Goal: Task Accomplishment & Management: Manage account settings

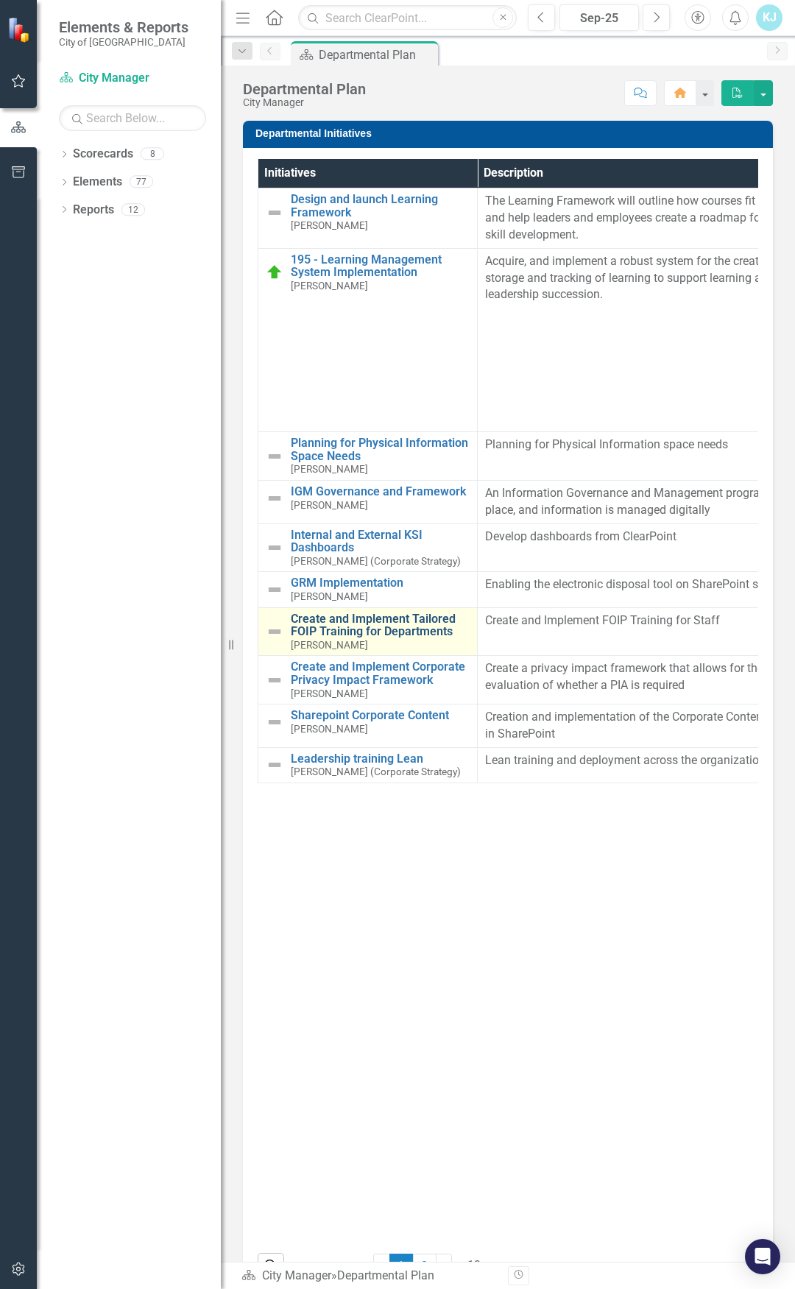
click at [372, 631] on link "Create and Implement Tailored FOIP Training for Departments" at bounding box center [380, 626] width 179 height 26
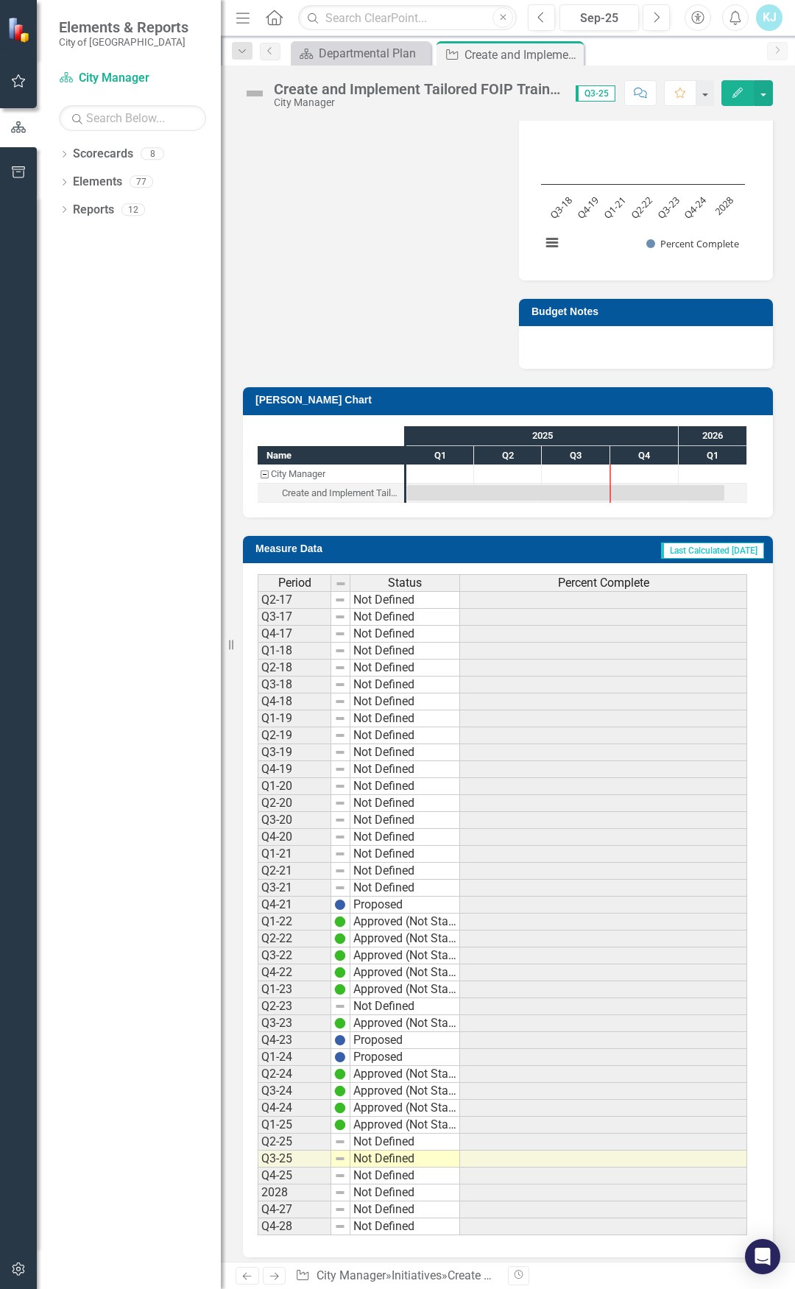
scroll to position [950, 0]
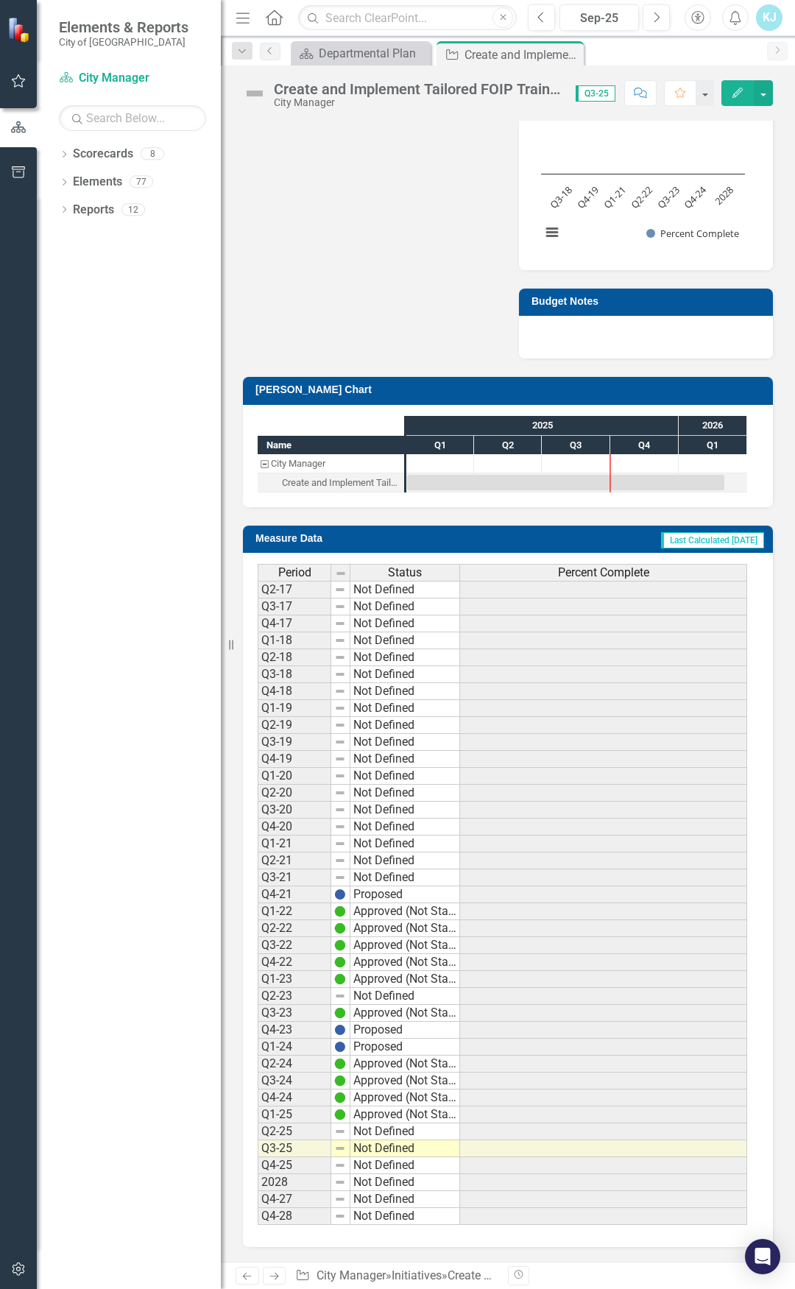
click at [384, 670] on td "Not Defined" at bounding box center [405, 1148] width 110 height 17
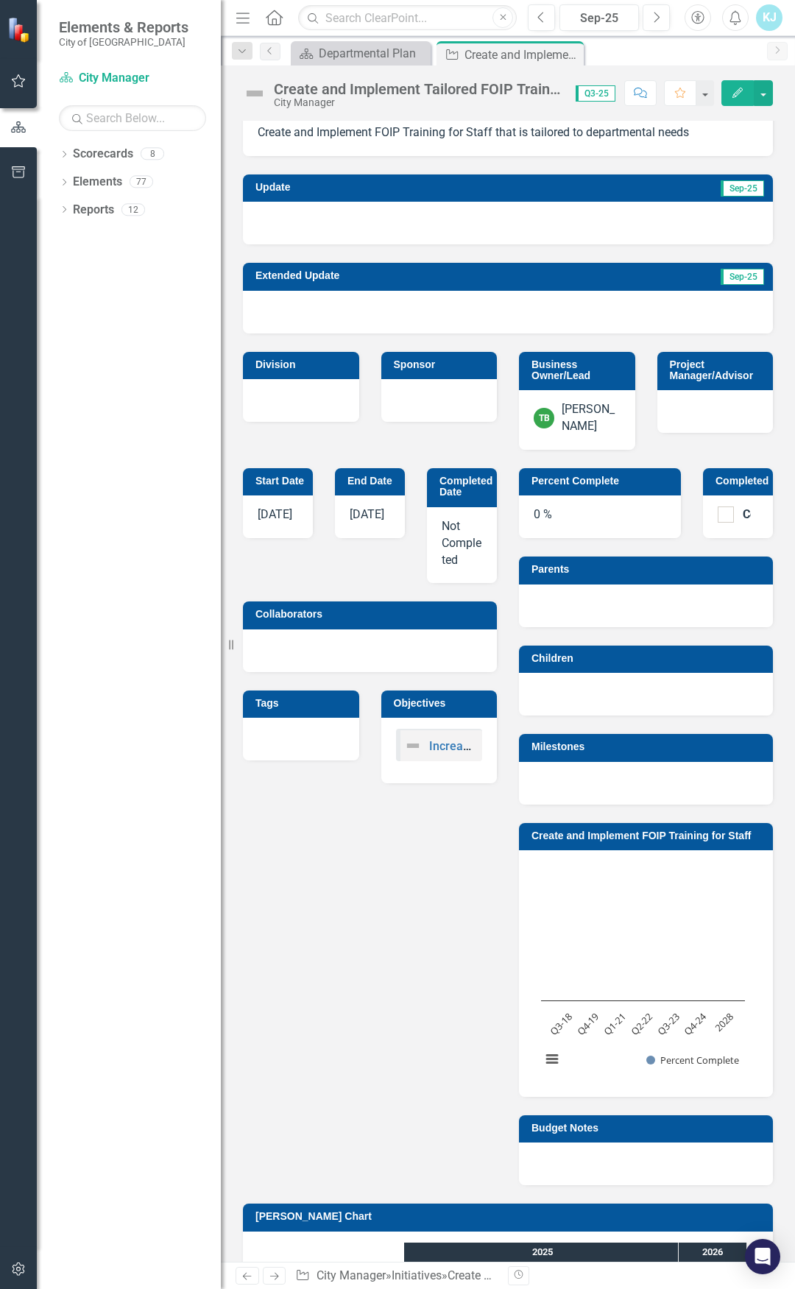
scroll to position [0, 0]
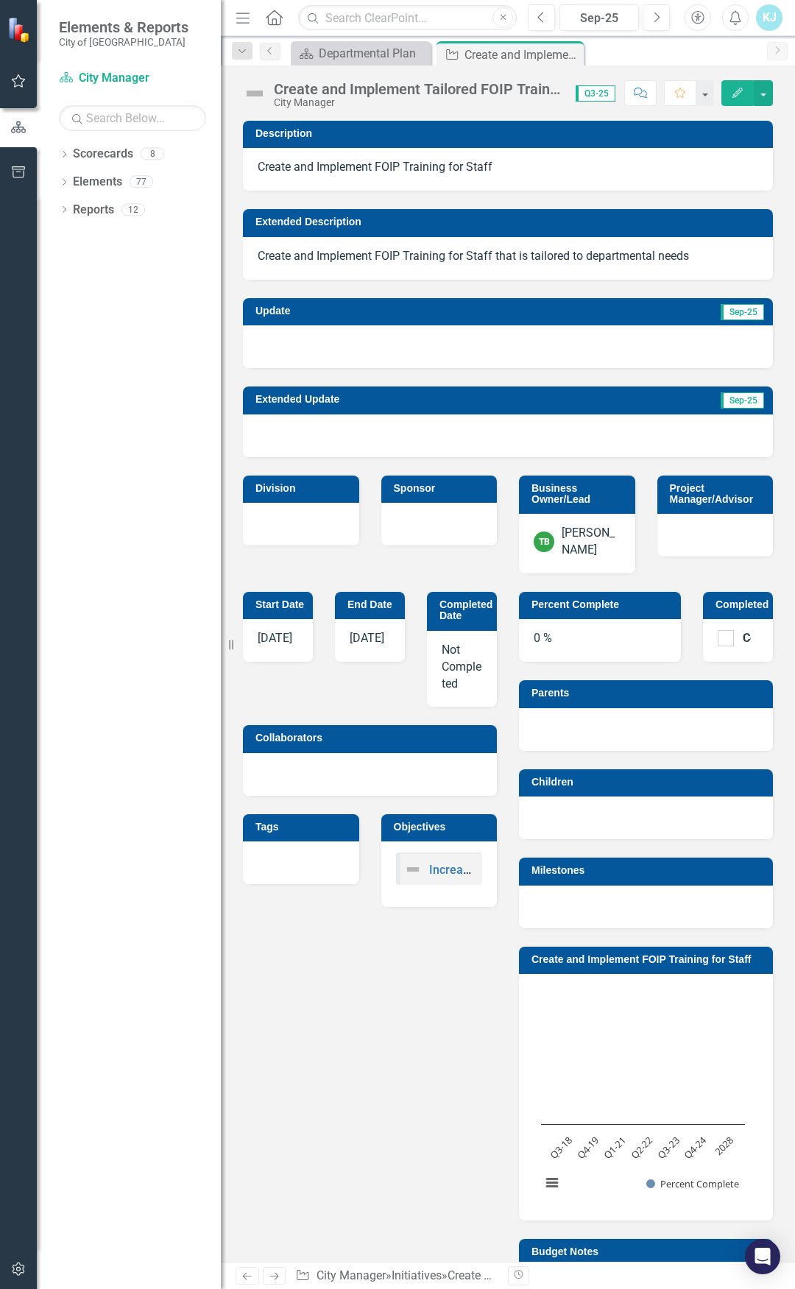
click at [255, 91] on img at bounding box center [255, 94] width 24 height 24
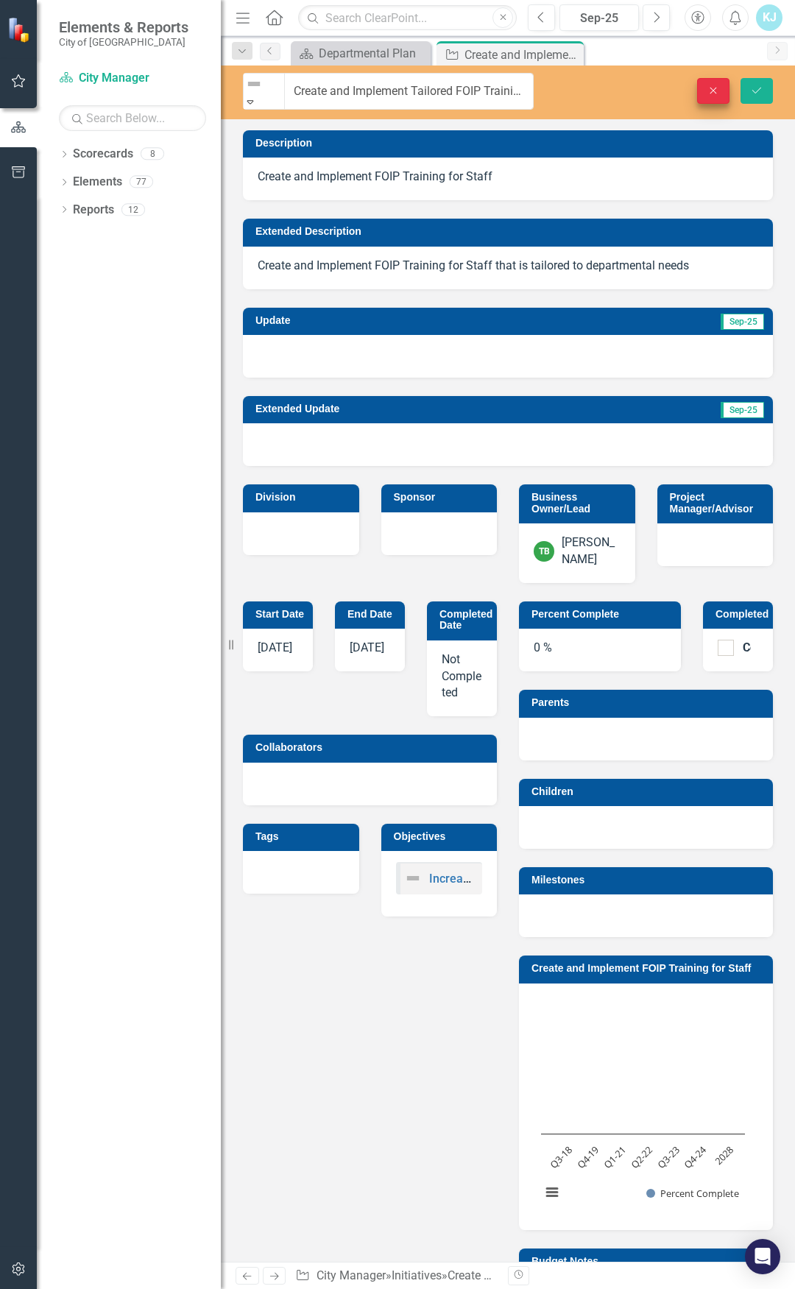
drag, startPoint x: 610, startPoint y: 81, endPoint x: 707, endPoint y: 85, distance: 98.0
click at [611, 81] on div "Close Save" at bounding box center [675, 91] width 217 height 26
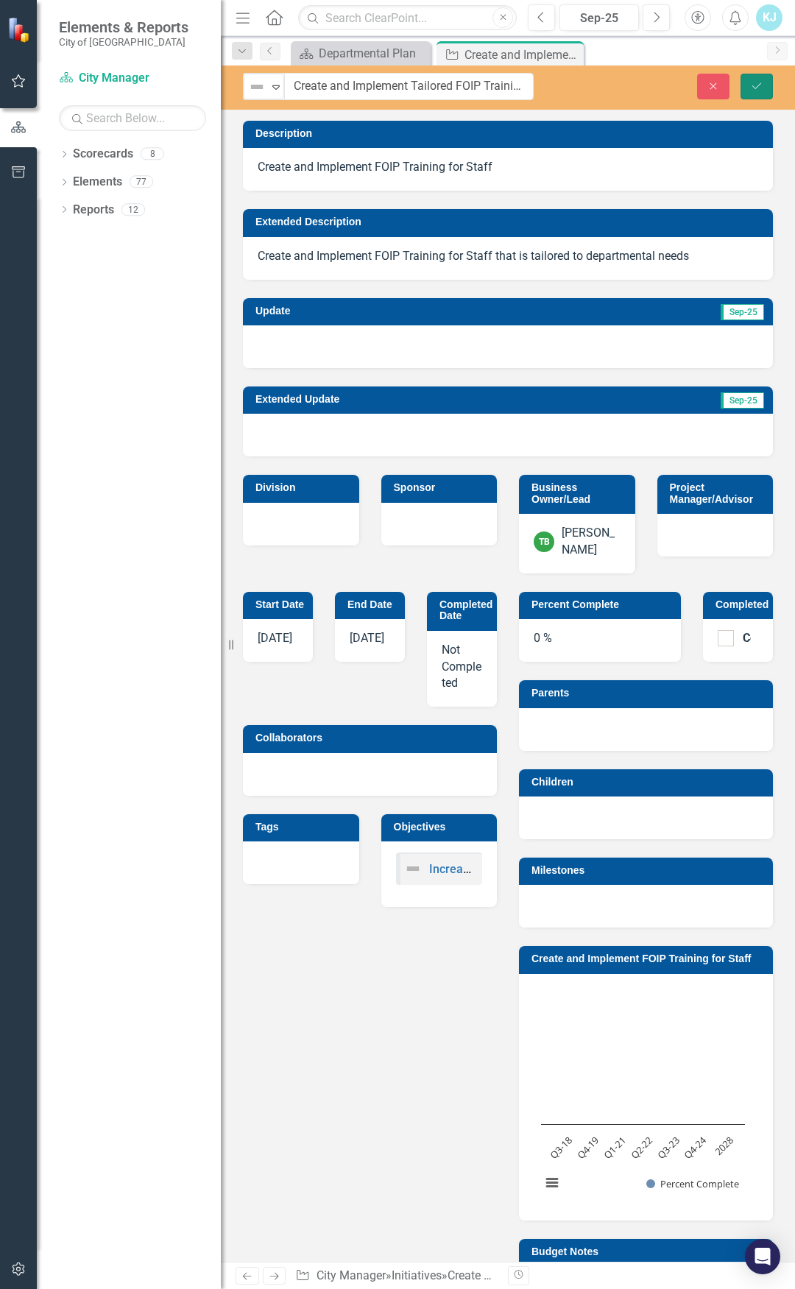
click at [756, 79] on button "Save" at bounding box center [757, 87] width 32 height 26
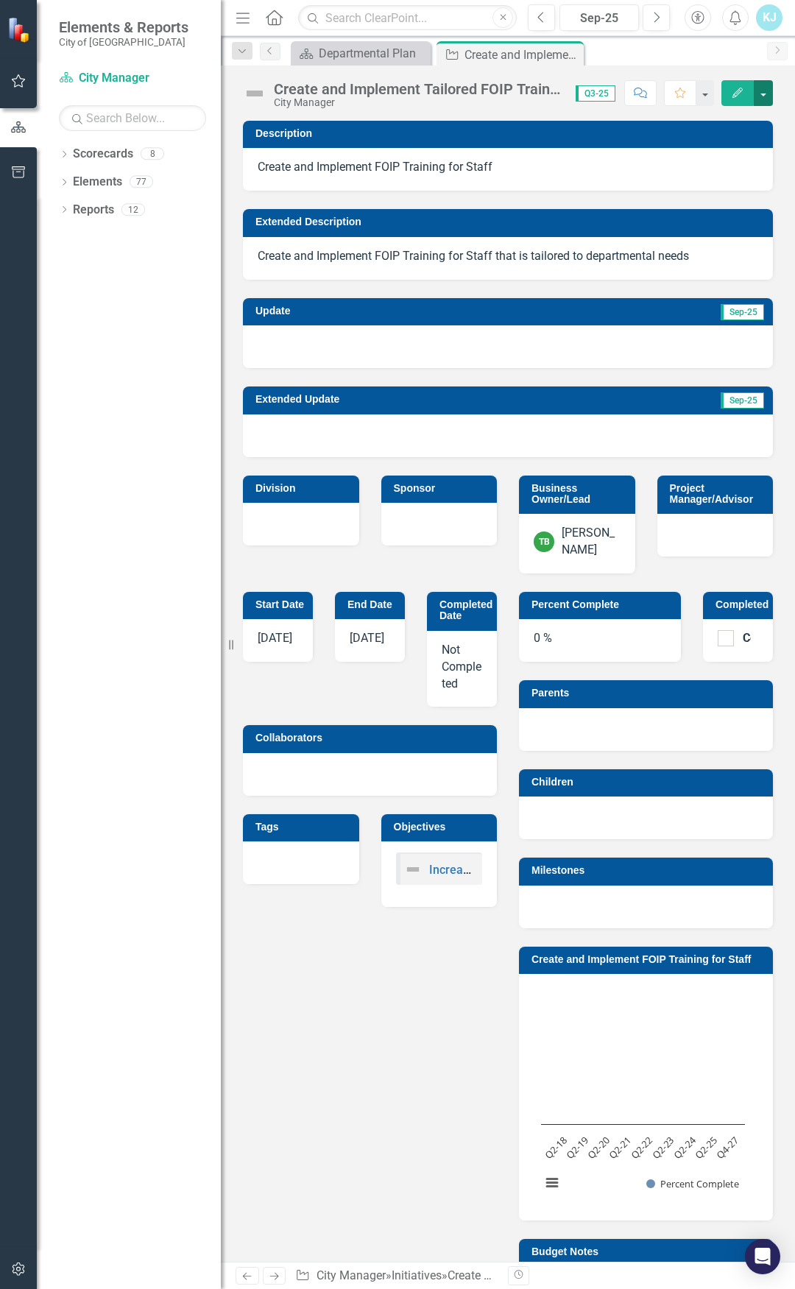
click at [763, 93] on button "button" at bounding box center [763, 93] width 19 height 26
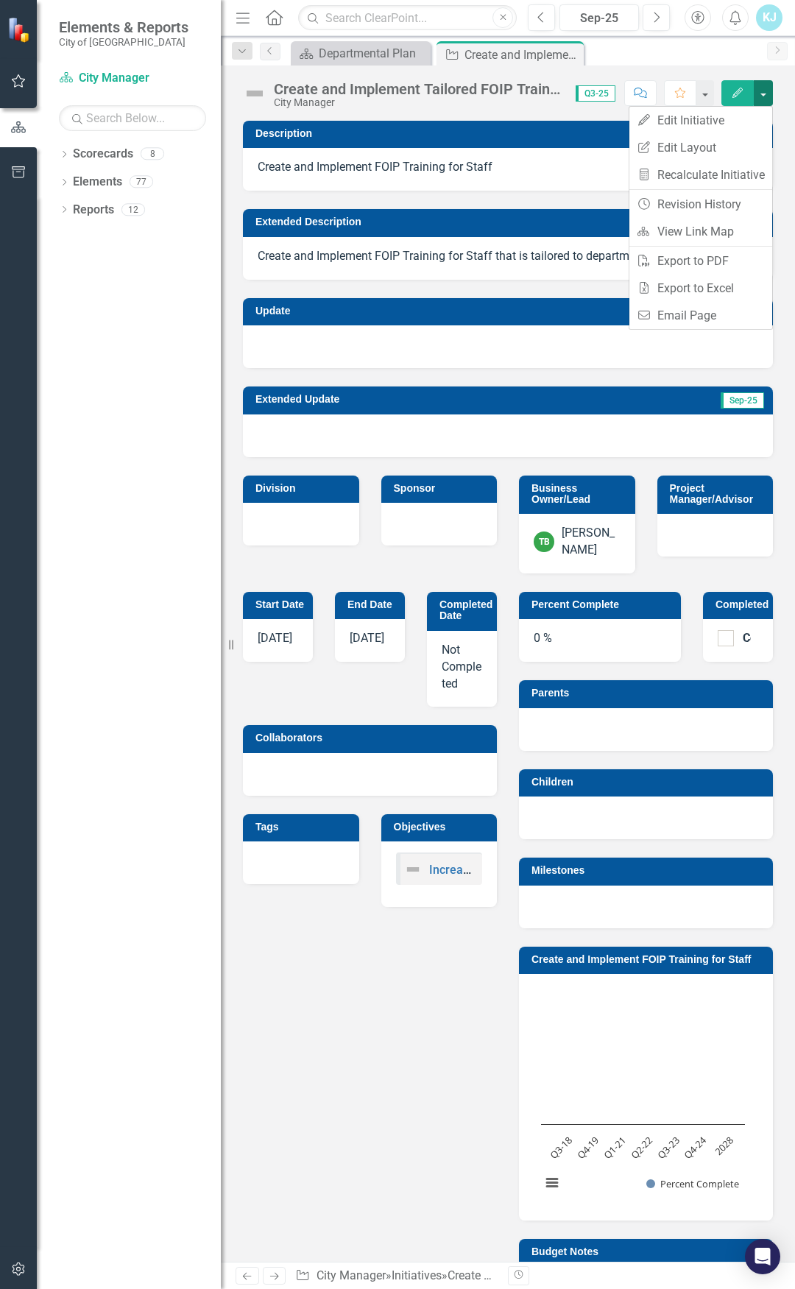
click at [763, 93] on button "button" at bounding box center [763, 93] width 19 height 26
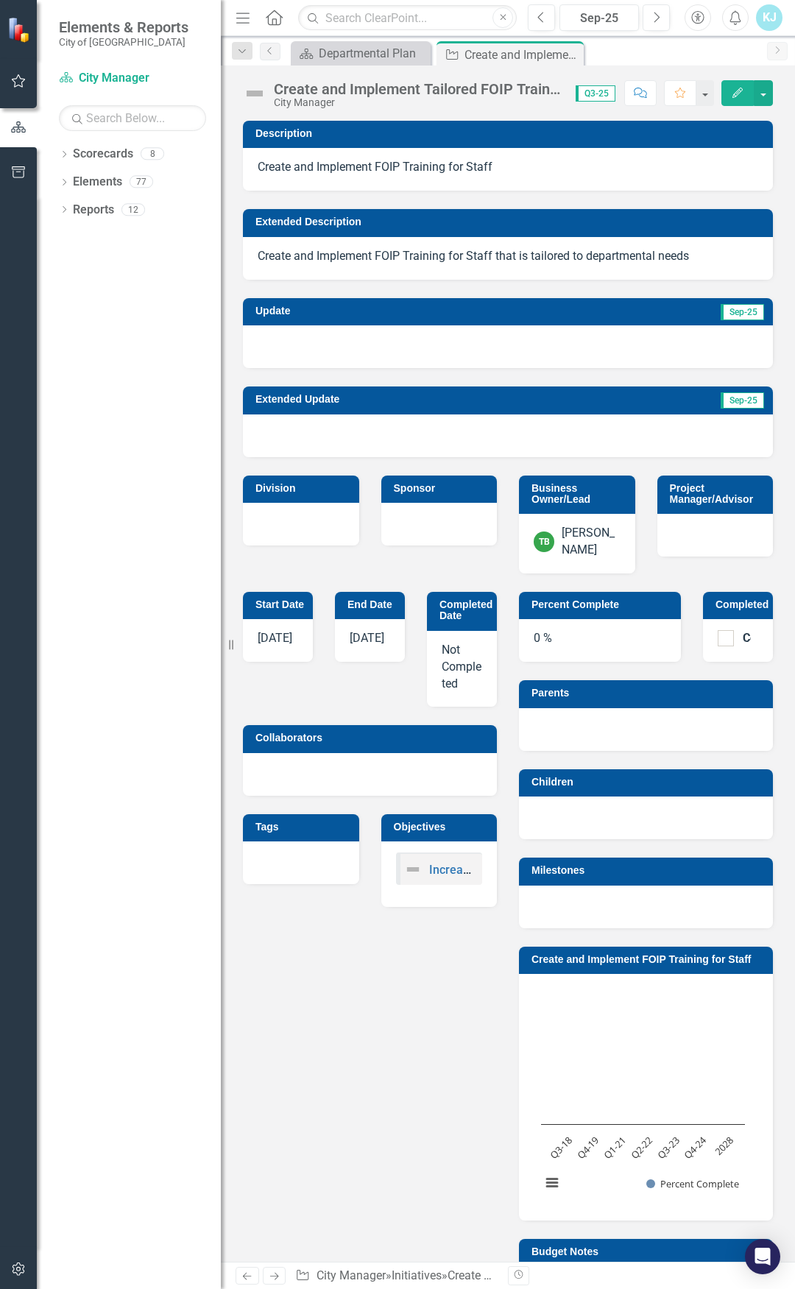
click at [251, 93] on img at bounding box center [255, 94] width 24 height 24
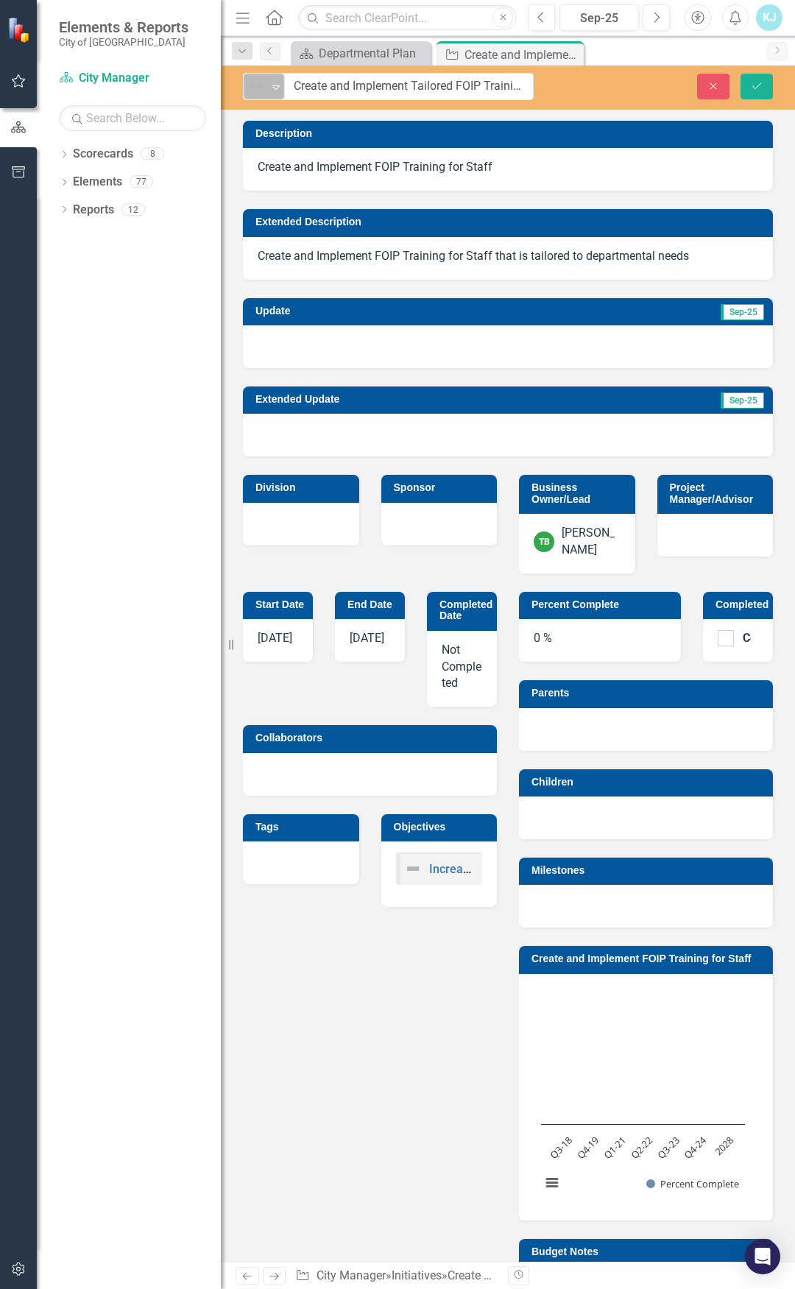
click at [280, 88] on icon "Expand" at bounding box center [276, 87] width 15 height 12
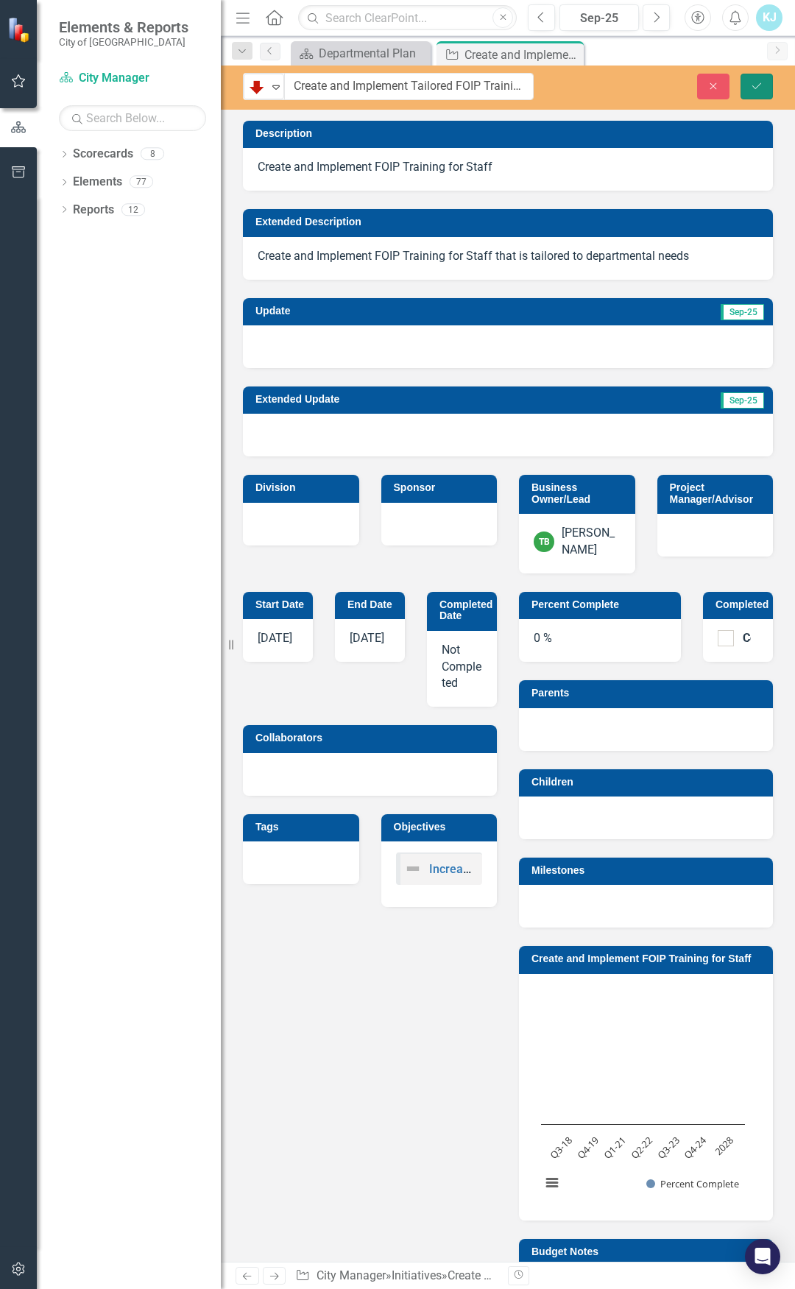
click at [766, 81] on button "Save" at bounding box center [757, 87] width 32 height 26
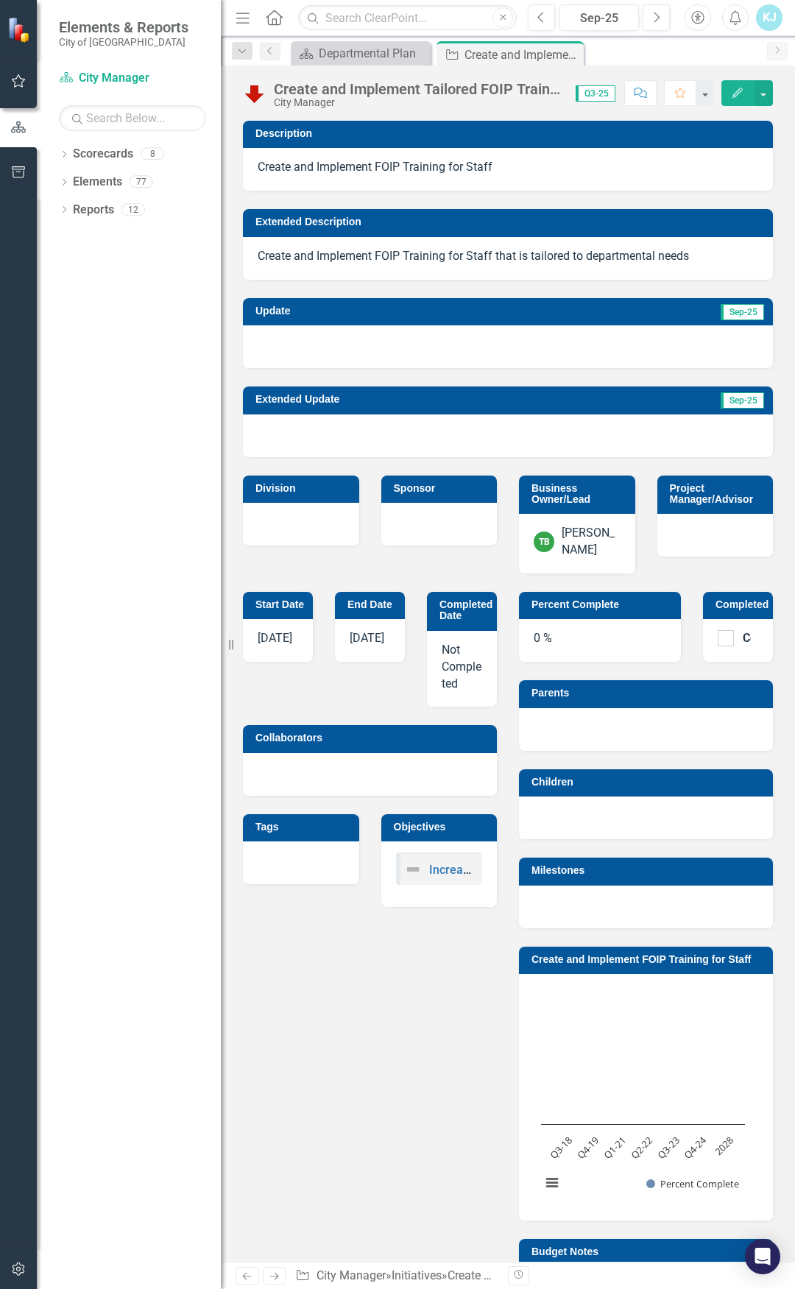
click at [629, 329] on div at bounding box center [508, 346] width 530 height 43
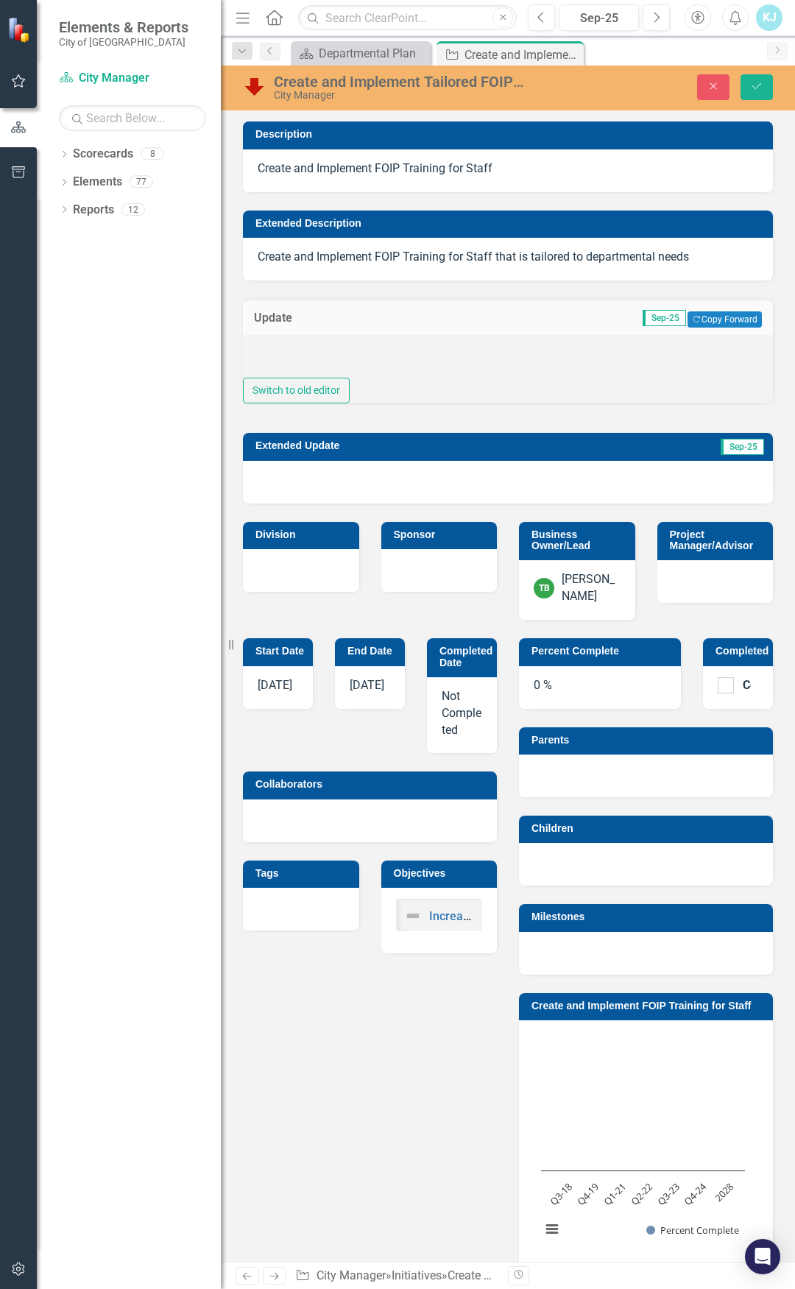
click at [532, 356] on div at bounding box center [508, 356] width 530 height 43
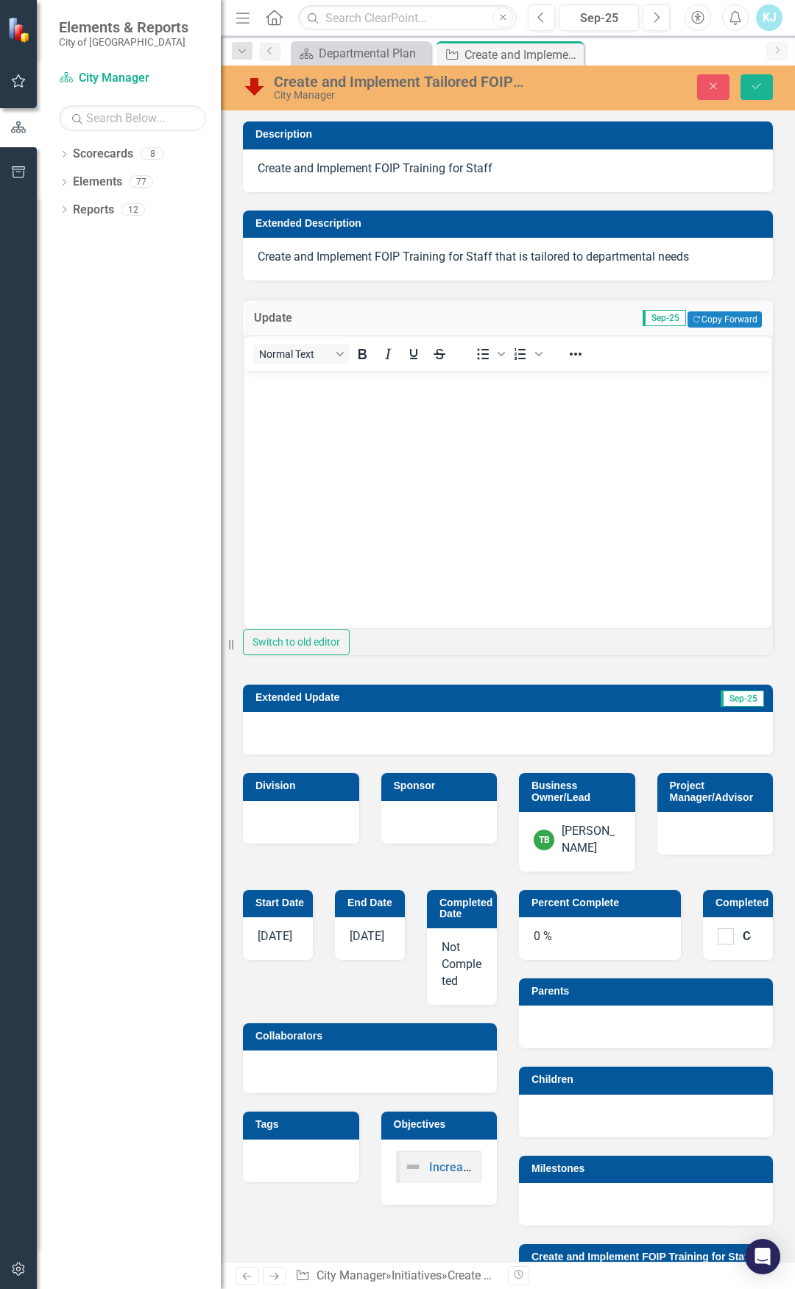
click at [463, 386] on p "Rich Text Area. Press ALT-0 for help." at bounding box center [508, 383] width 520 height 18
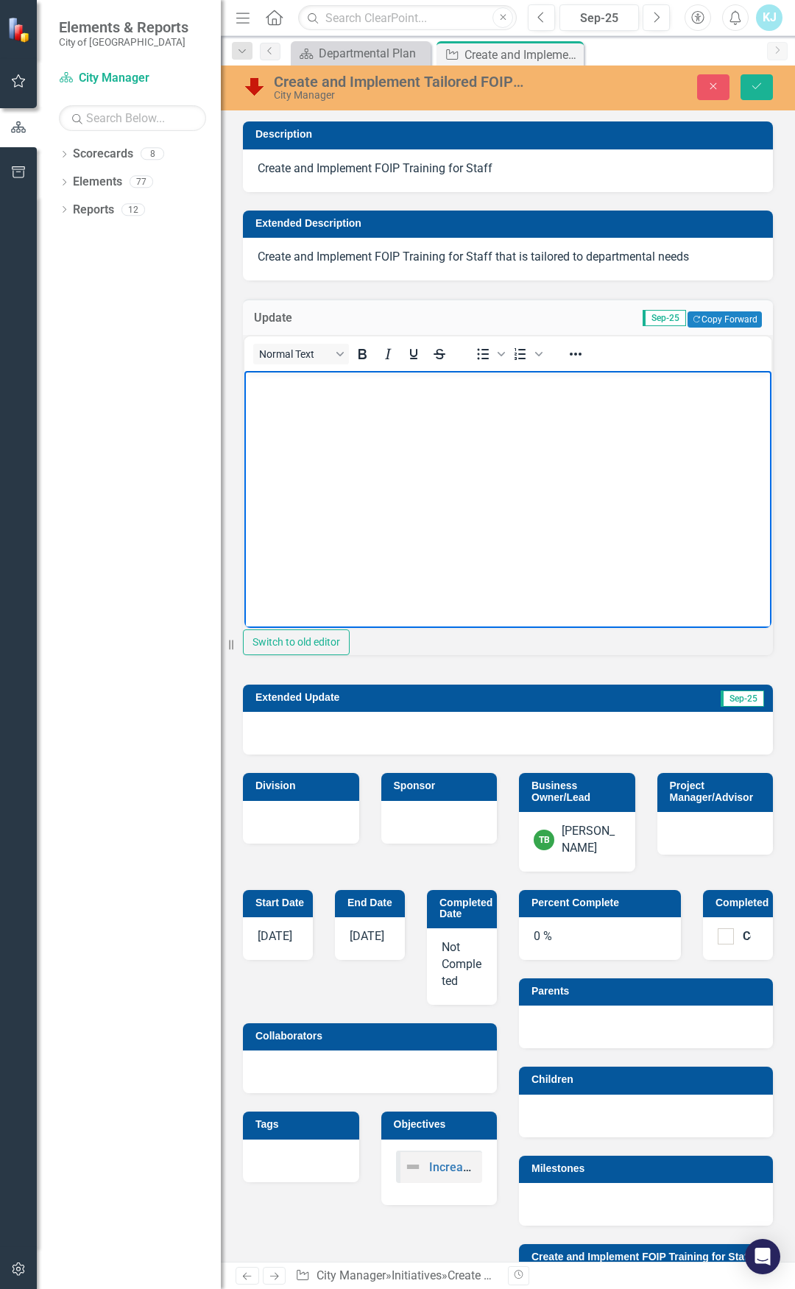
click at [255, 87] on img at bounding box center [255, 86] width 24 height 24
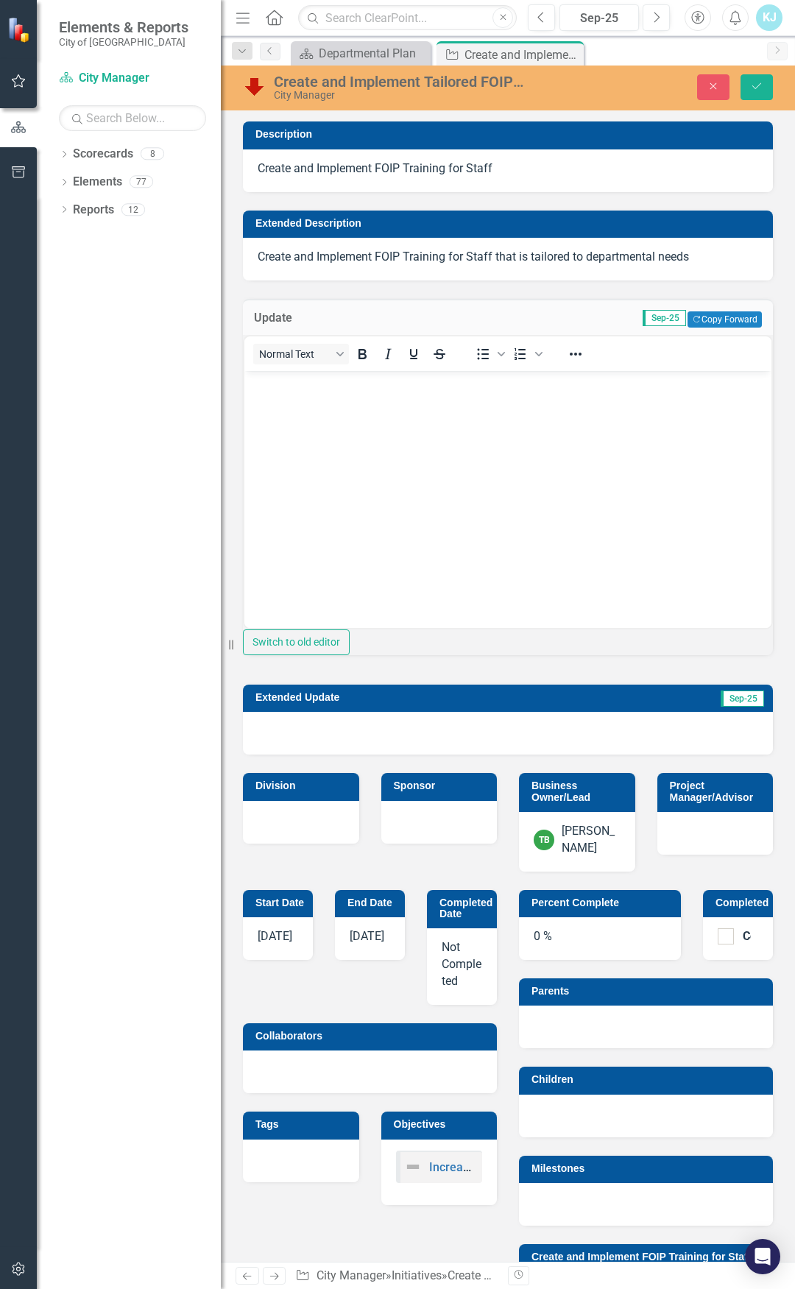
click at [255, 87] on img at bounding box center [255, 86] width 24 height 24
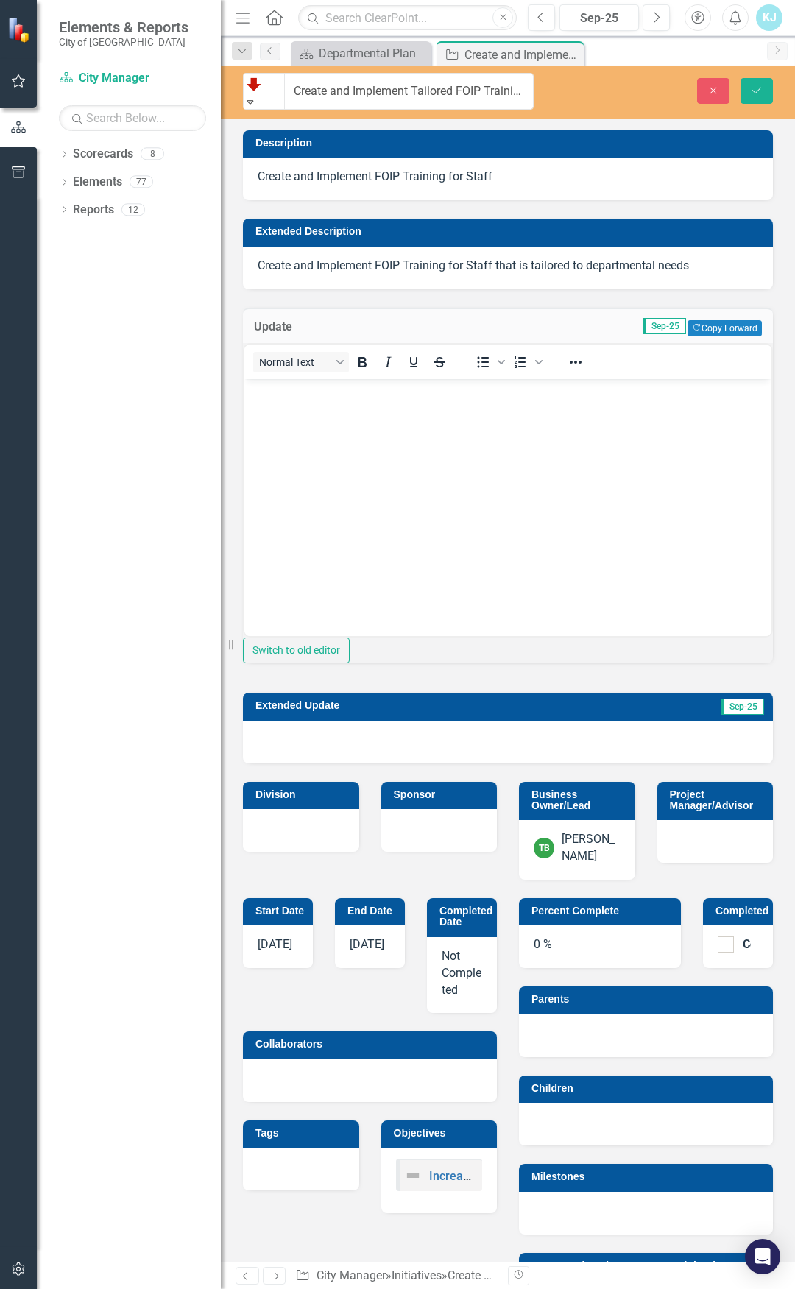
click at [257, 96] on icon "Expand" at bounding box center [250, 101] width 13 height 10
click at [357, 436] on body "Rich Text Area. Press ALT-0 for help." at bounding box center [507, 489] width 527 height 221
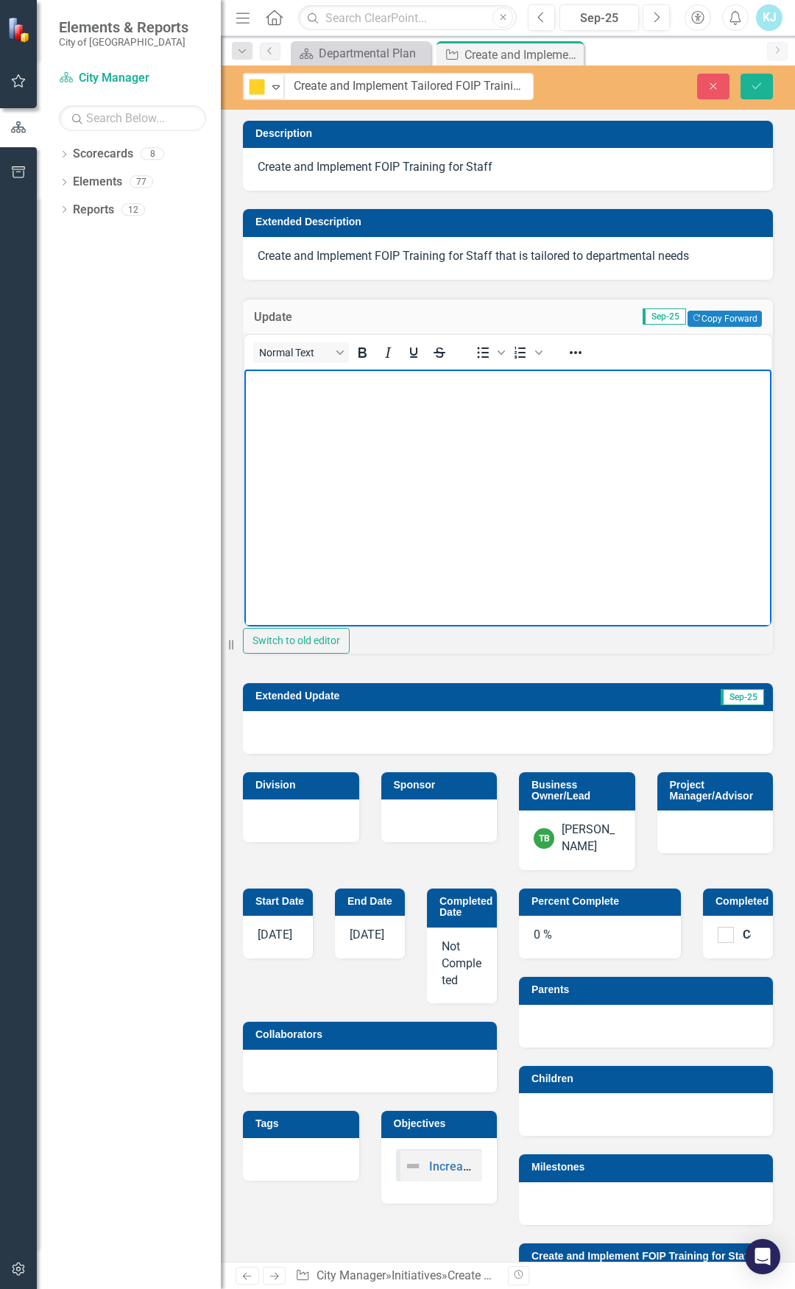
click at [357, 426] on body "Rich Text Area. Press ALT-0 for help." at bounding box center [507, 480] width 527 height 221
click at [755, 87] on icon "Save" at bounding box center [756, 86] width 13 height 10
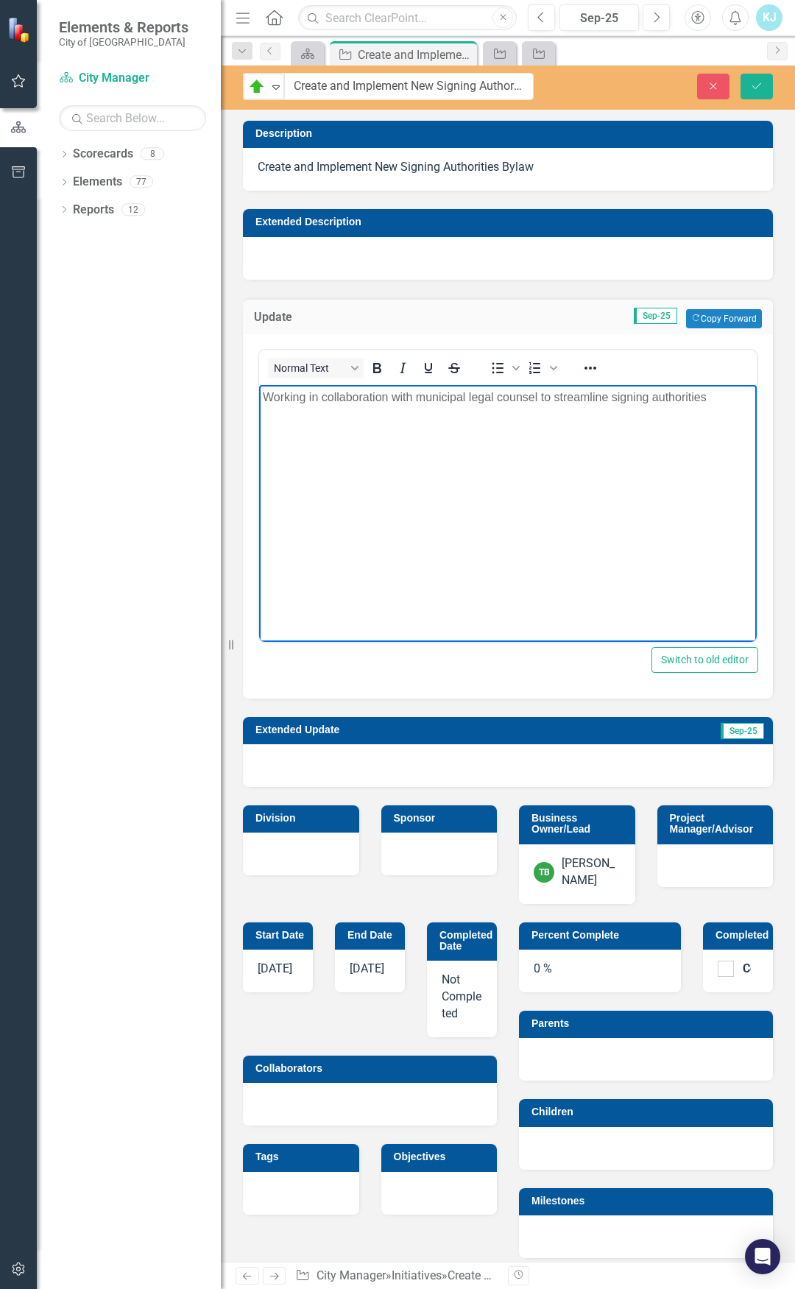
click at [719, 394] on p "Working in collaboration with municipal legal counsel to streamline signing aut…" at bounding box center [508, 397] width 490 height 18
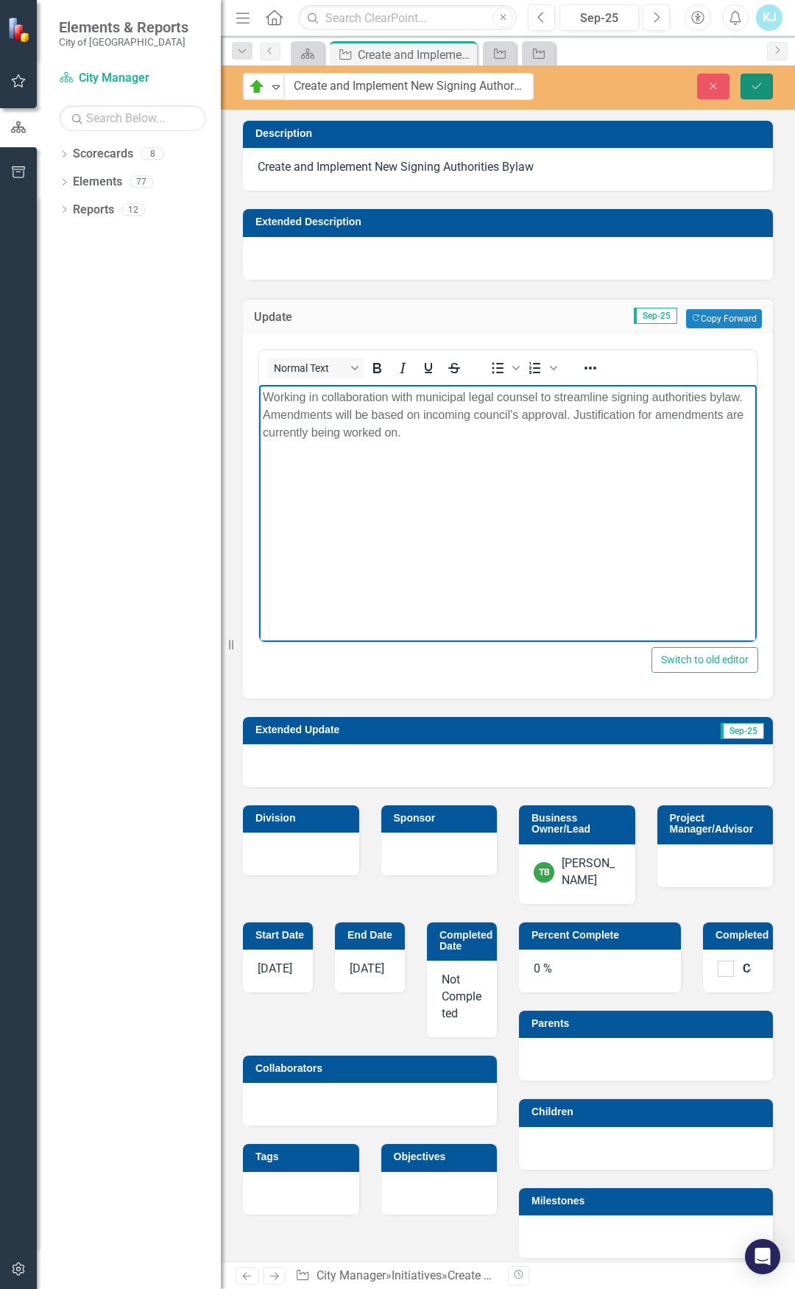
click at [761, 87] on icon "Save" at bounding box center [756, 86] width 13 height 10
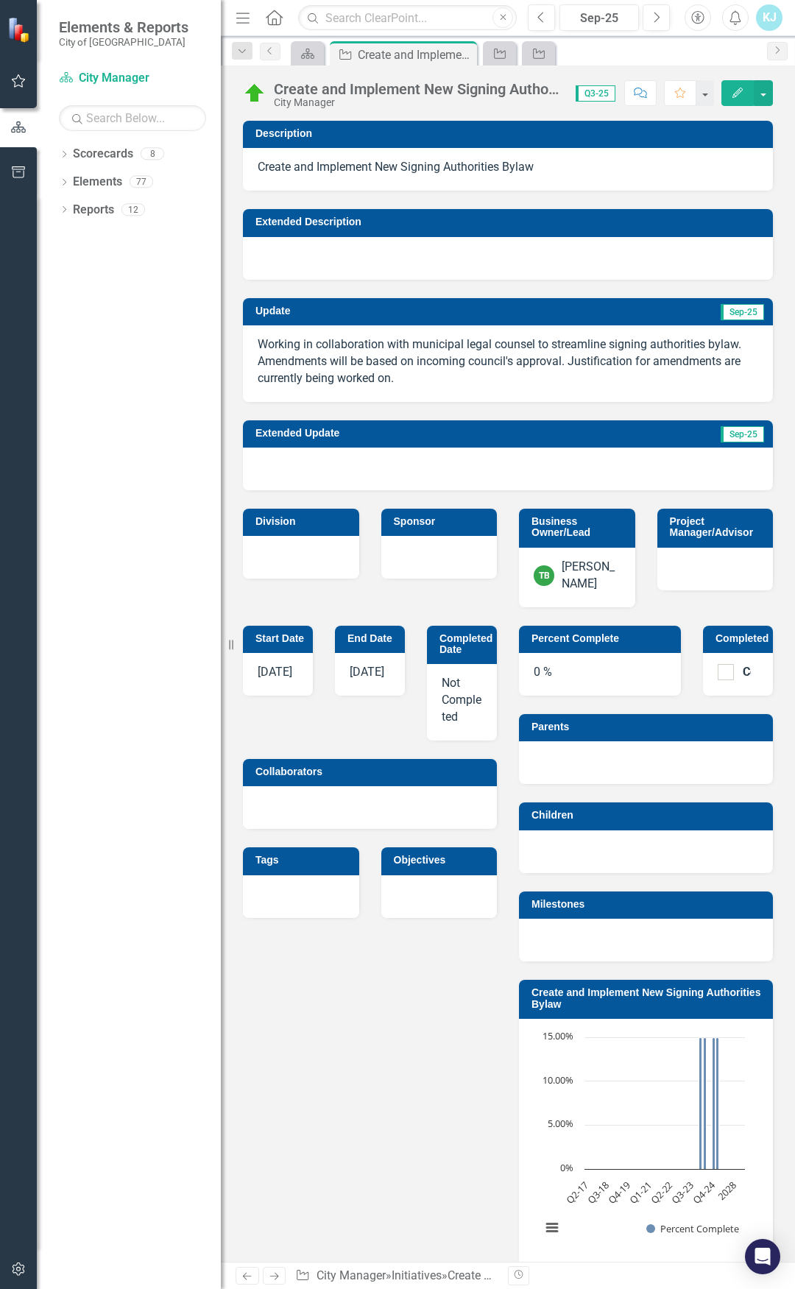
click at [399, 1004] on div "Start Date [DATE] End Date [DATE] Completed Date Not Completed Collaborators Ta…" at bounding box center [508, 980] width 552 height 747
click at [353, 93] on div "Create and Implement New Signing Authorities Bylaw" at bounding box center [417, 89] width 287 height 16
click at [331, 96] on div "Create and Implement New Signing Authorities Bylaw" at bounding box center [417, 89] width 287 height 16
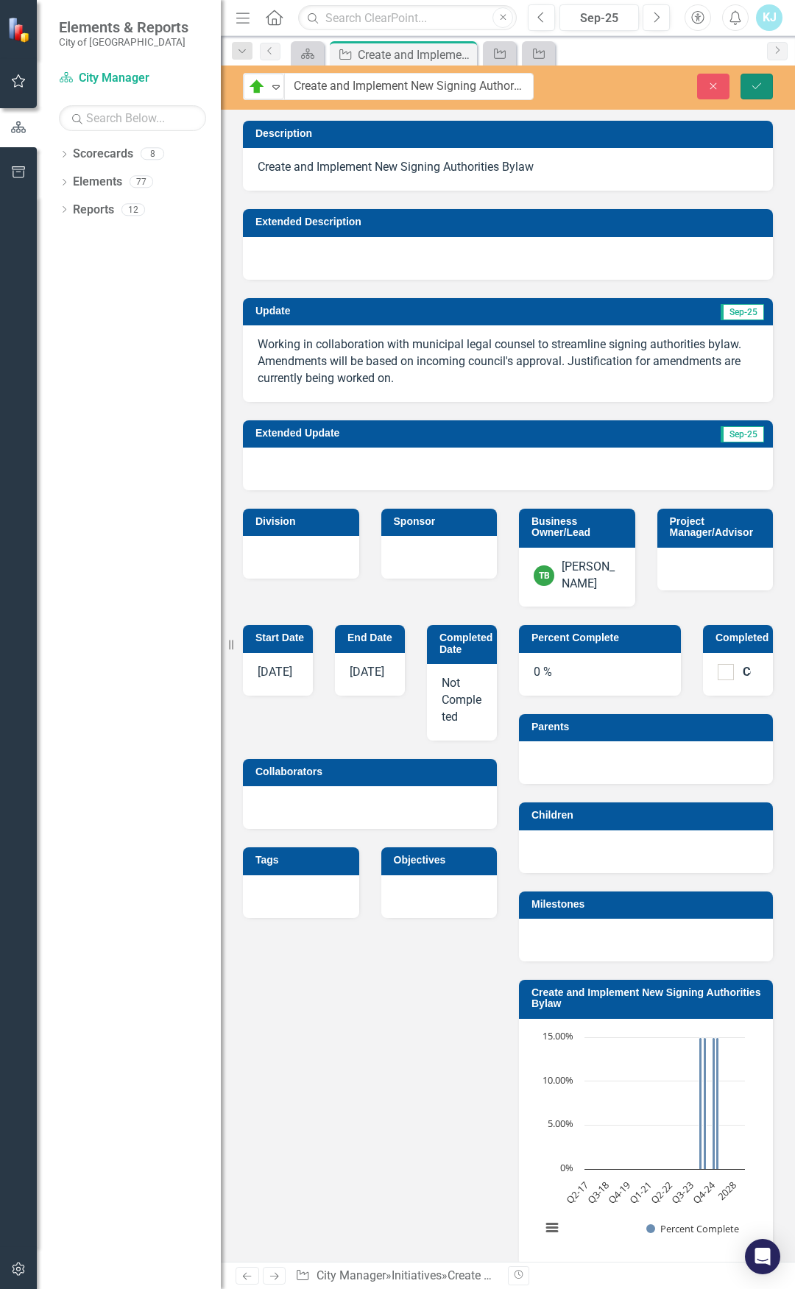
click at [757, 79] on button "Save" at bounding box center [757, 87] width 32 height 26
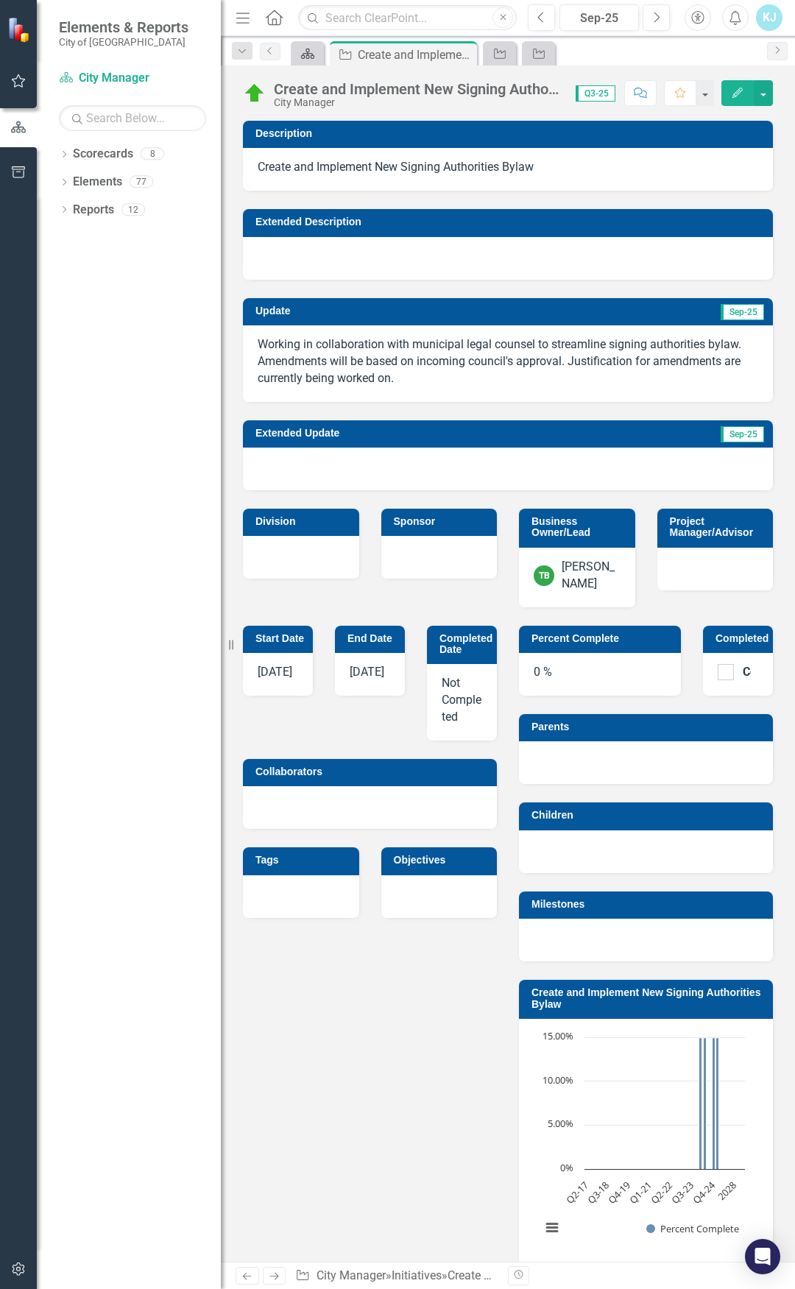
click at [310, 57] on icon "Scorecard" at bounding box center [307, 54] width 15 height 12
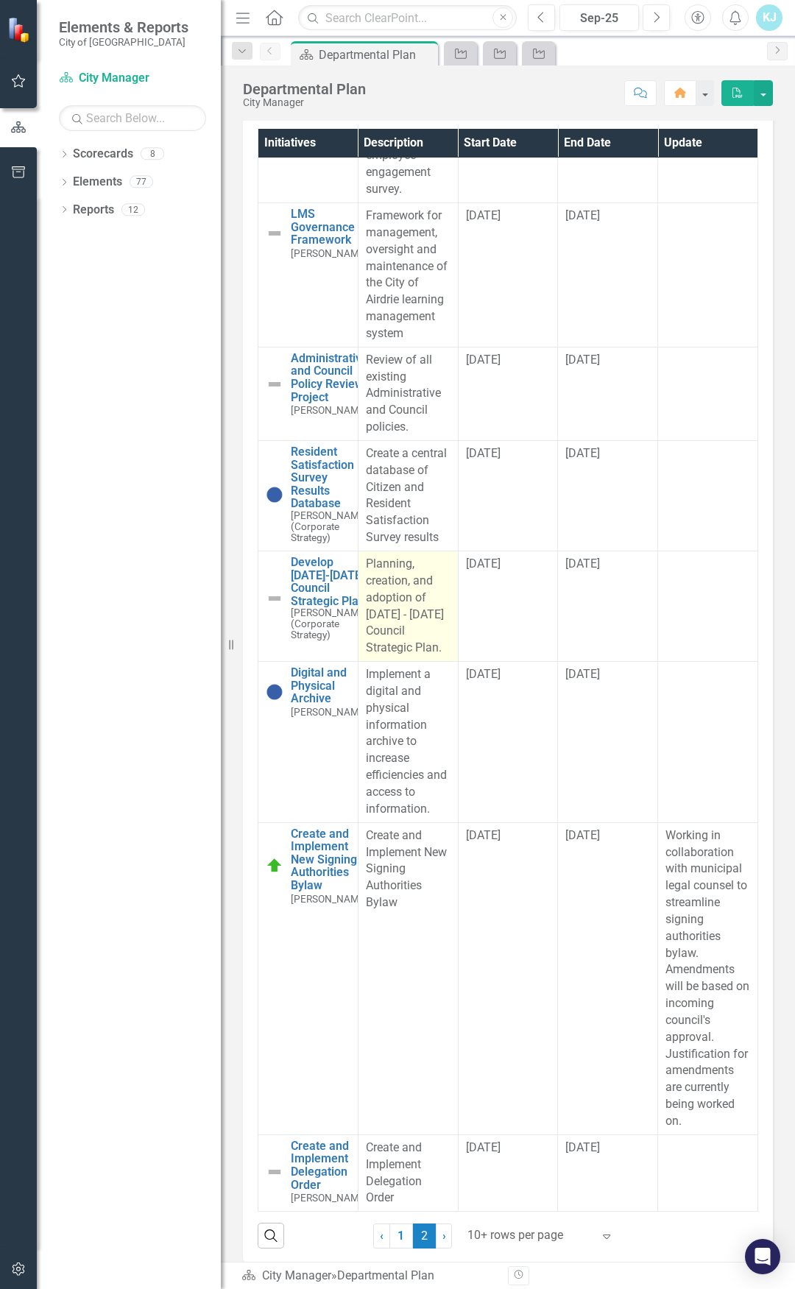
scroll to position [46, 0]
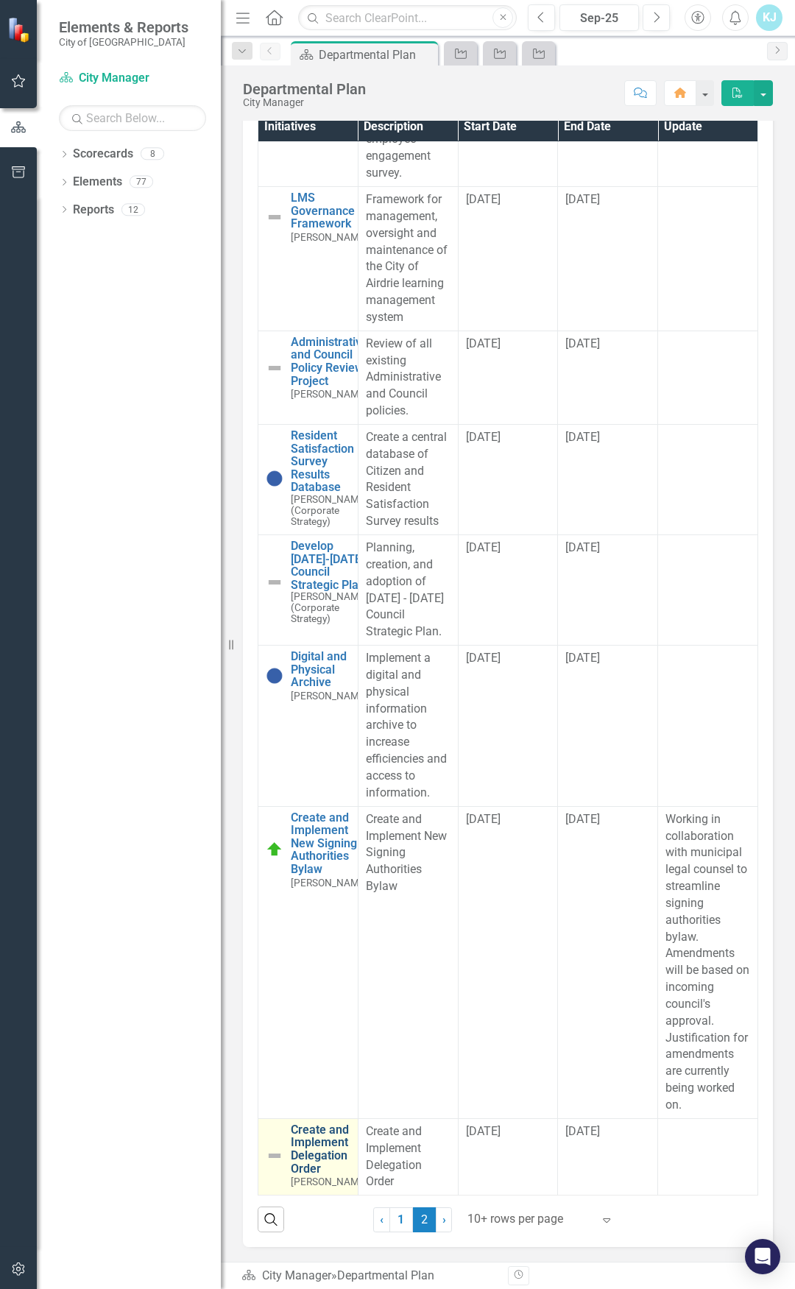
click at [325, 1156] on link "Create and Implement Delegation Order" at bounding box center [329, 1149] width 77 height 52
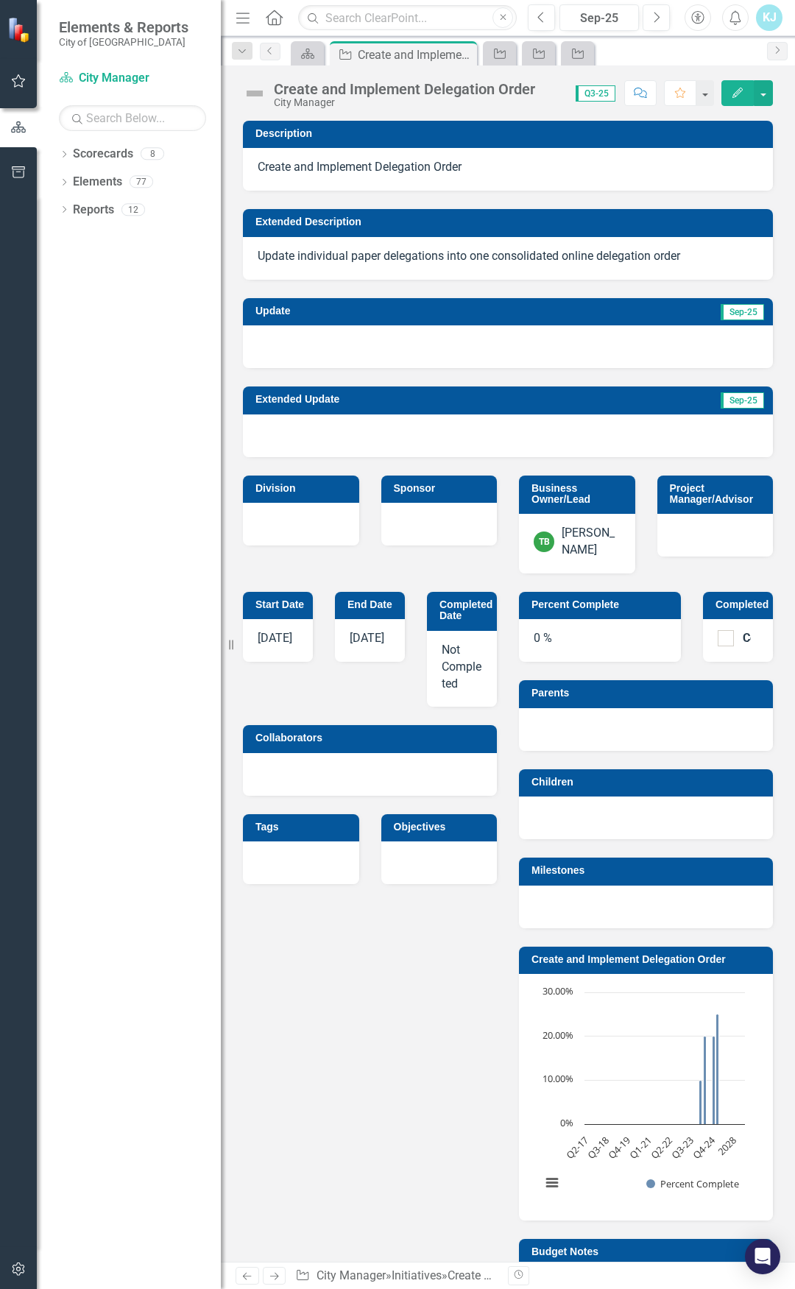
click at [253, 92] on img at bounding box center [255, 94] width 24 height 24
click at [252, 90] on img at bounding box center [255, 94] width 24 height 24
click at [256, 90] on img at bounding box center [255, 94] width 24 height 24
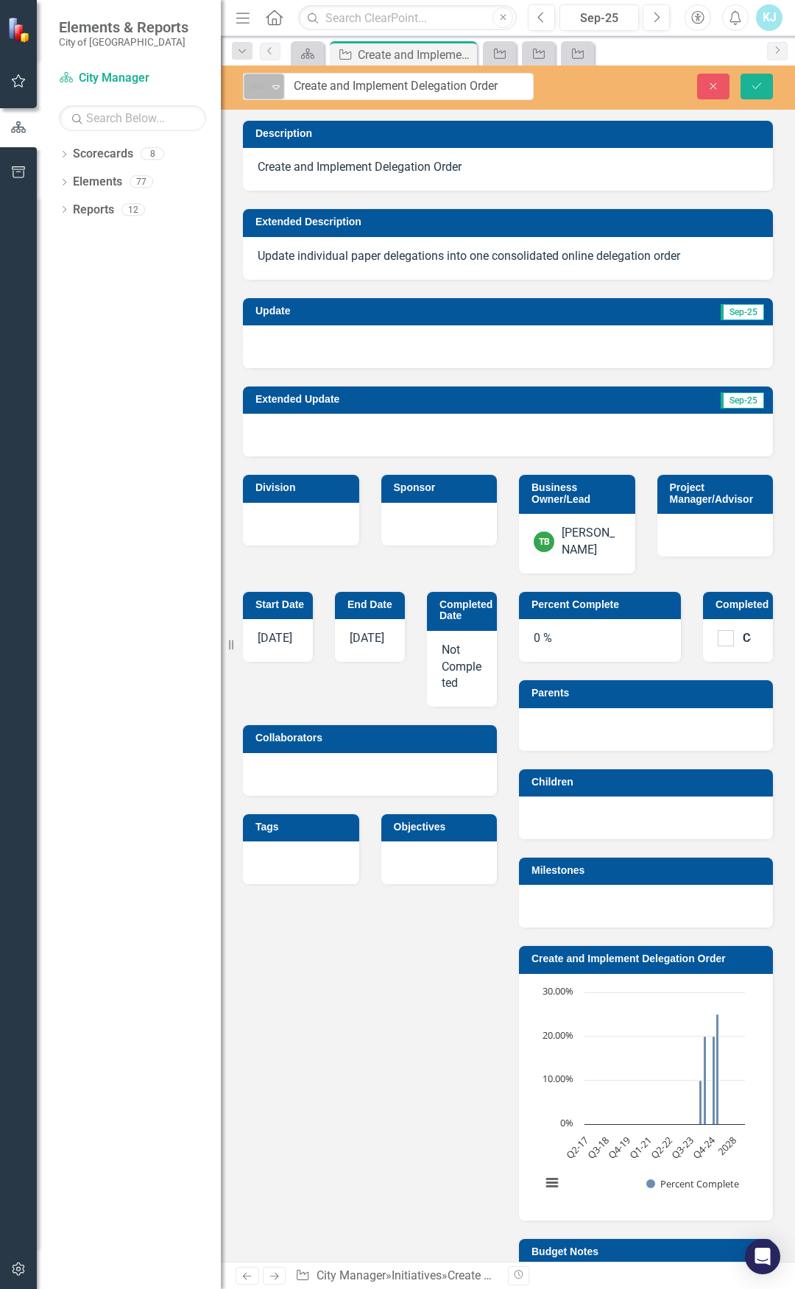
click at [271, 87] on icon "Expand" at bounding box center [276, 87] width 15 height 12
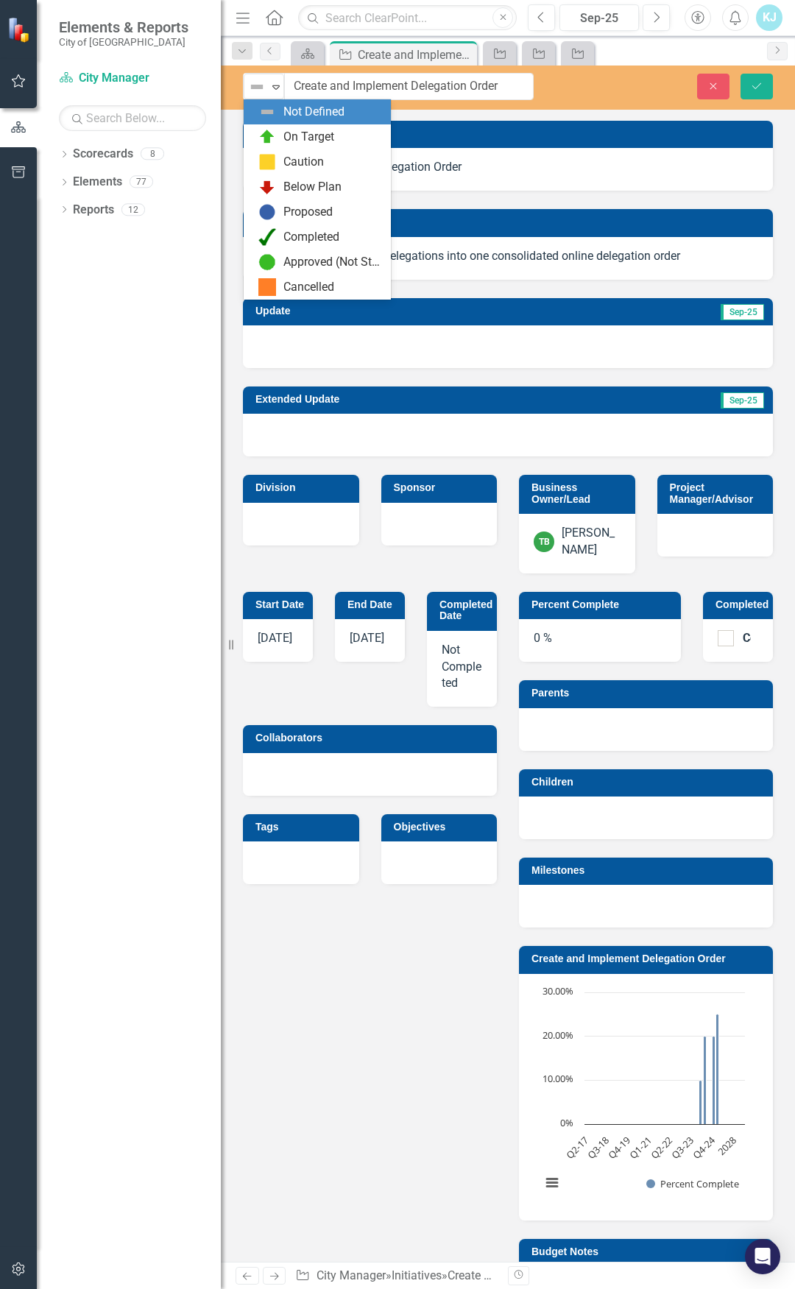
click at [270, 123] on div "Not Defined" at bounding box center [317, 111] width 147 height 25
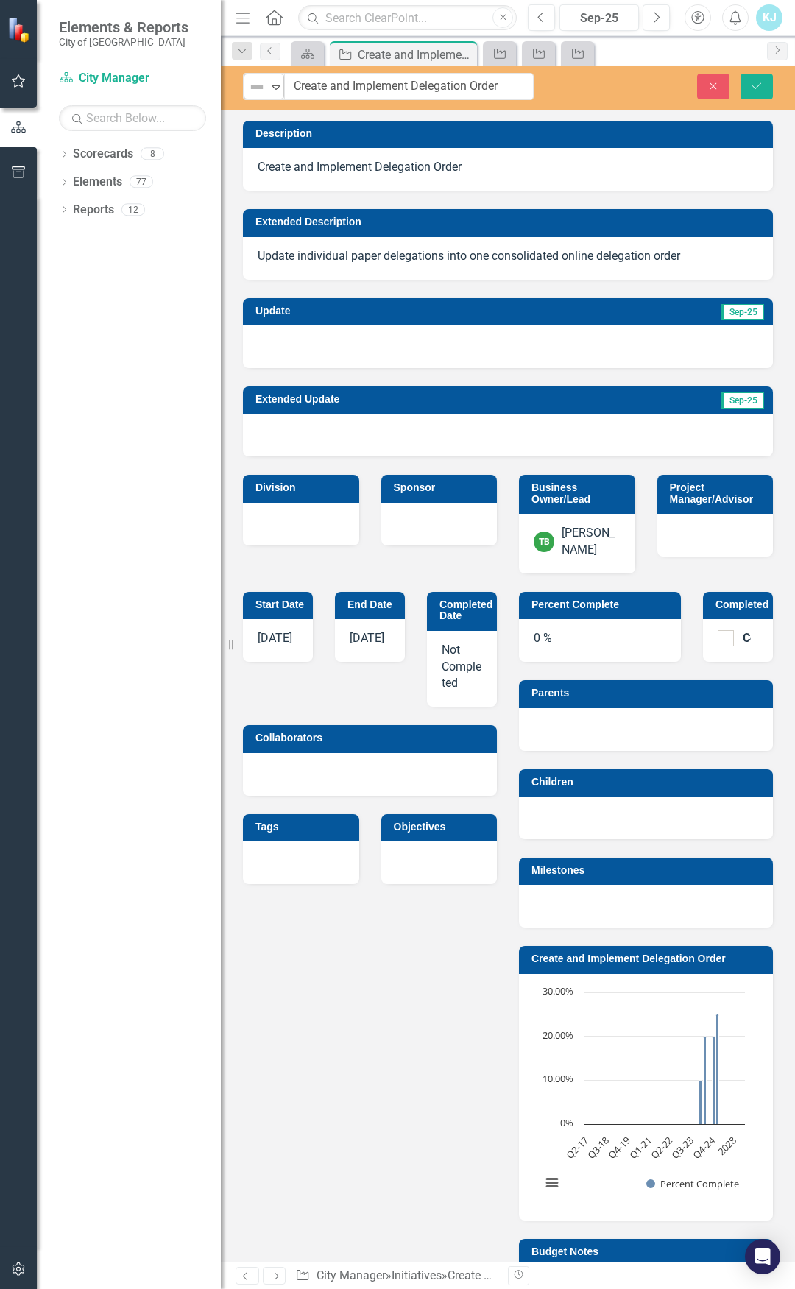
click at [271, 88] on icon "Expand" at bounding box center [276, 87] width 15 height 12
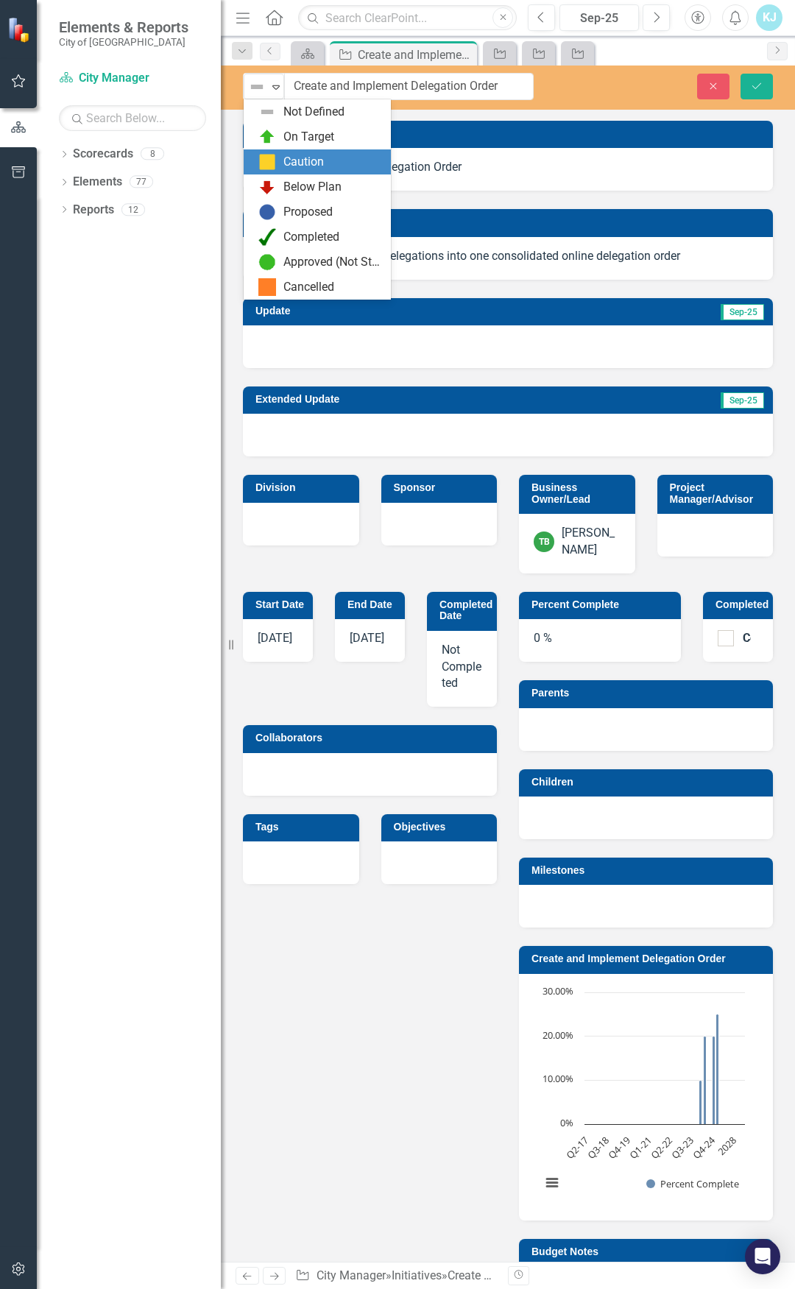
click at [301, 166] on div "Caution" at bounding box center [303, 162] width 40 height 17
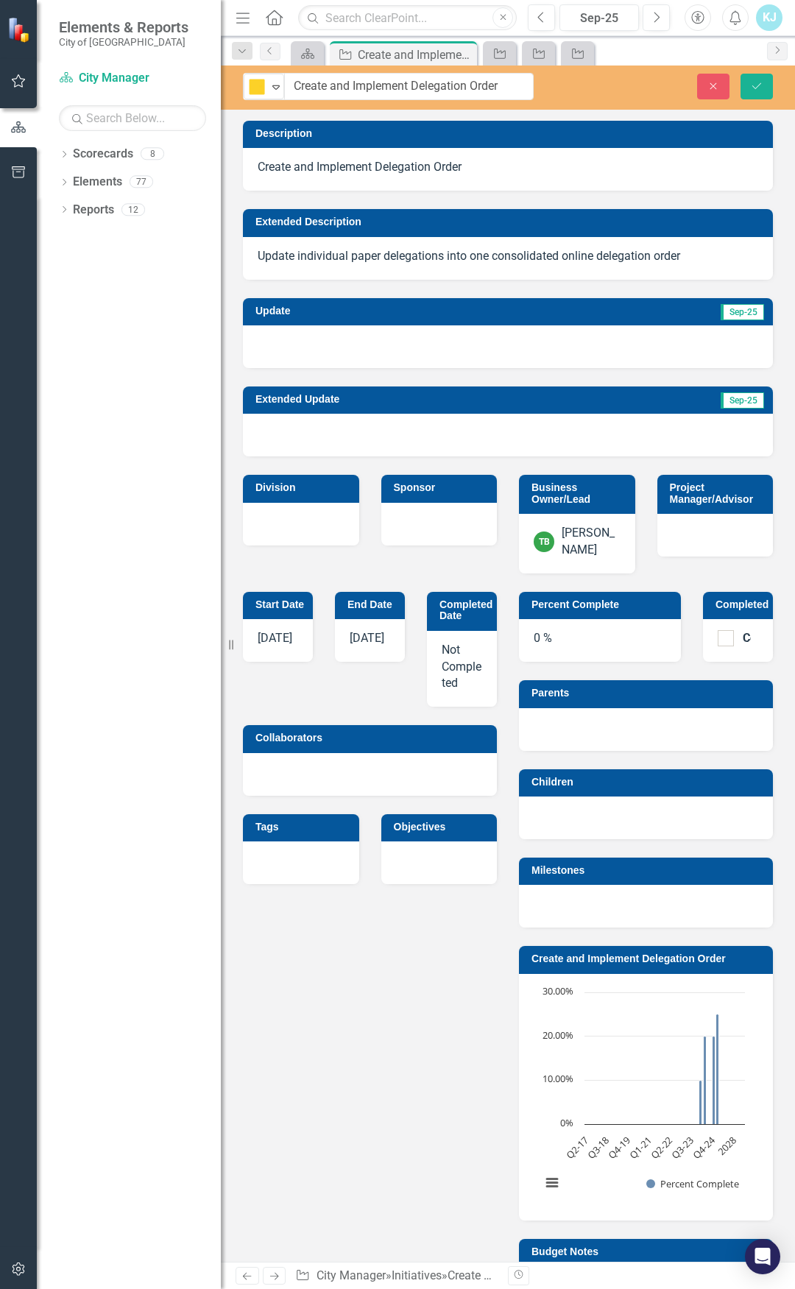
click at [359, 346] on div at bounding box center [508, 346] width 530 height 43
click at [355, 342] on div at bounding box center [508, 346] width 530 height 43
click at [357, 341] on div at bounding box center [508, 346] width 530 height 43
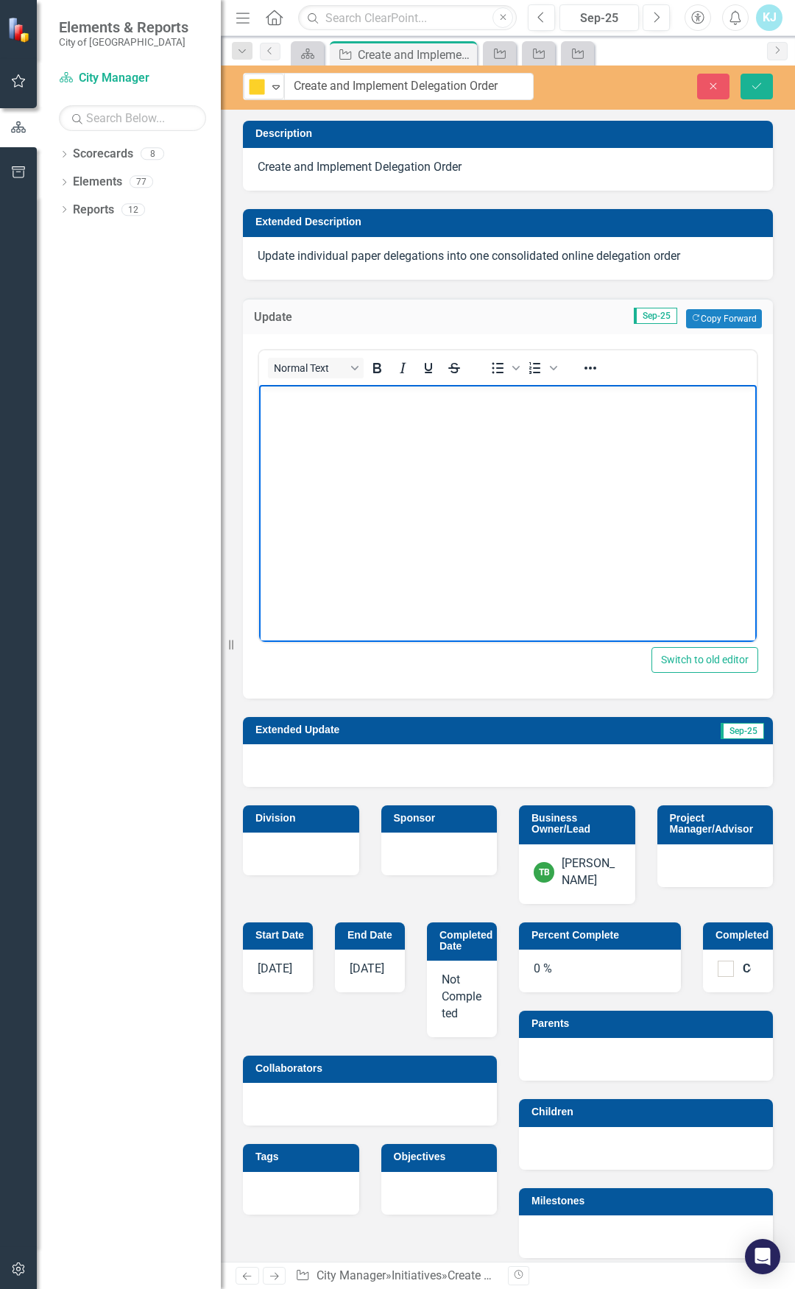
click at [358, 403] on p "Rich Text Area. Press ALT-0 for help." at bounding box center [508, 397] width 490 height 18
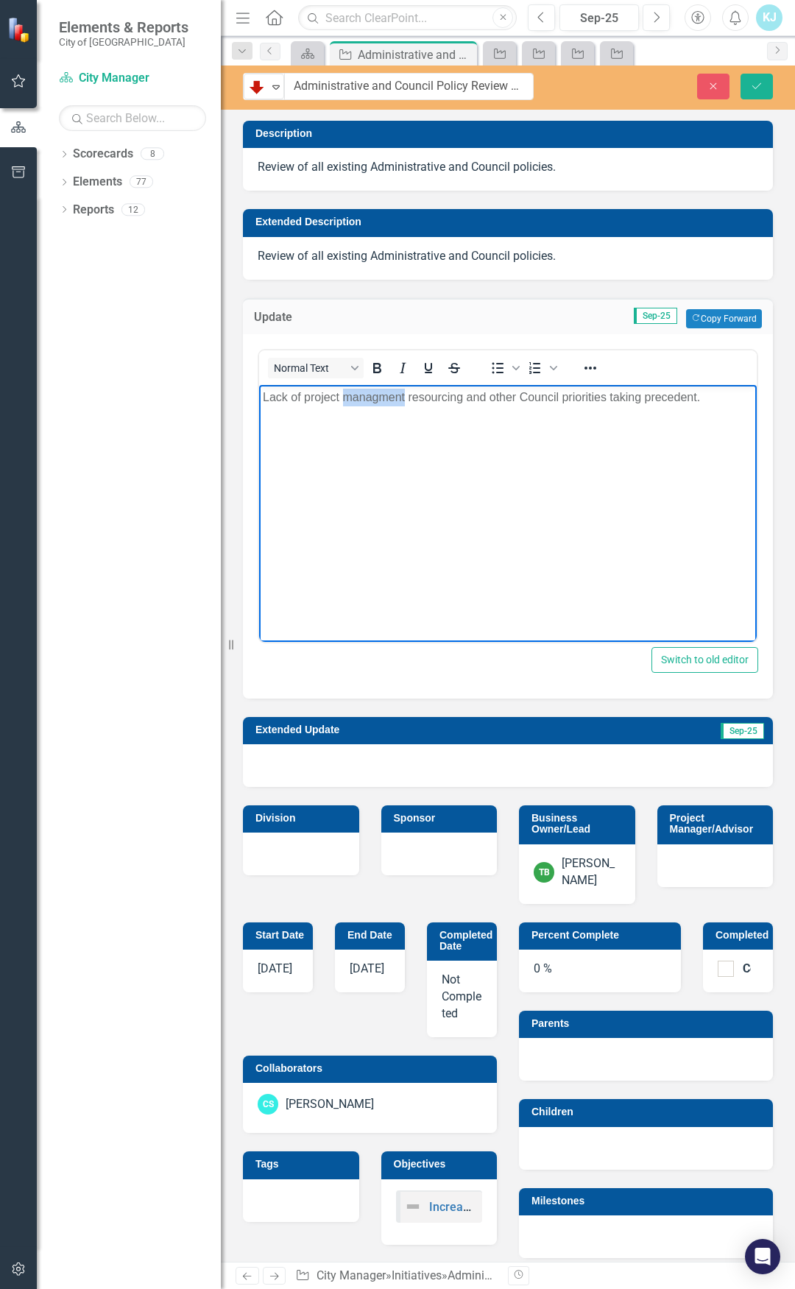
drag, startPoint x: 370, startPoint y: 398, endPoint x: 386, endPoint y: 403, distance: 17.0
click at [386, 403] on p "Lack of project managment resourcing and other Council priorities taking preced…" at bounding box center [508, 397] width 490 height 18
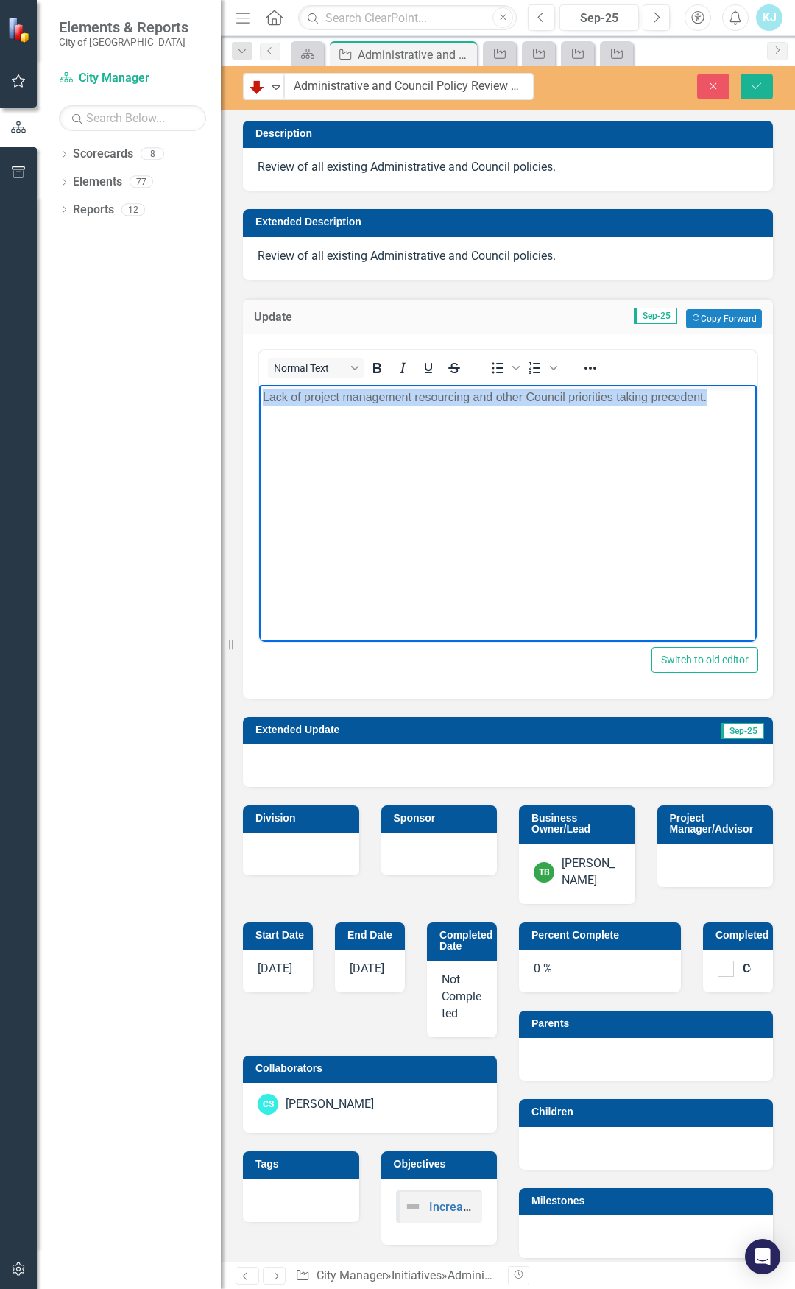
drag, startPoint x: 708, startPoint y: 400, endPoint x: 326, endPoint y: 411, distance: 382.3
click at [259, 409] on html "Lack of project management resourcing and other Council priorities taking prece…" at bounding box center [508, 494] width 498 height 221
copy p "Lack of project management resourcing and other Council priorities taking prece…"
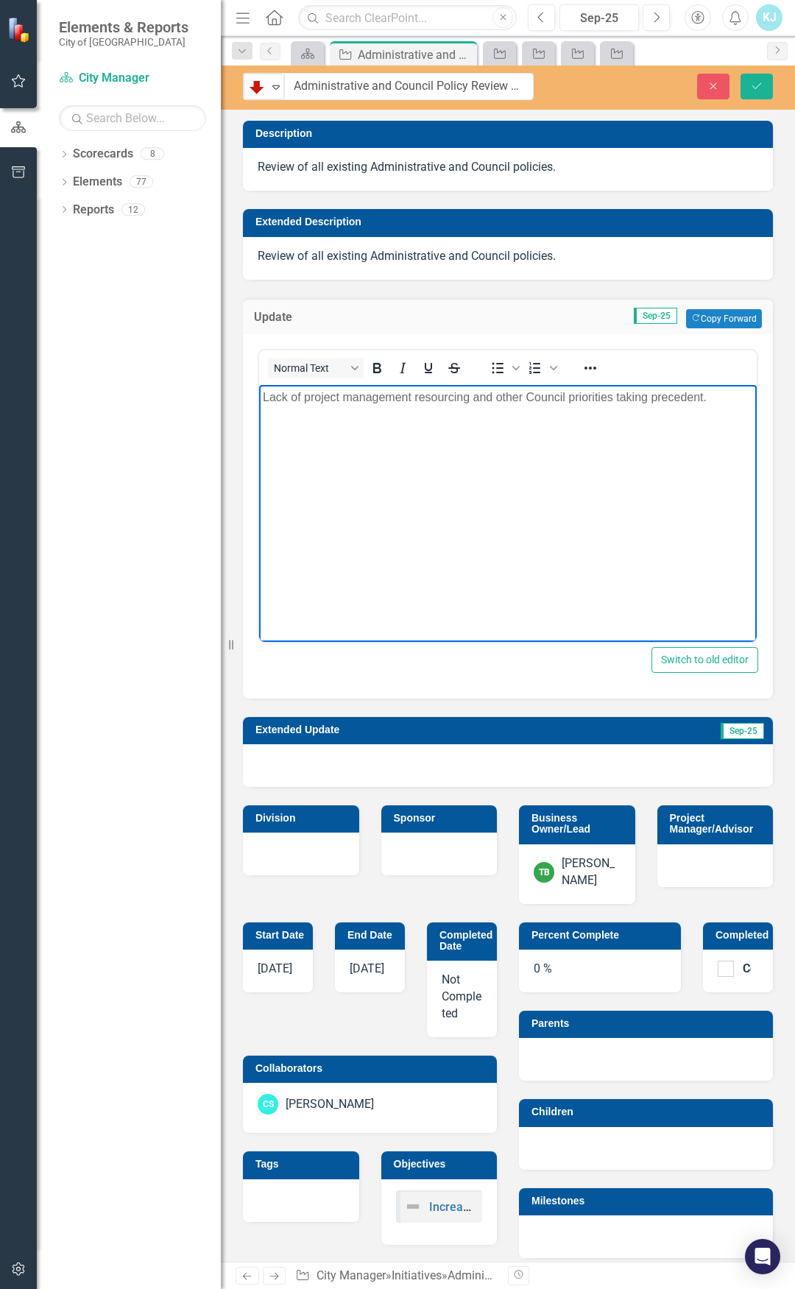
drag, startPoint x: 483, startPoint y: 424, endPoint x: 613, endPoint y: 408, distance: 131.3
click at [484, 426] on body "Lack of project management resourcing and other Council priorities taking prece…" at bounding box center [508, 494] width 498 height 221
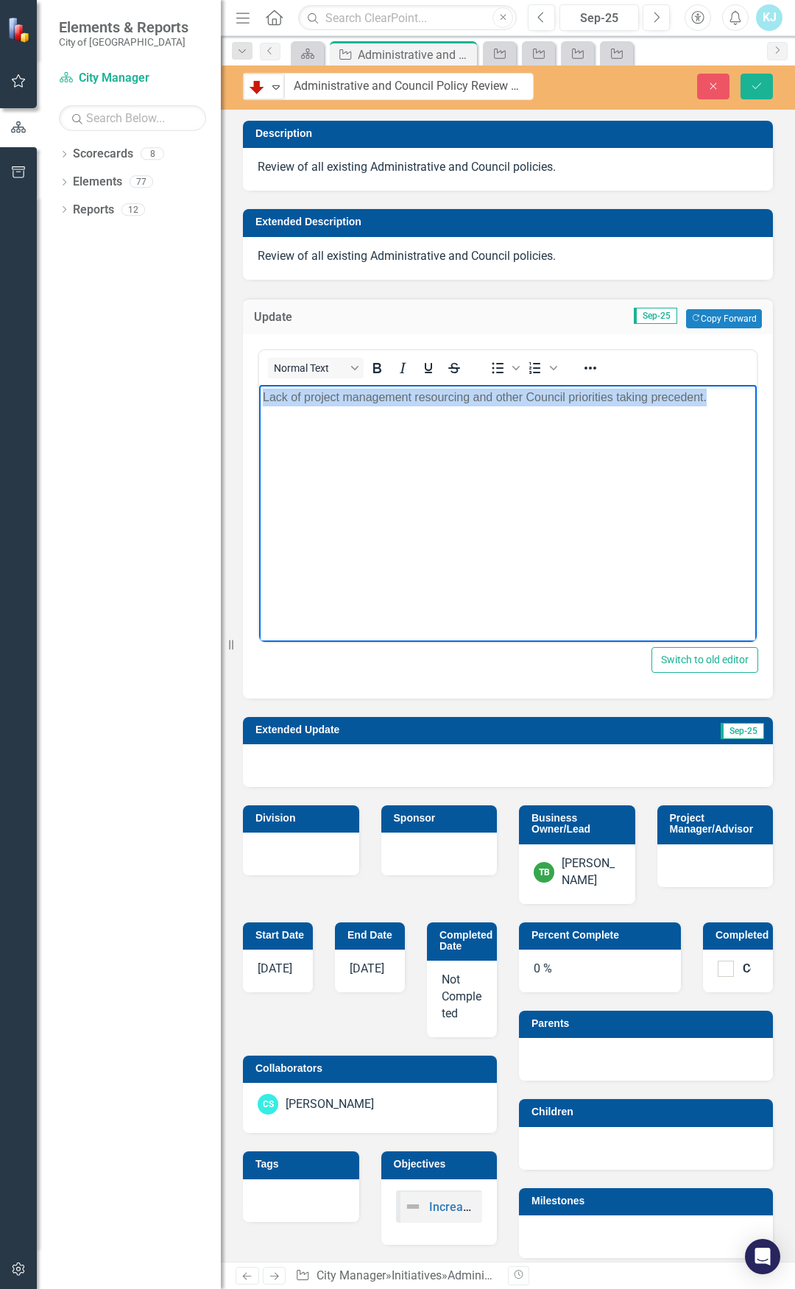
drag, startPoint x: 710, startPoint y: 397, endPoint x: 197, endPoint y: 391, distance: 513.9
click at [259, 391] on html "Lack of project management resourcing and other Council priorities taking prece…" at bounding box center [508, 494] width 498 height 221
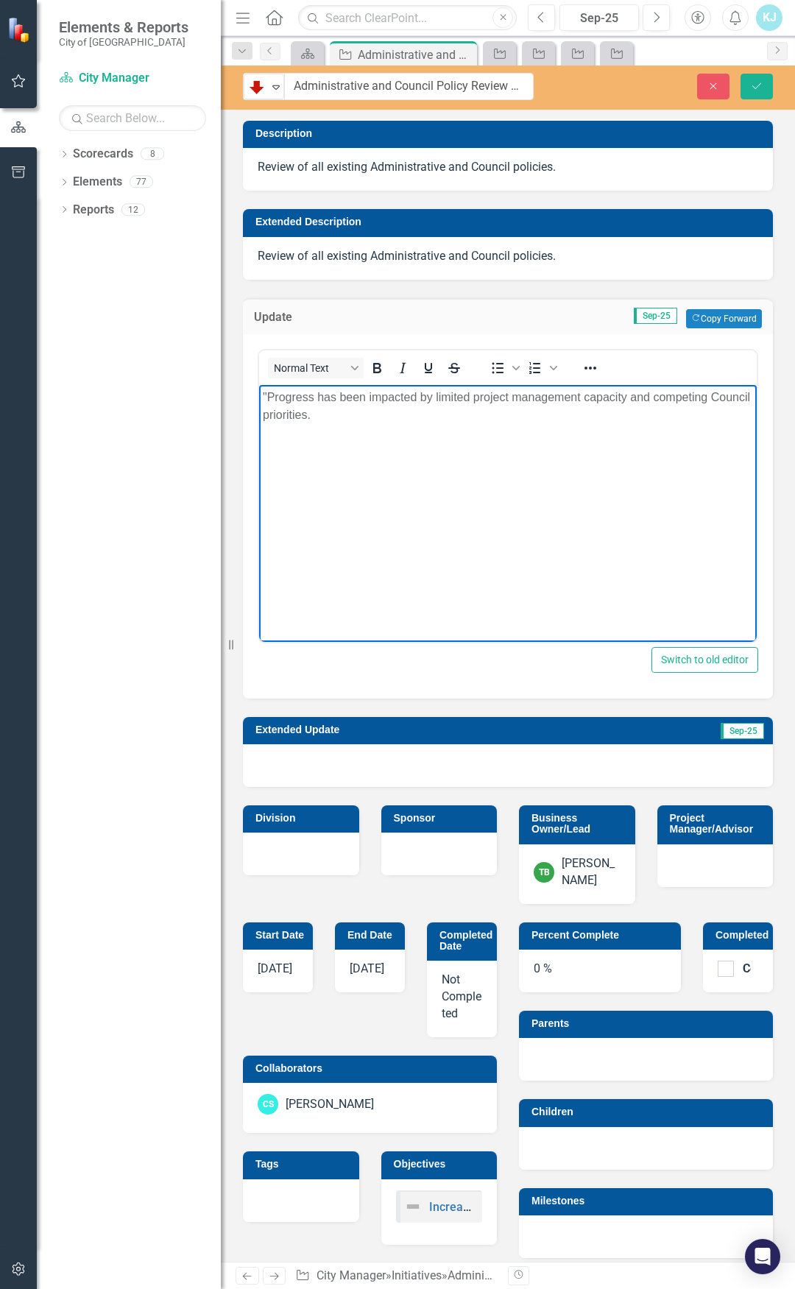
click at [403, 411] on p ""Progress has been impacted by limited project management capacity and competin…" at bounding box center [508, 405] width 490 height 35
click at [753, 79] on button "Save" at bounding box center [757, 87] width 32 height 26
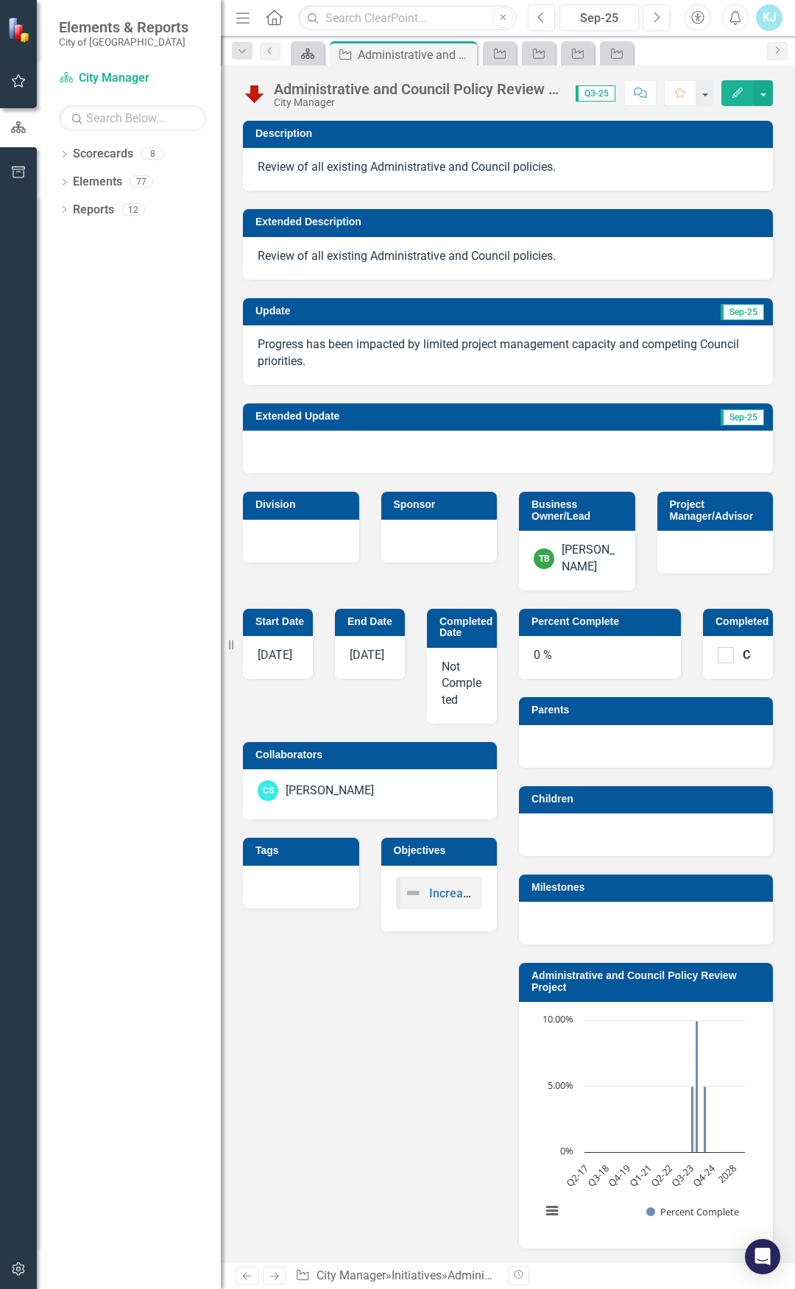
click at [306, 54] on icon at bounding box center [307, 54] width 13 height 10
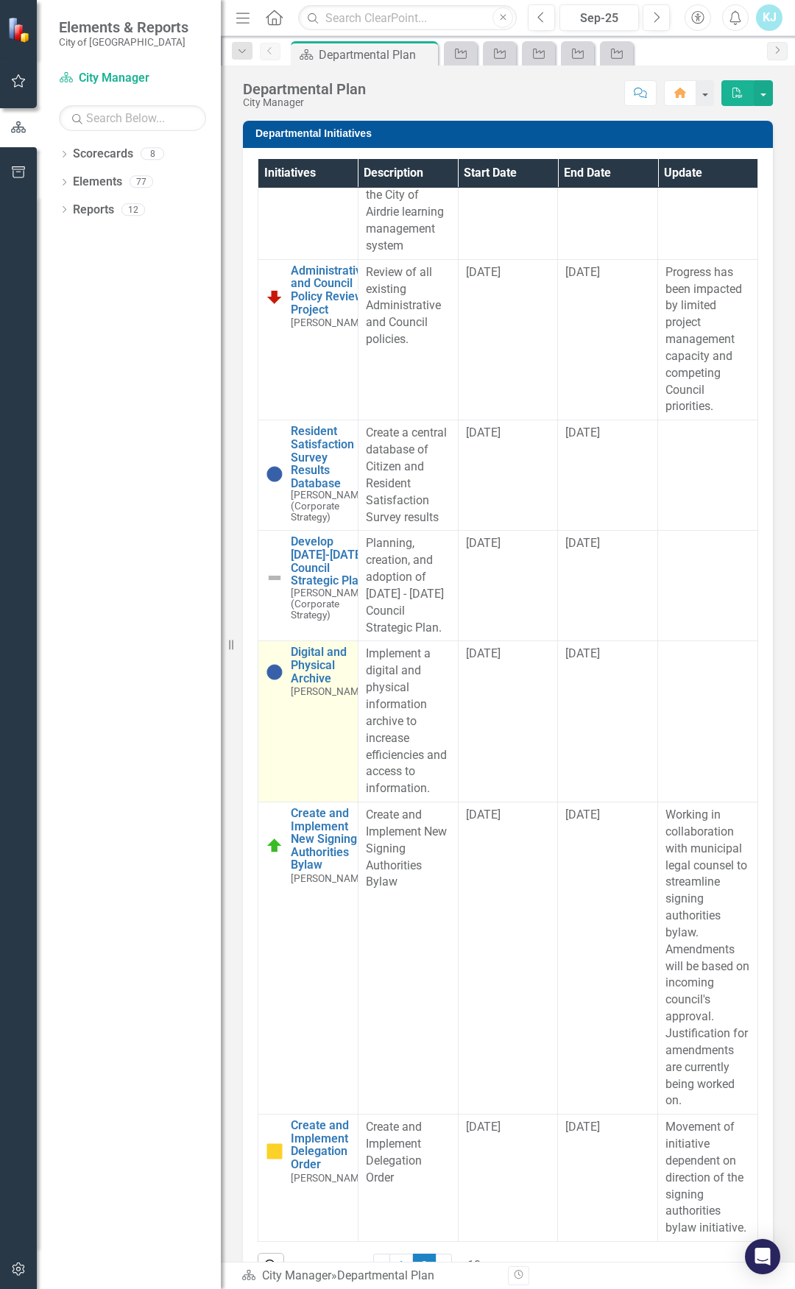
scroll to position [46, 0]
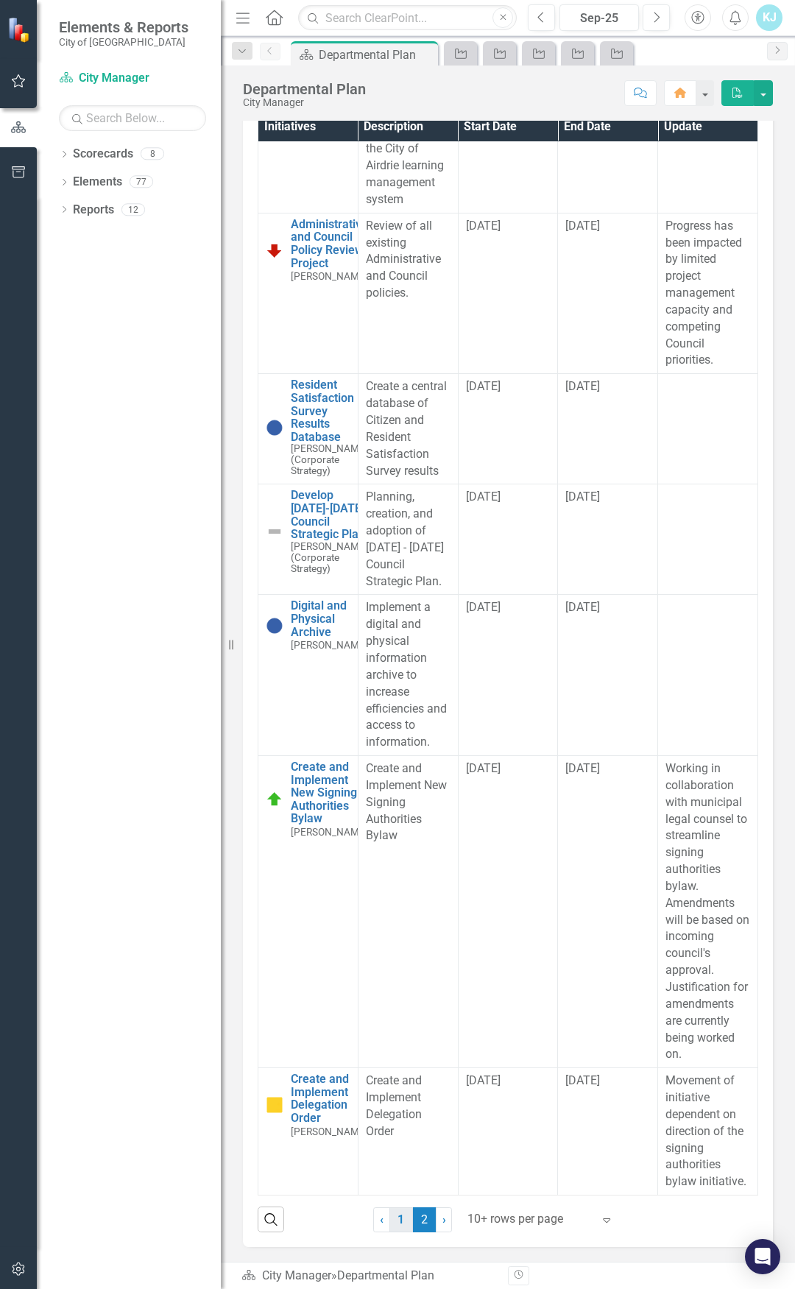
click at [390, 1220] on link "1" at bounding box center [401, 1219] width 24 height 25
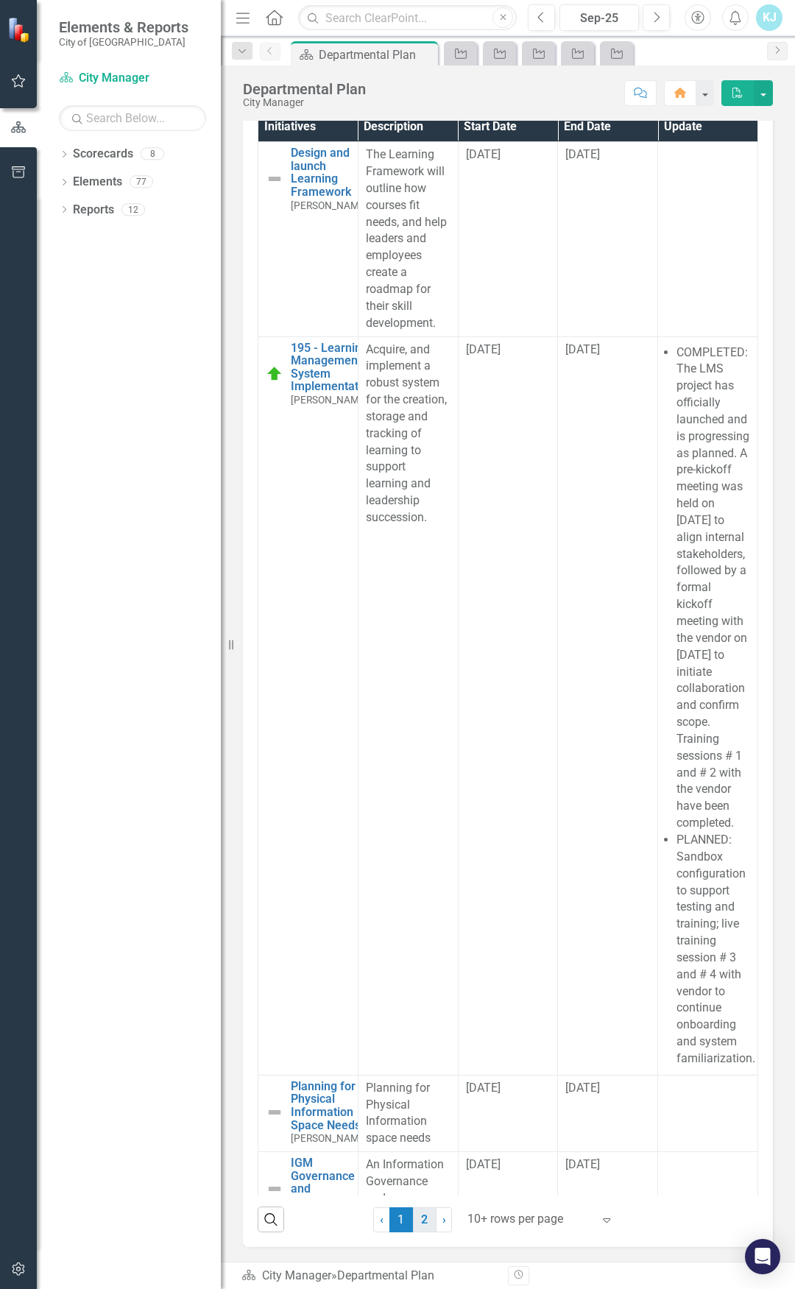
click at [413, 1223] on link "2" at bounding box center [425, 1219] width 24 height 25
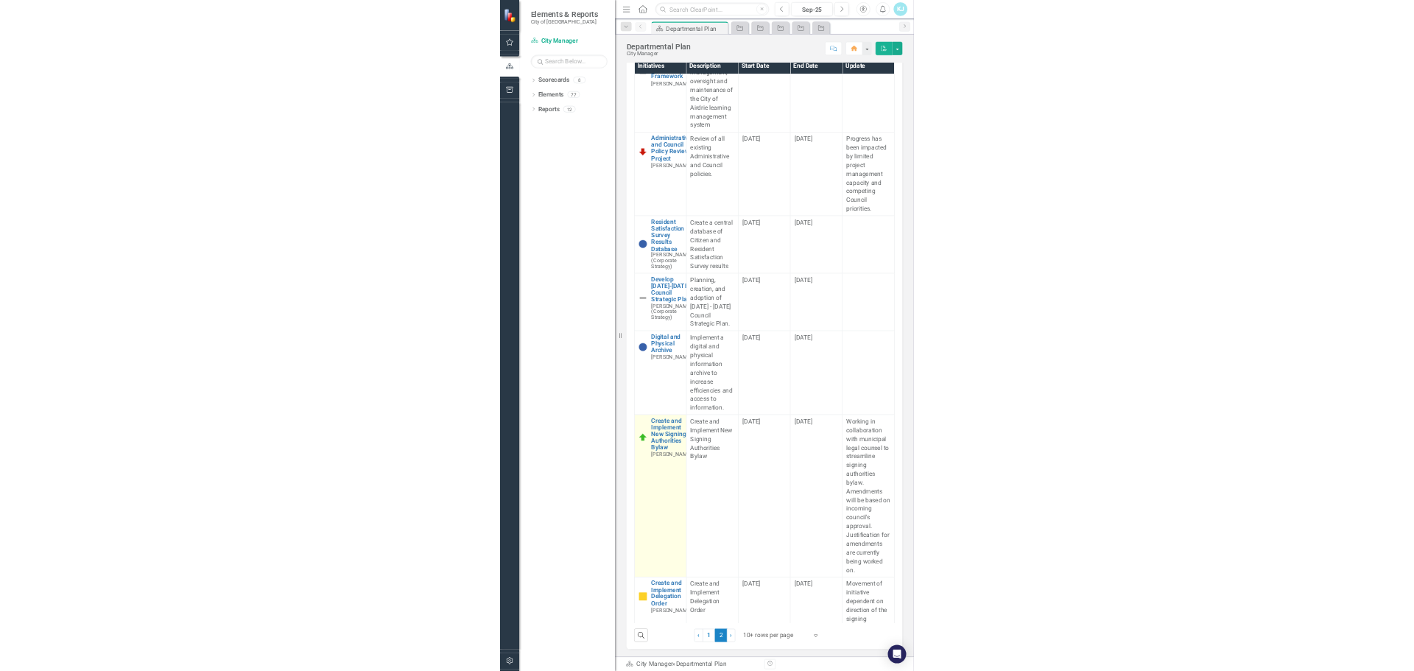
scroll to position [289, 0]
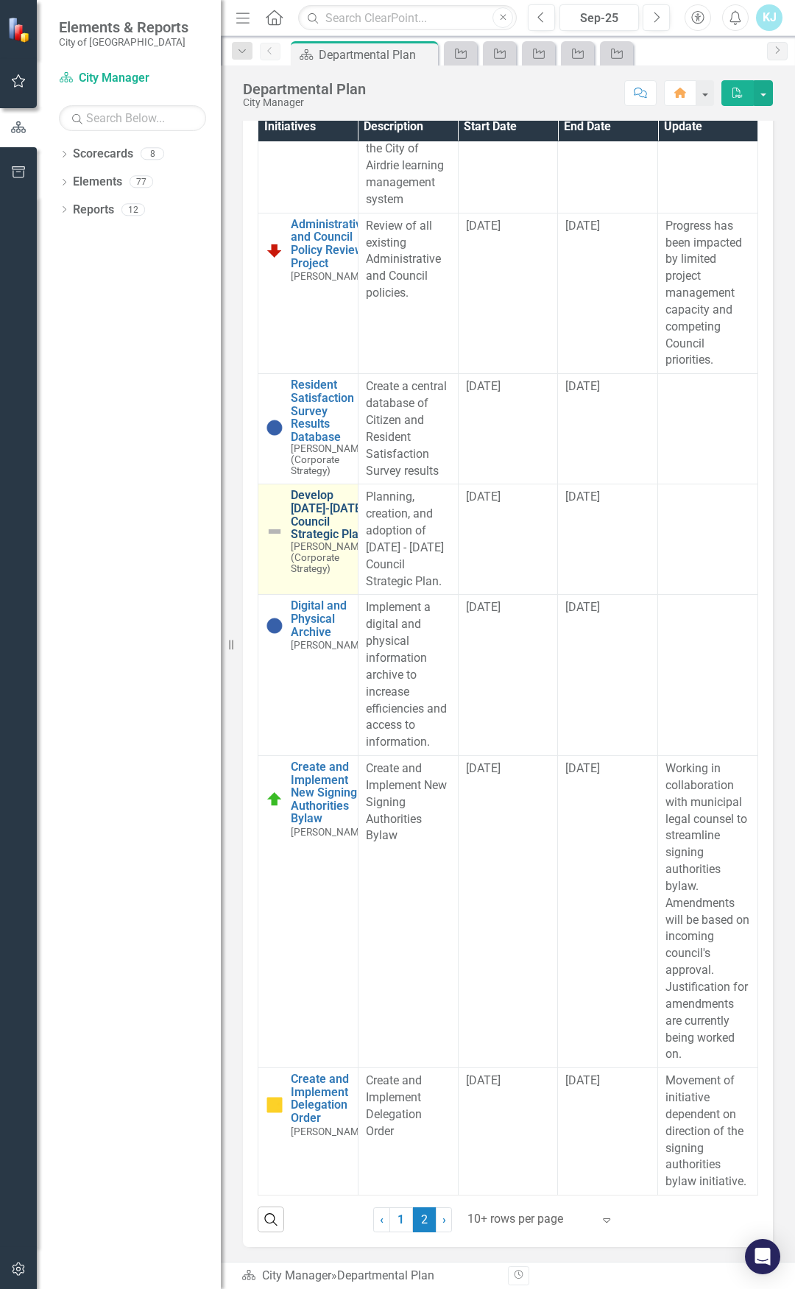
click at [320, 489] on link "Develop [DATE]-[DATE] Council Strategic Plan" at bounding box center [329, 515] width 77 height 52
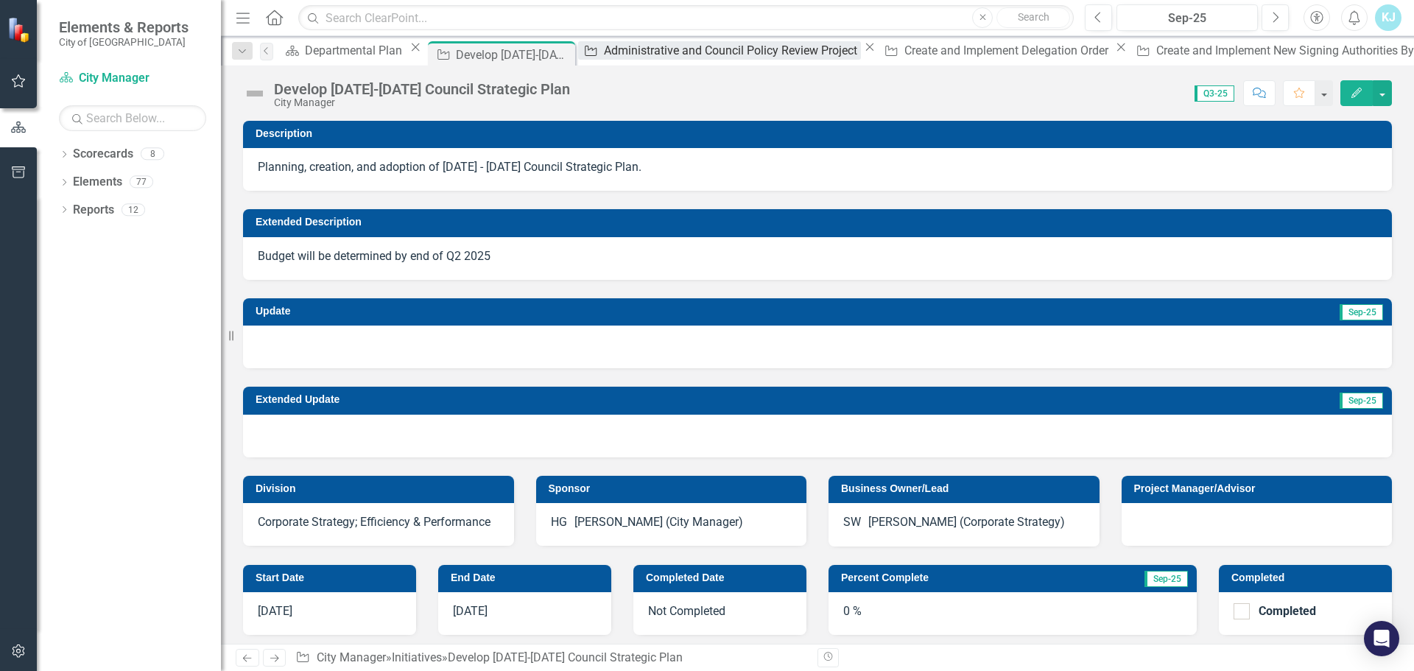
click at [668, 49] on div "Administrative and Council Policy Review Project" at bounding box center [732, 50] width 257 height 18
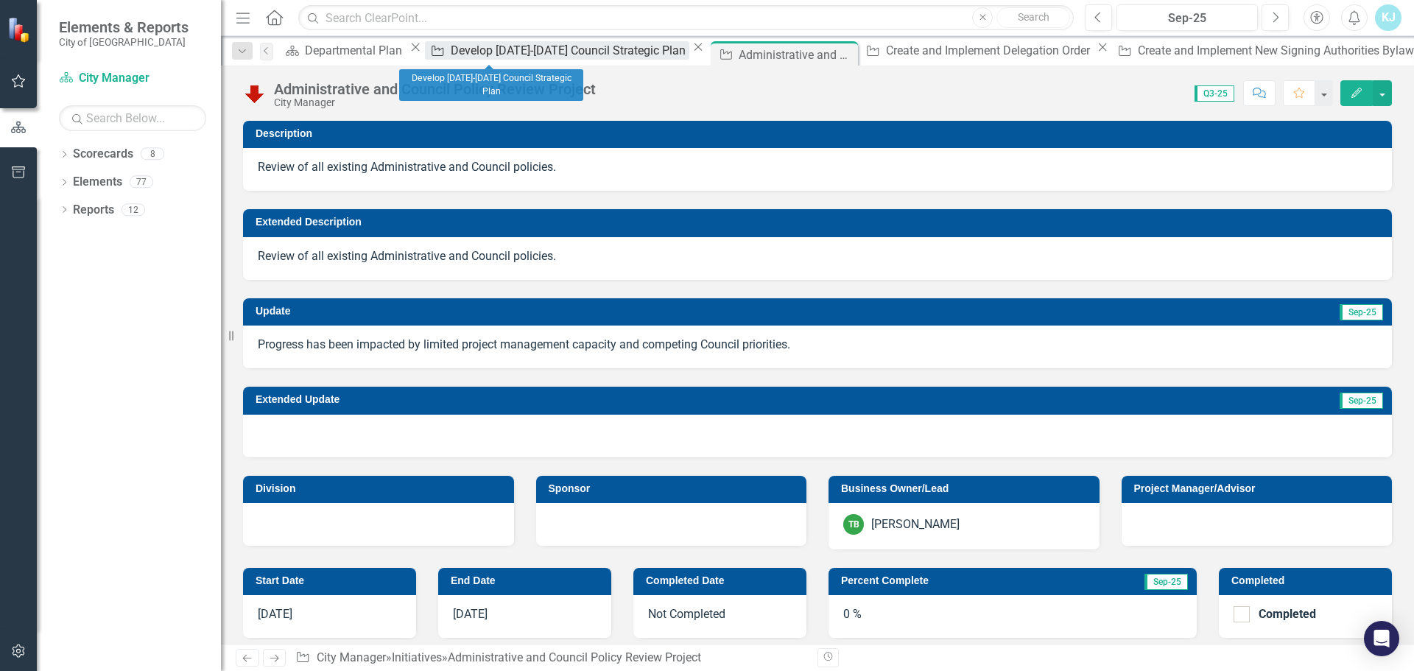
click at [510, 55] on div "Develop [DATE]-[DATE] Council Strategic Plan" at bounding box center [570, 50] width 239 height 18
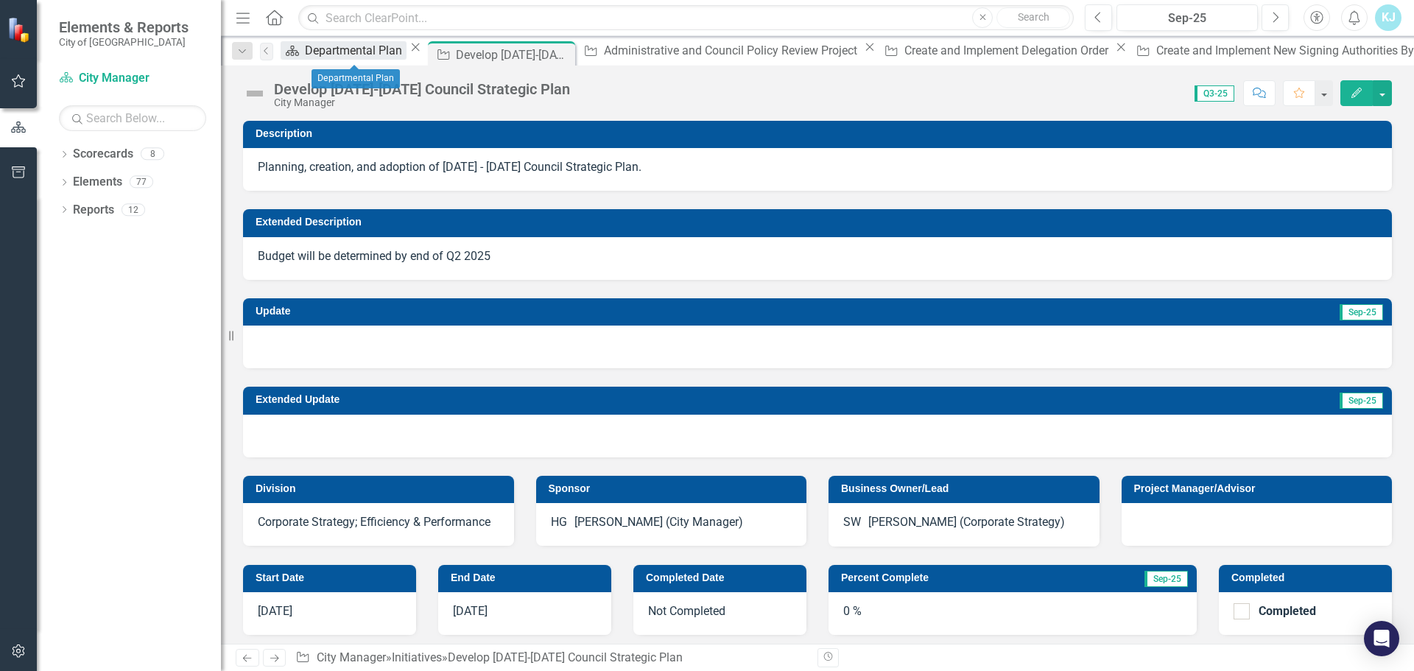
click at [328, 56] on div "Departmental Plan" at bounding box center [356, 50] width 102 height 18
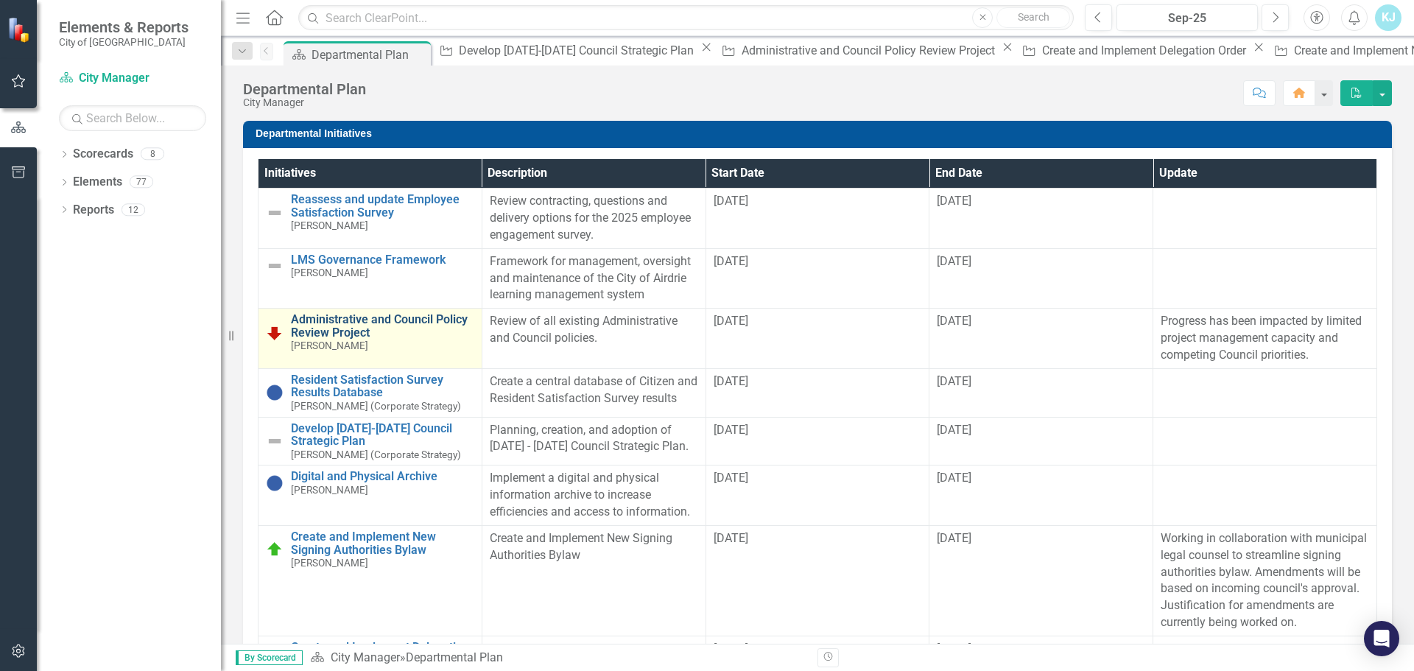
click at [353, 313] on link "Administrative and Council Policy Review Project" at bounding box center [382, 326] width 183 height 26
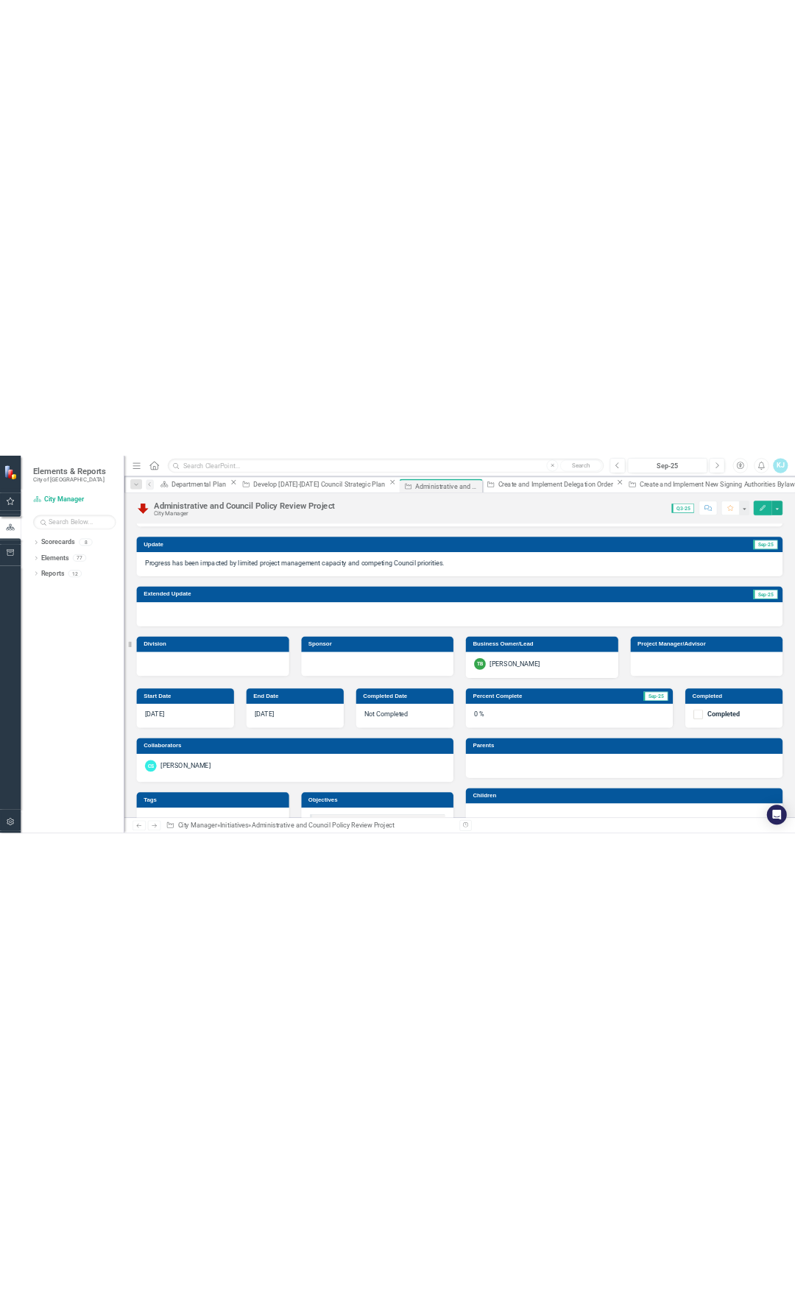
scroll to position [147, 0]
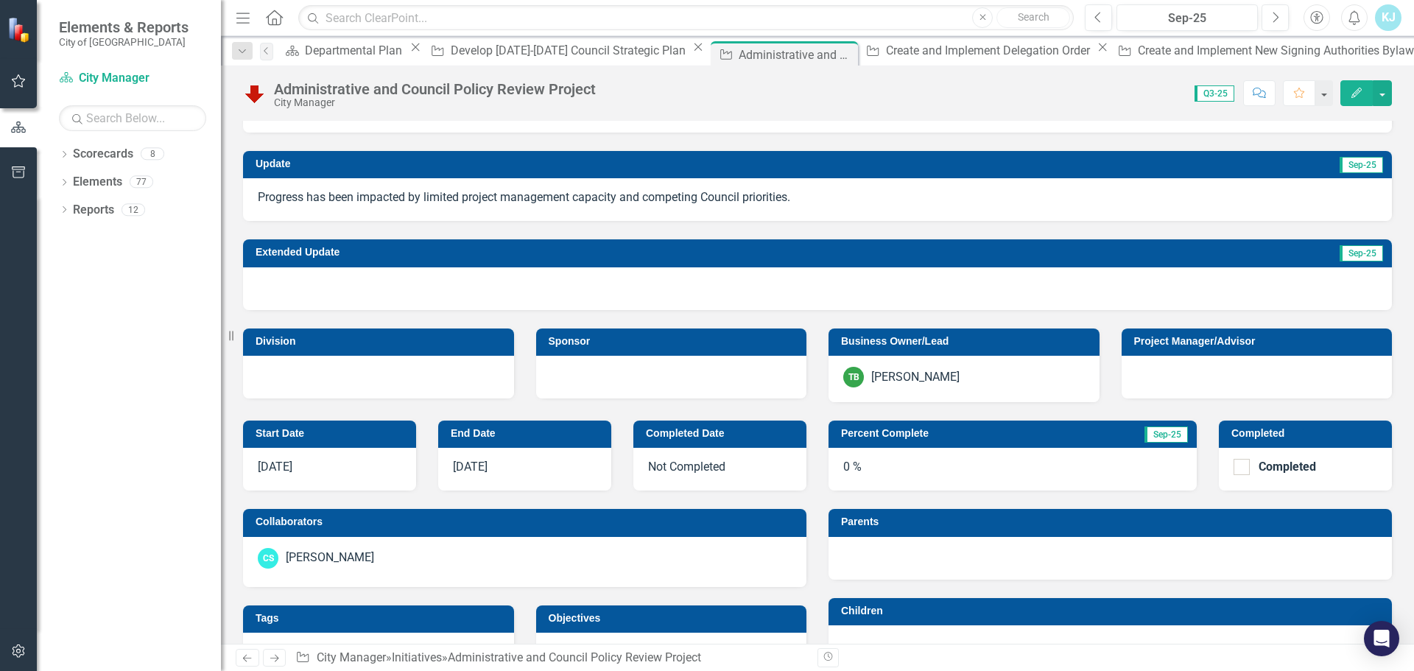
click at [426, 561] on div "CS Charlotte Satink" at bounding box center [525, 558] width 534 height 21
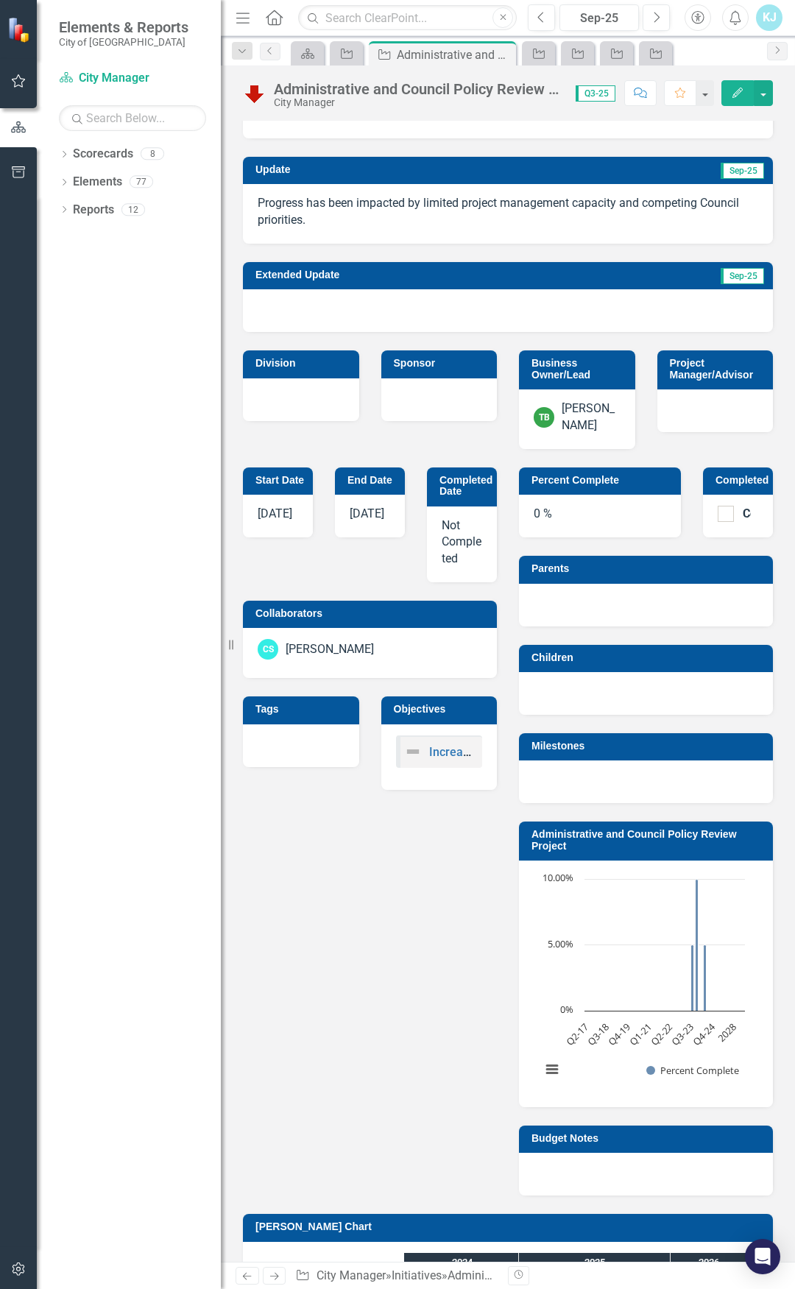
scroll to position [0, 0]
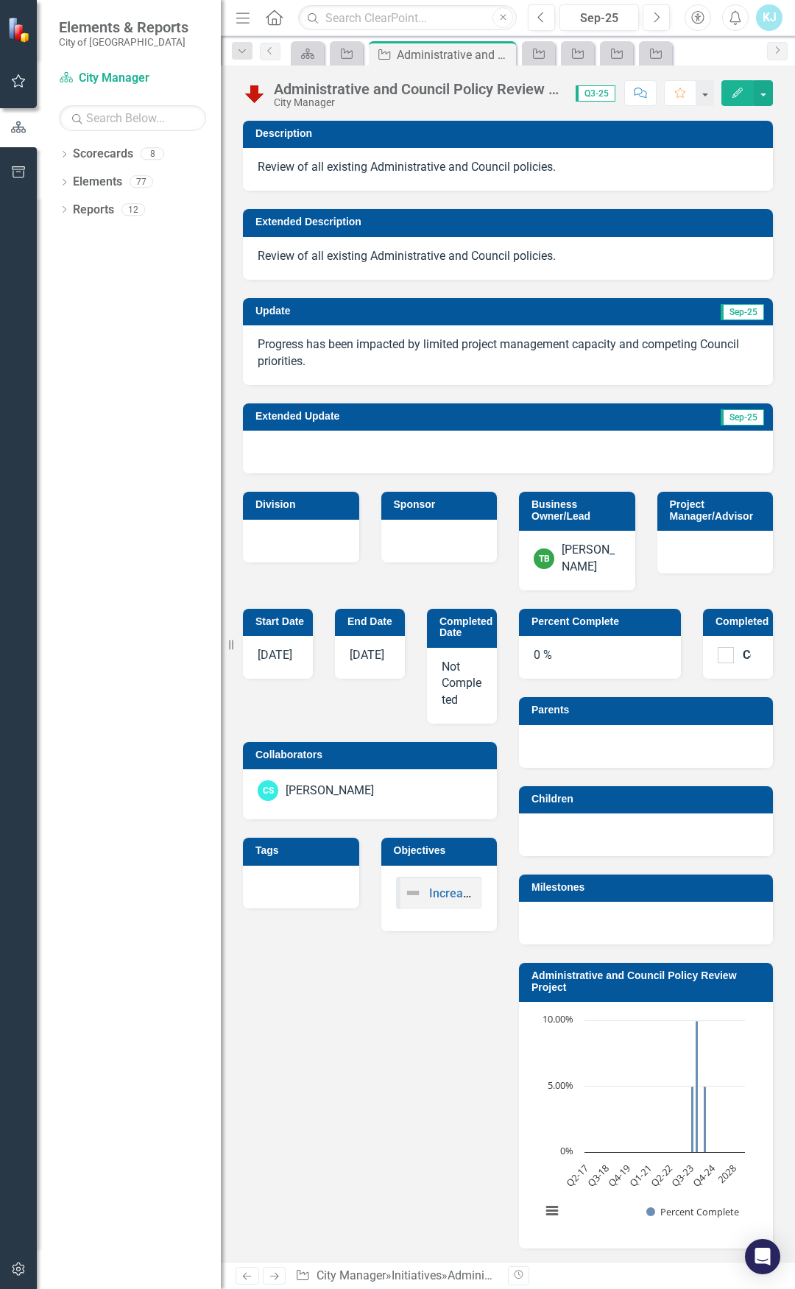
click at [71, 339] on div "Dropdown Scorecards 8 Council Focus Areas ELT Operational Plan City Manager Com…" at bounding box center [129, 715] width 184 height 1147
click at [307, 52] on icon "Scorecard" at bounding box center [307, 54] width 15 height 12
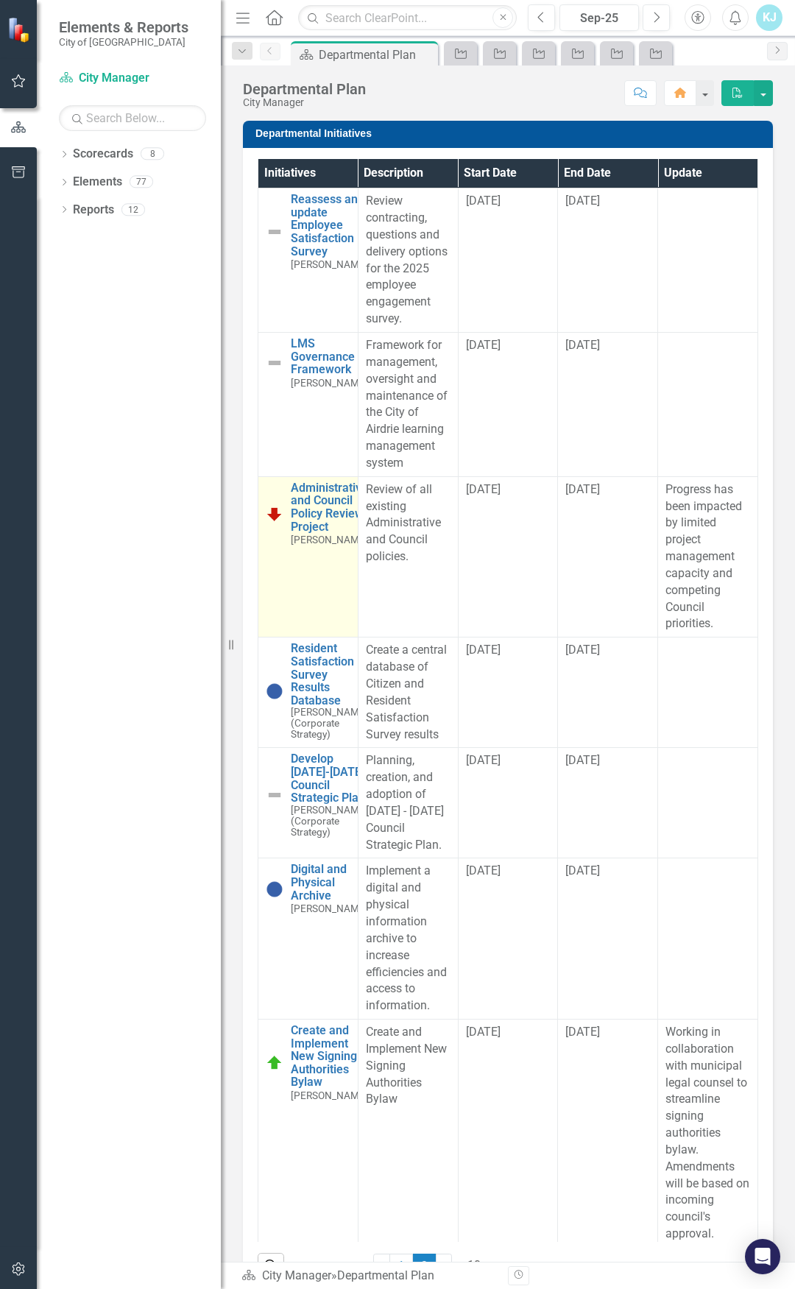
click at [311, 568] on td "Administrative and Council Policy Review Project Tammy Belsham Edit Edit Initia…" at bounding box center [308, 556] width 100 height 161
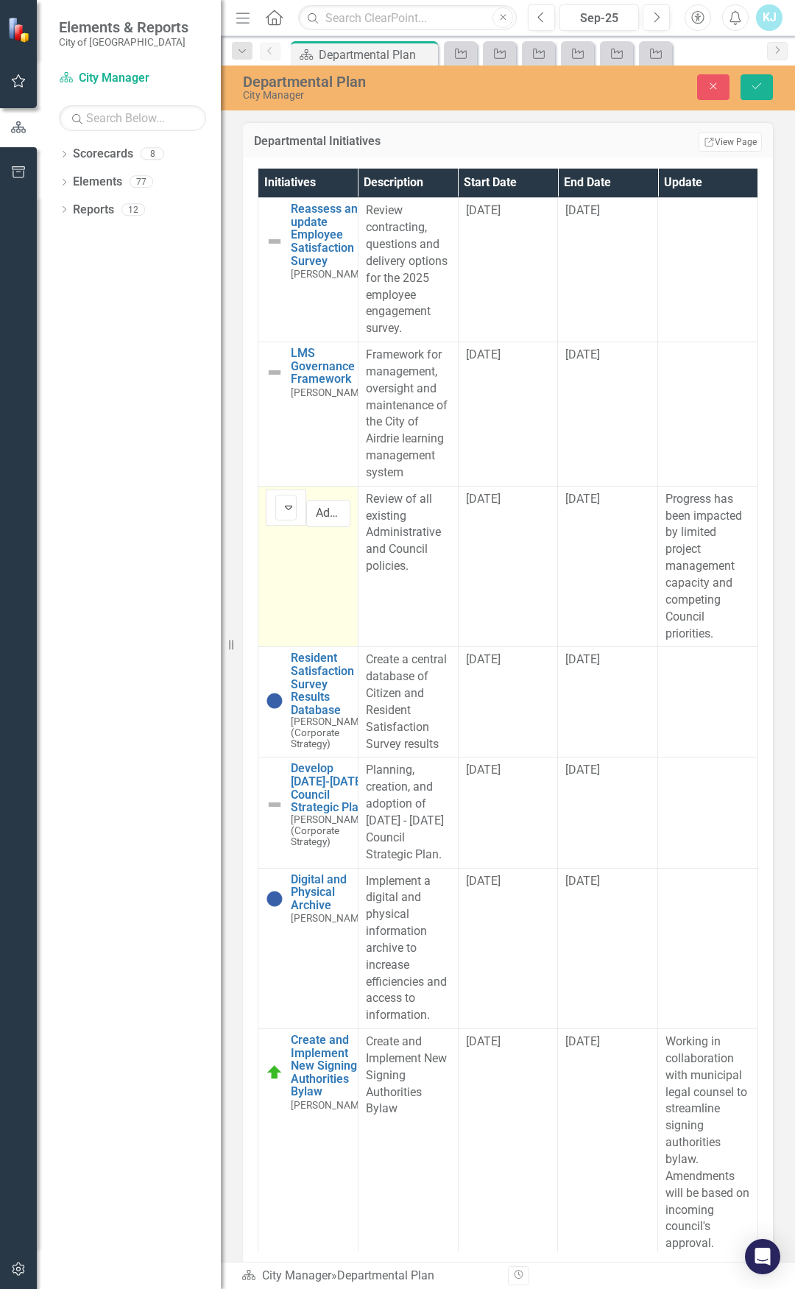
click at [302, 549] on td "Below Plan Expand Administrative and Council Policy Review Project Edit Edit In…" at bounding box center [308, 566] width 100 height 161
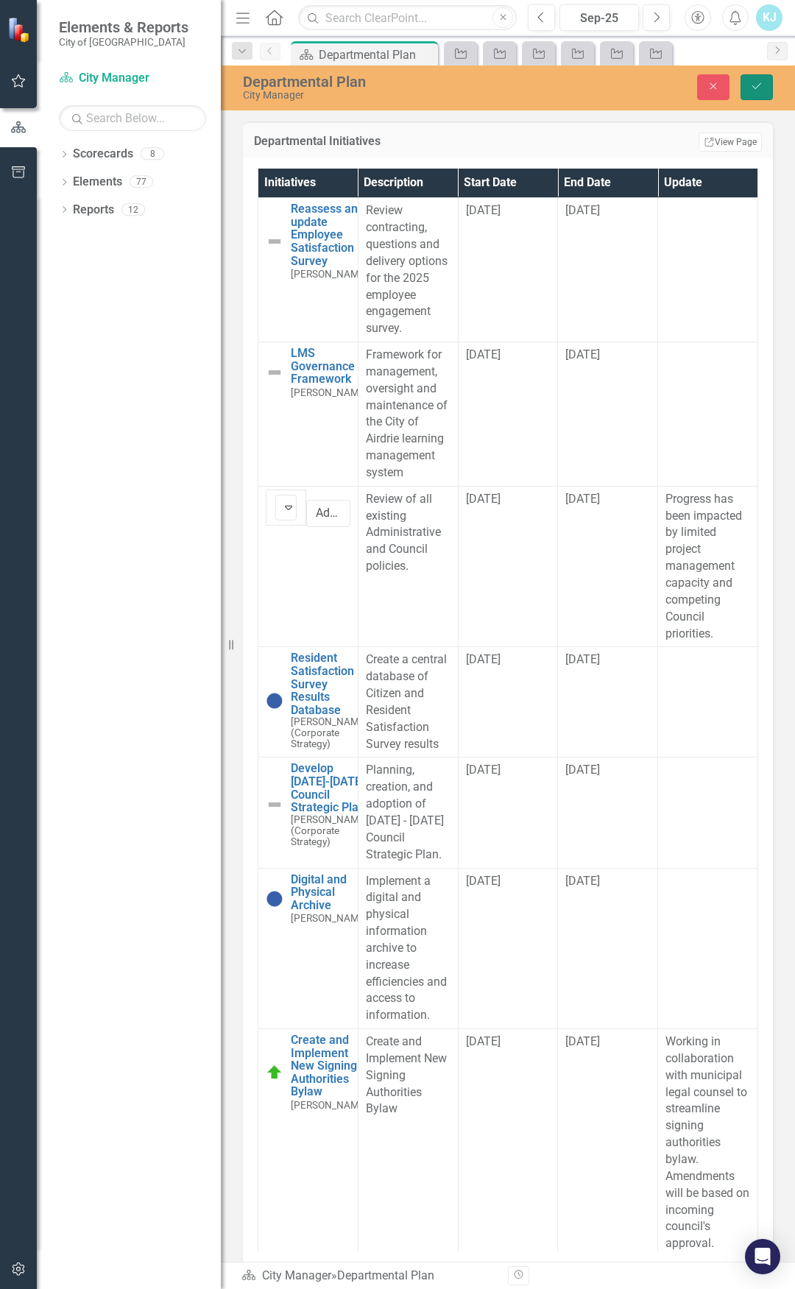
click at [762, 88] on icon "Save" at bounding box center [756, 86] width 13 height 10
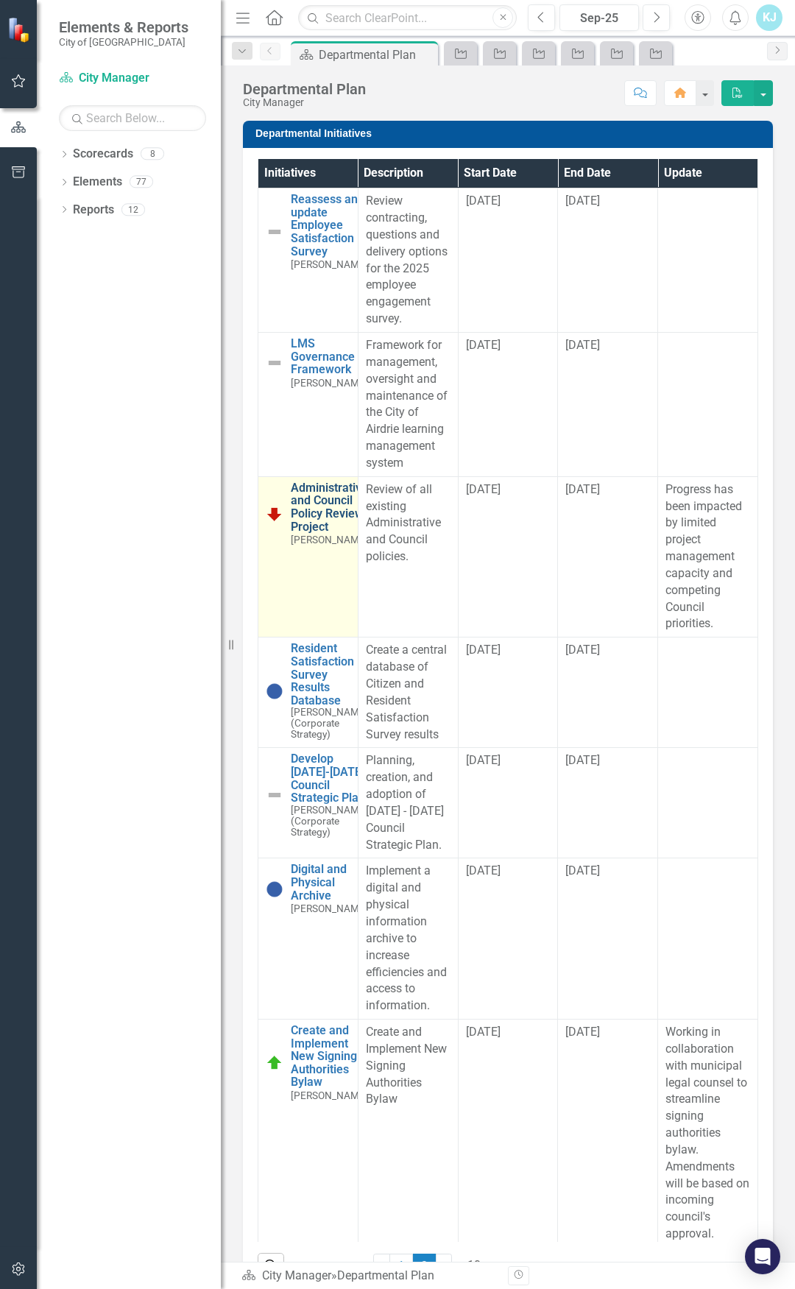
click at [326, 498] on link "Administrative and Council Policy Review Project" at bounding box center [329, 507] width 77 height 52
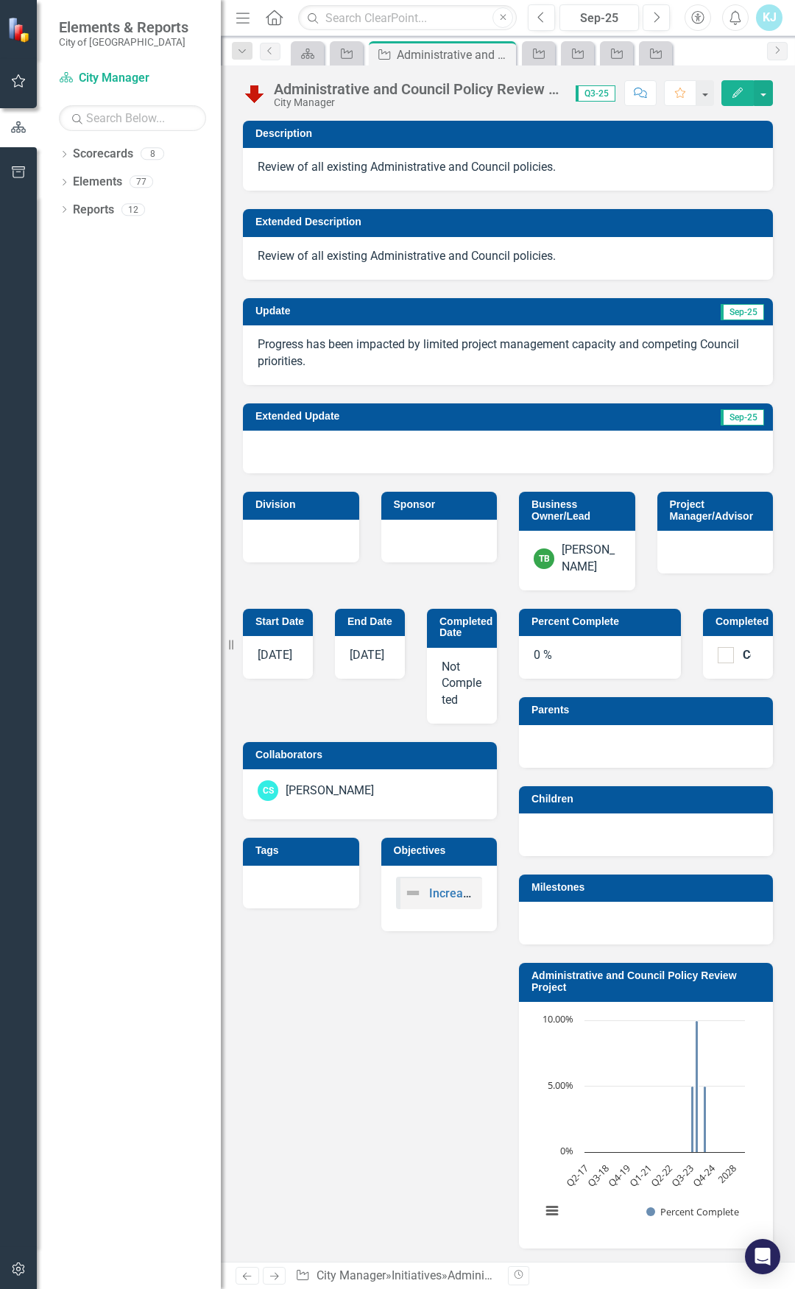
click at [476, 88] on div "Administrative and Council Policy Review Project" at bounding box center [417, 89] width 287 height 16
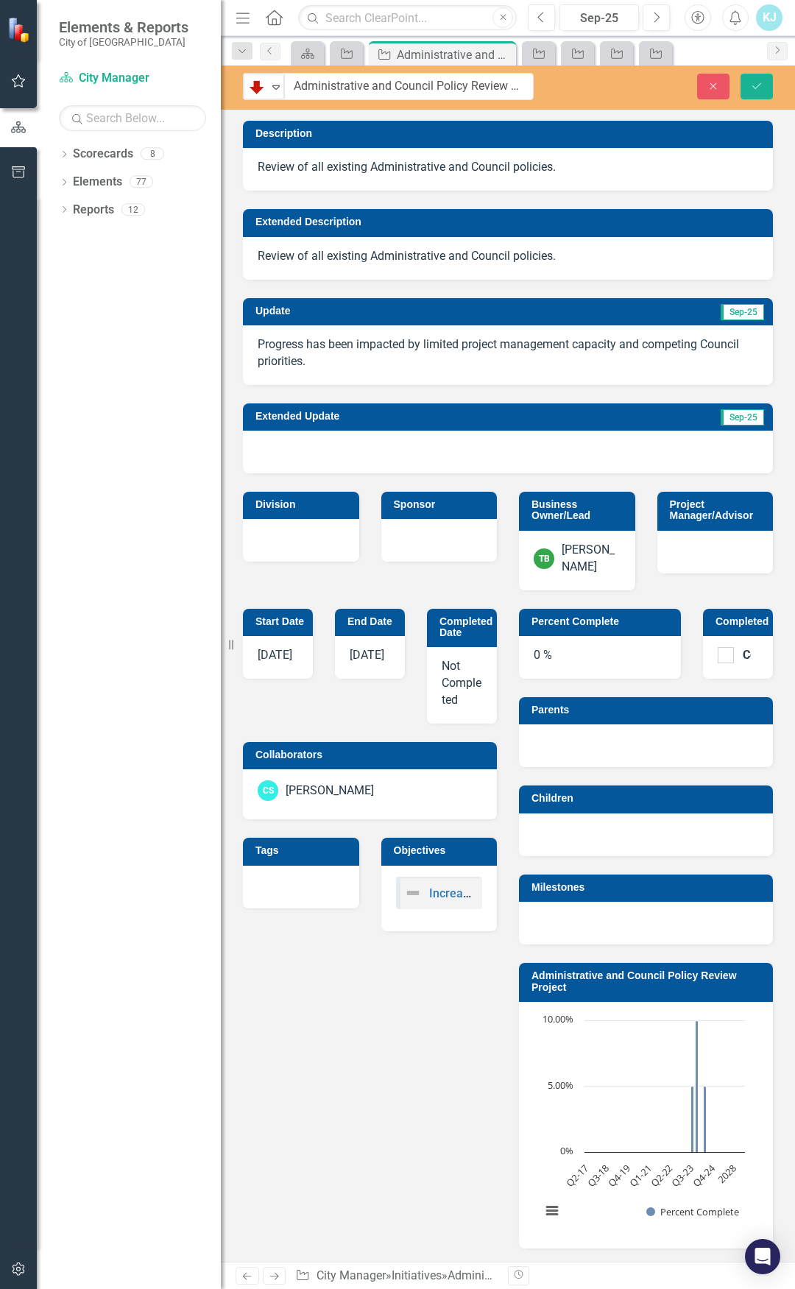
click at [476, 88] on input "Administrative and Council Policy Review Project" at bounding box center [409, 86] width 250 height 27
click at [301, 83] on input "Administrative and Council Policy Review Project" at bounding box center [409, 86] width 250 height 27
drag, startPoint x: 302, startPoint y: 82, endPoint x: 333, endPoint y: 39, distance: 52.7
click at [302, 81] on input "Administrative and Council Policy Review Project" at bounding box center [409, 86] width 250 height 27
type input "*Administrative and Council Policy Review Project"
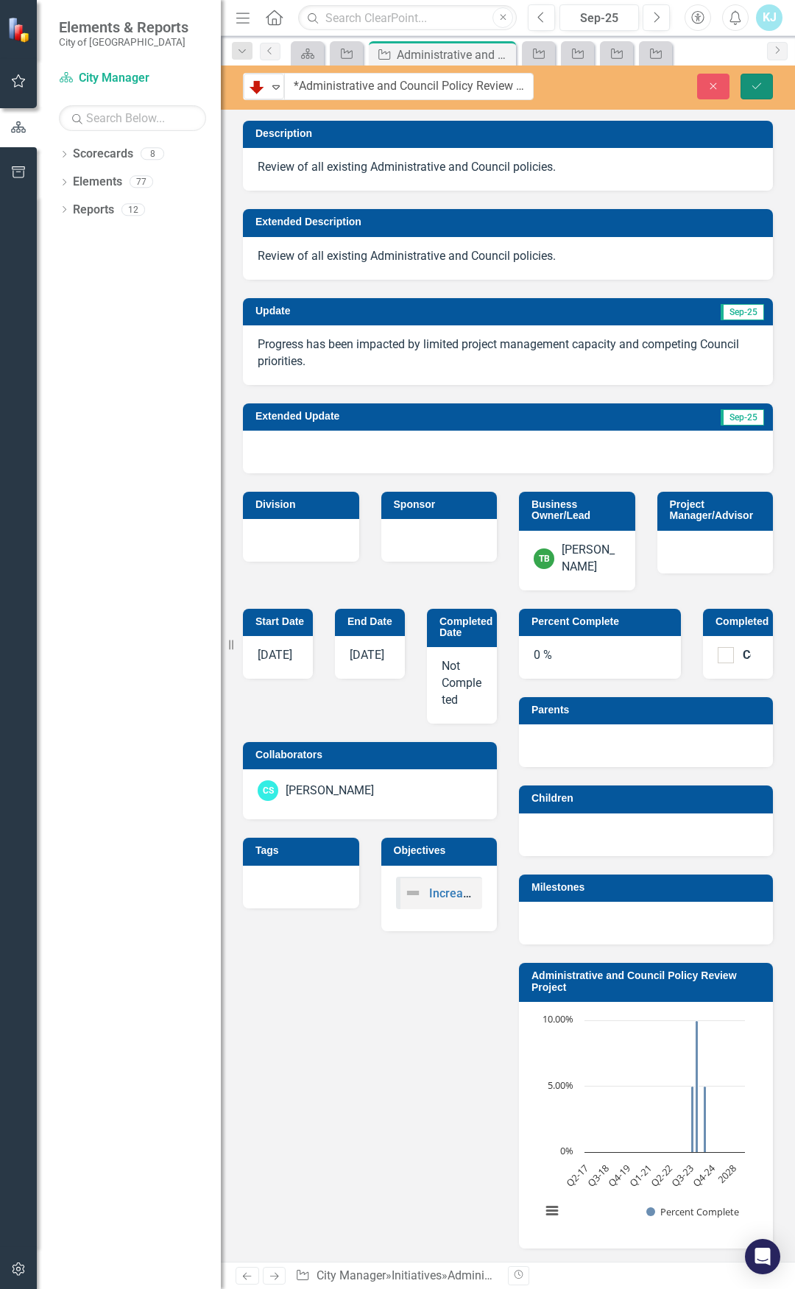
click at [752, 85] on icon "Save" at bounding box center [756, 86] width 13 height 10
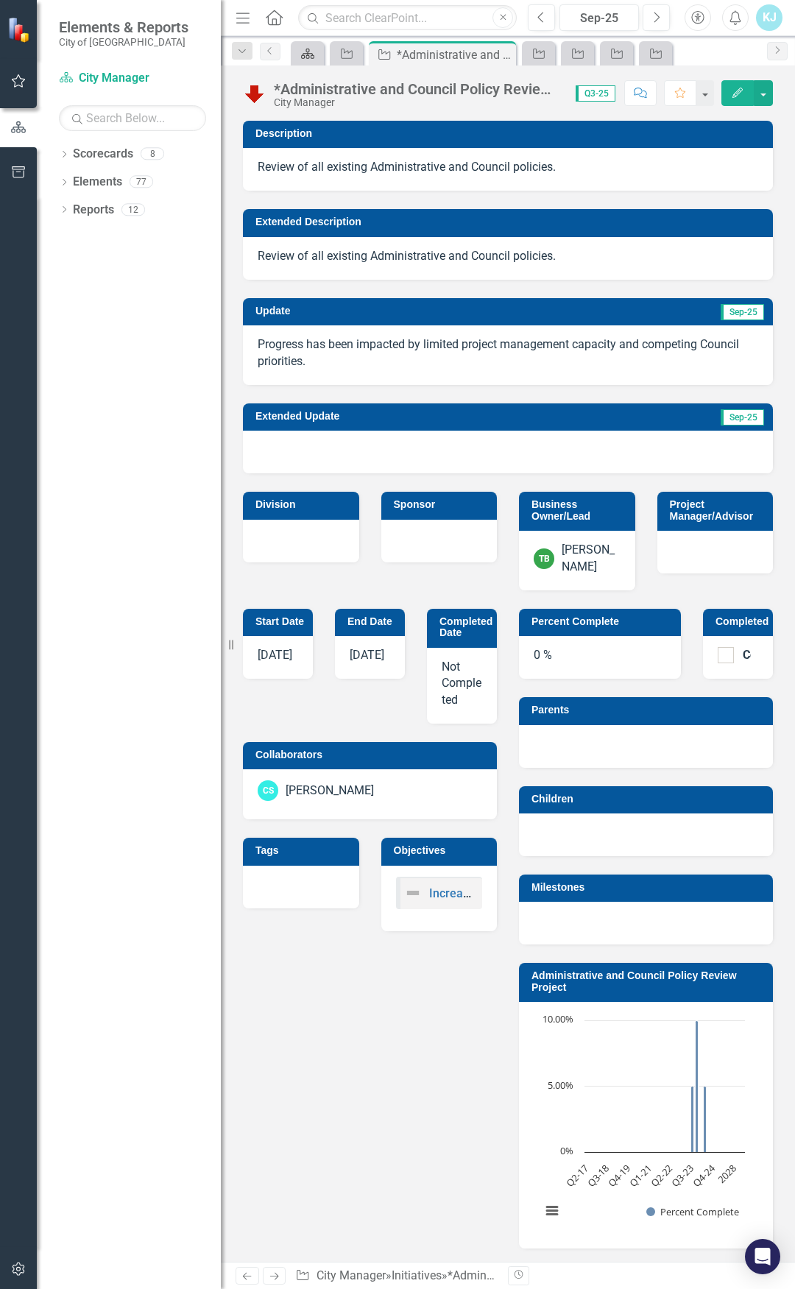
click at [308, 52] on icon at bounding box center [307, 54] width 13 height 10
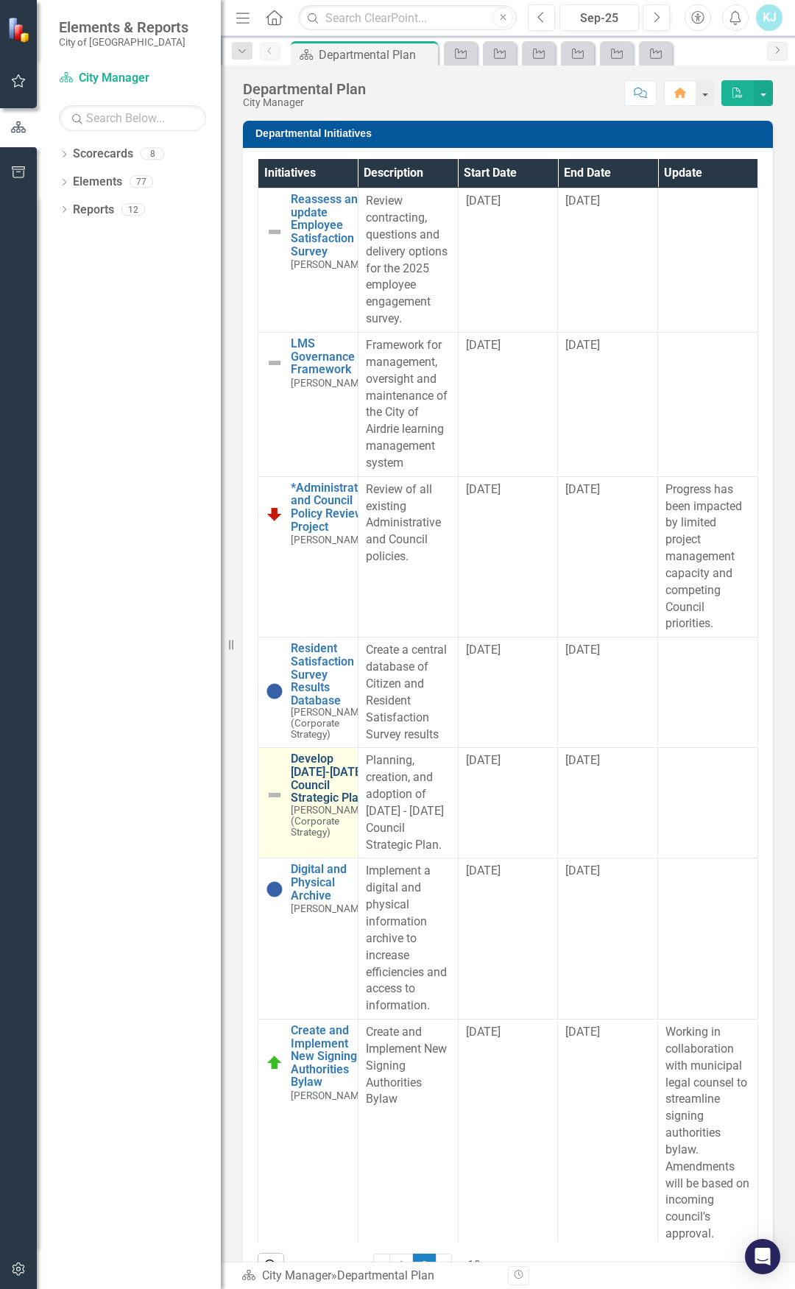
scroll to position [74, 0]
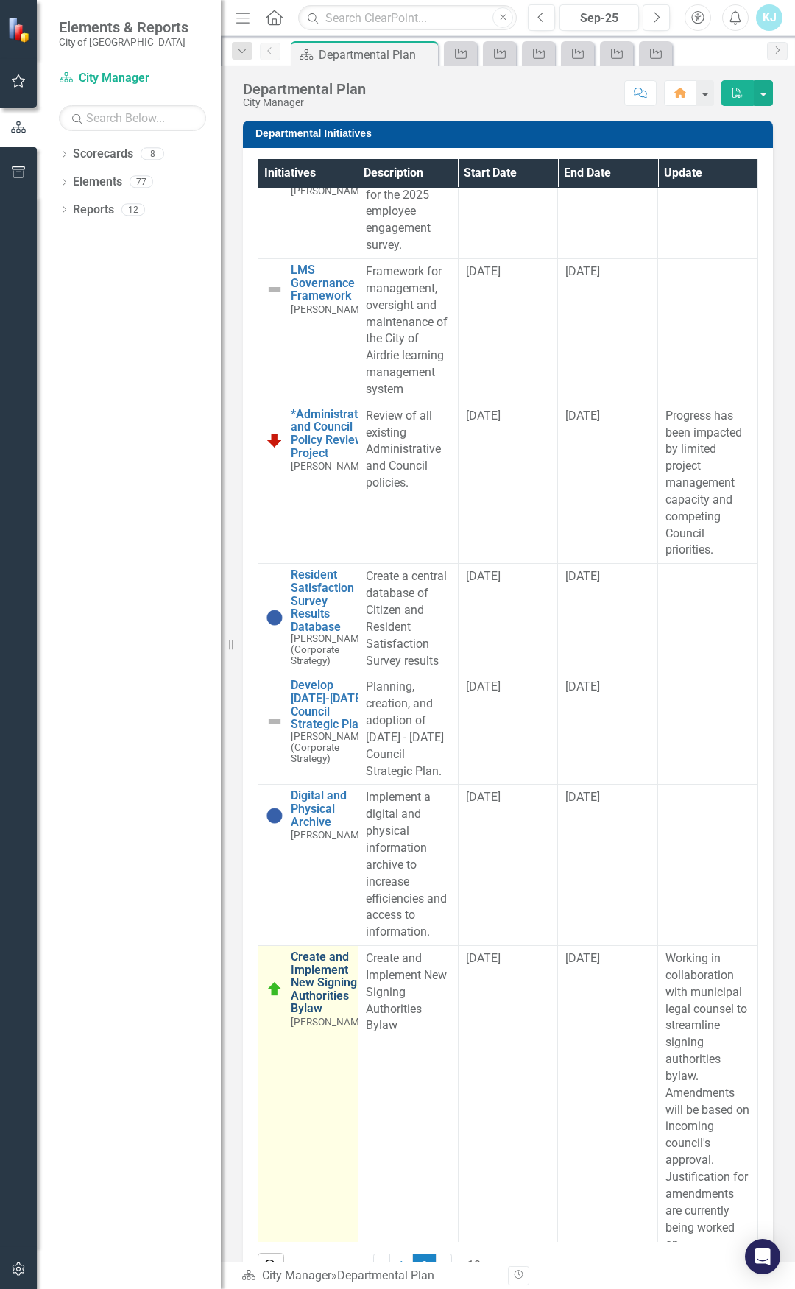
click at [314, 1015] on link "Create and Implement New Signing Authorities Bylaw" at bounding box center [329, 982] width 77 height 65
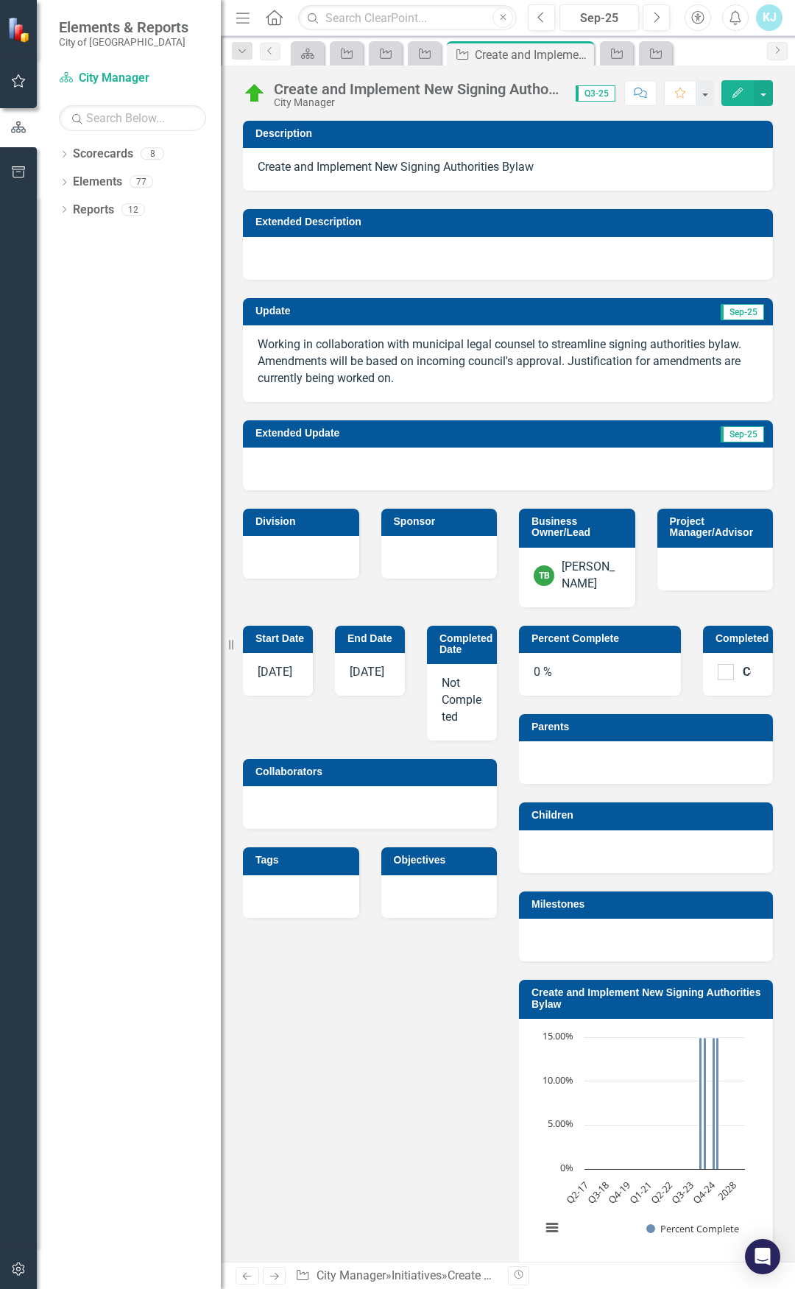
click at [284, 85] on div "Create and Implement New Signing Authorities Bylaw" at bounding box center [417, 89] width 287 height 16
click at [284, 87] on div "Create and Implement New Signing Authorities Bylaw" at bounding box center [417, 89] width 287 height 16
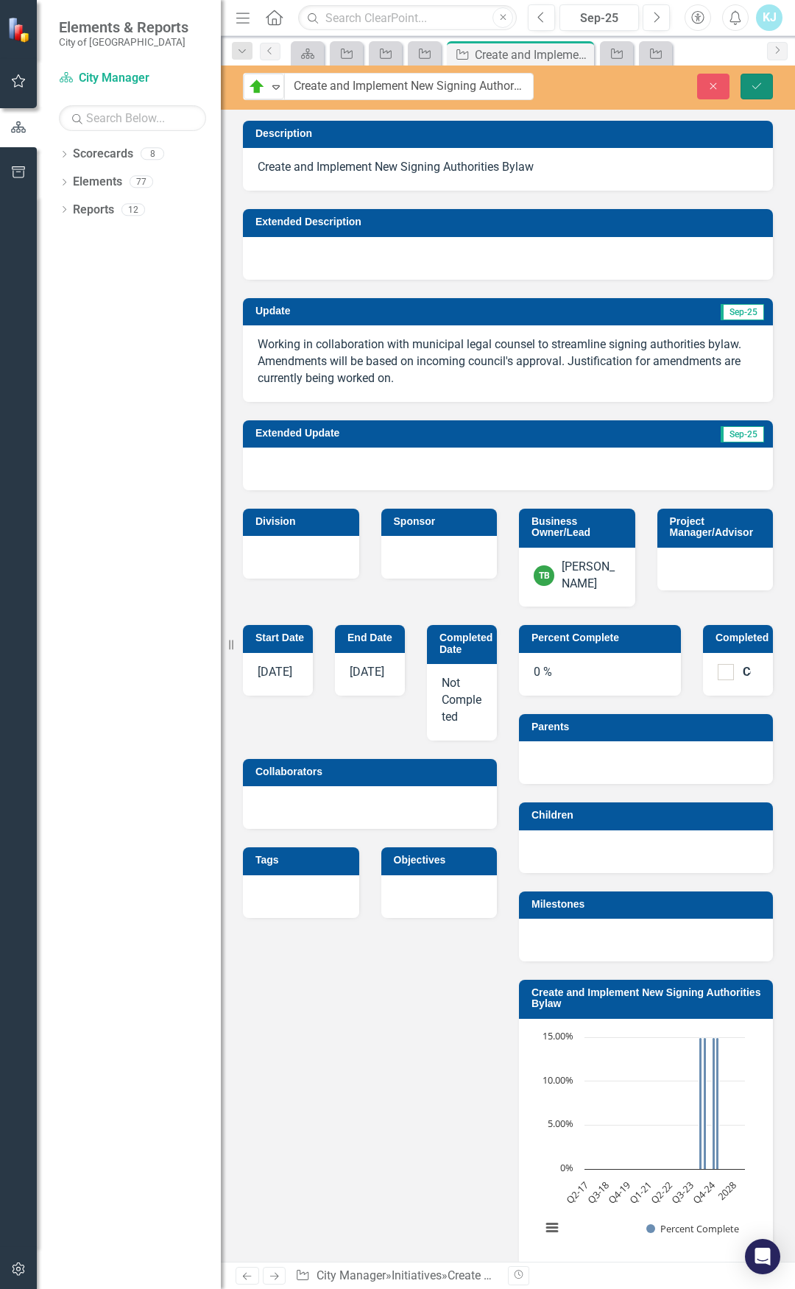
click at [759, 80] on button "Save" at bounding box center [757, 87] width 32 height 26
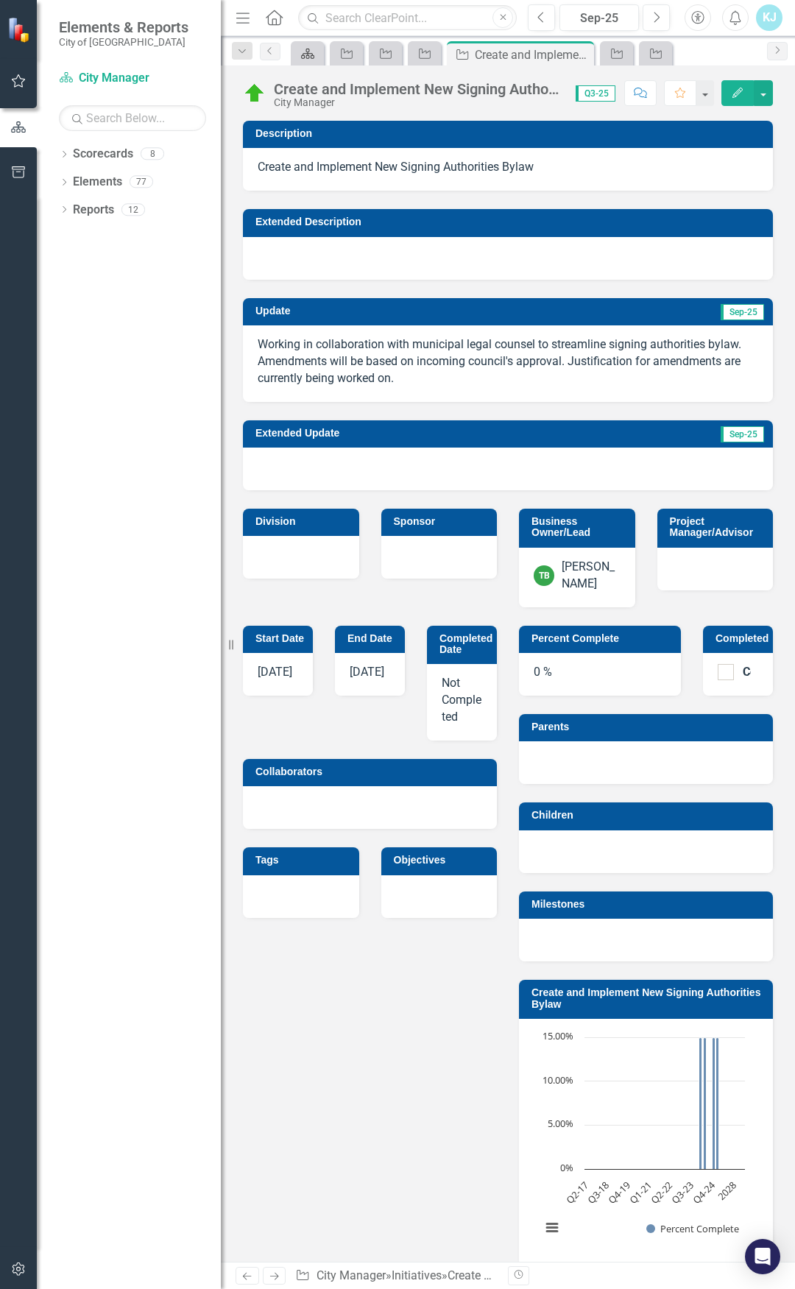
click at [300, 55] on icon "Scorecard" at bounding box center [307, 54] width 15 height 12
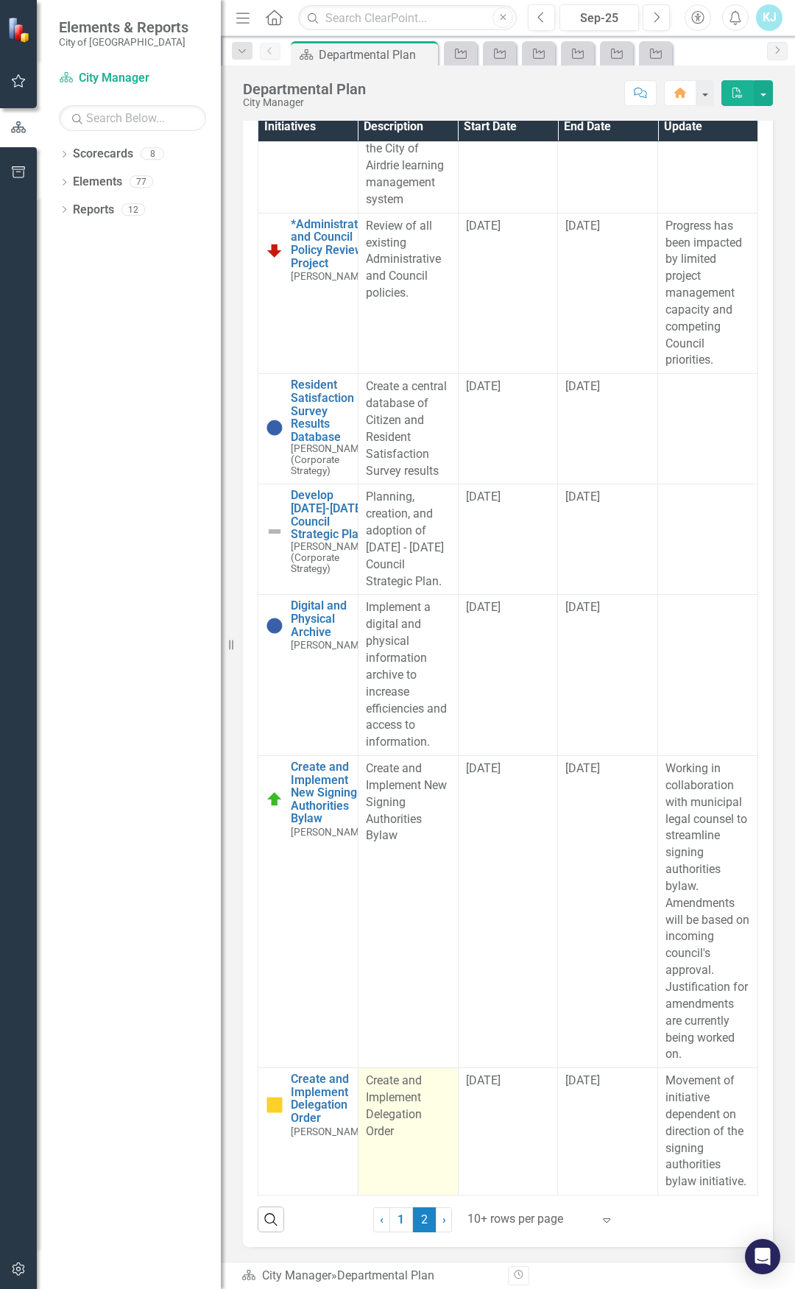
scroll to position [289, 0]
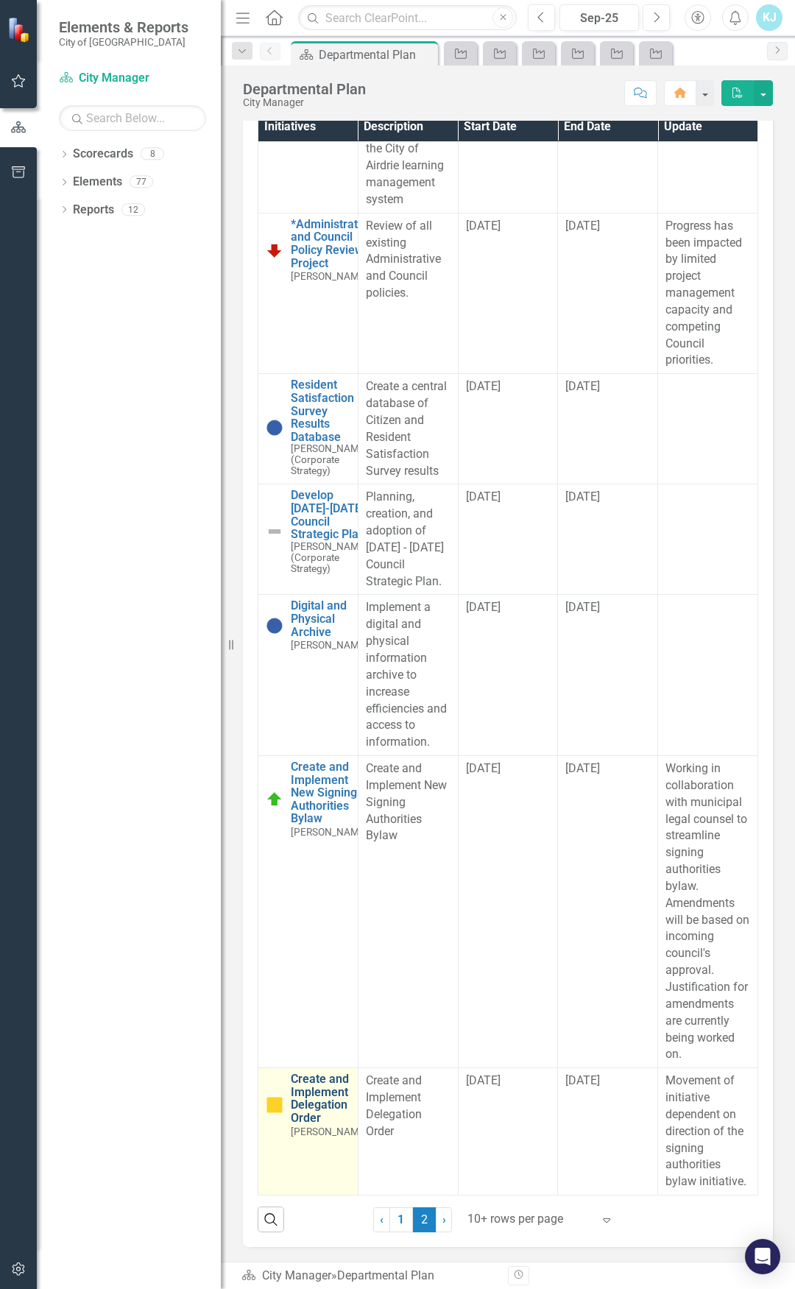
click at [318, 1076] on link "Create and Implement Delegation Order" at bounding box center [329, 1099] width 77 height 52
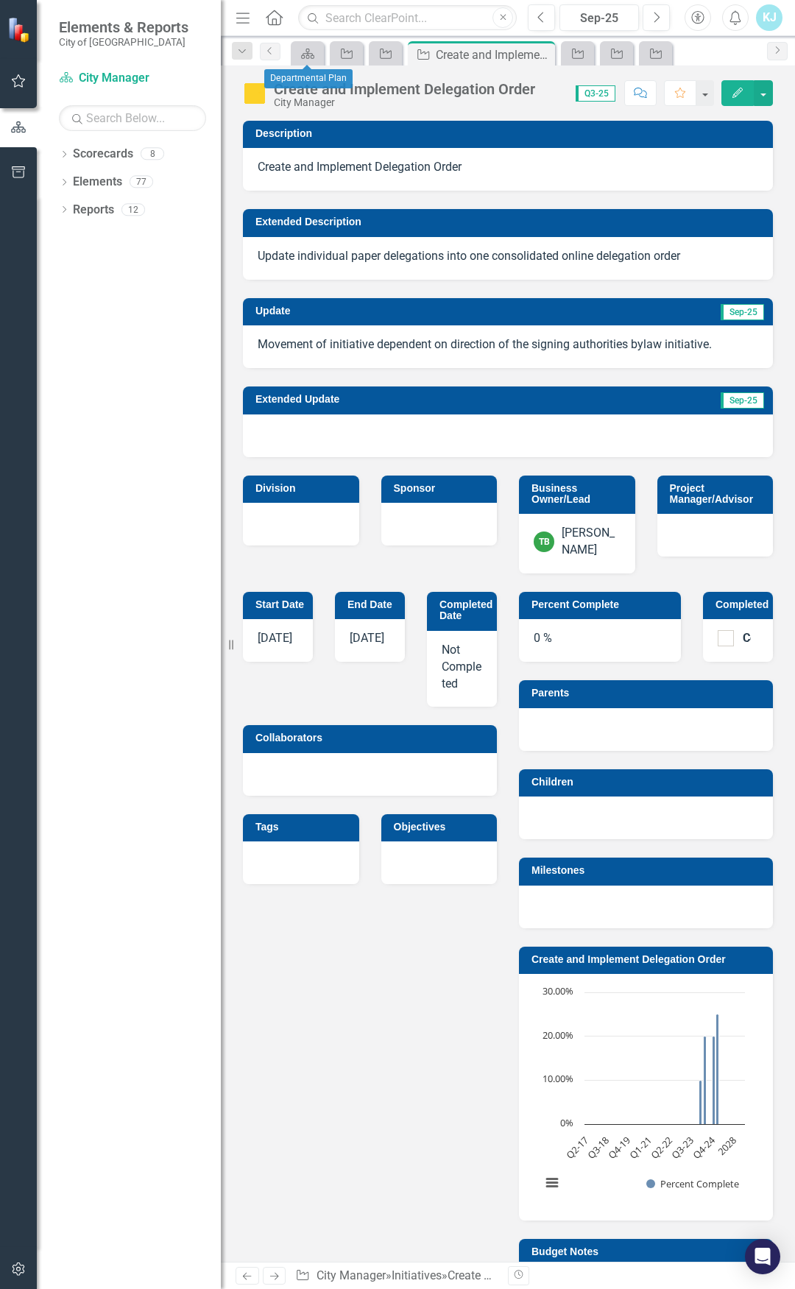
click at [289, 77] on div "Departmental Plan" at bounding box center [308, 78] width 88 height 19
click at [279, 91] on div "Create and Implement Delegation Order" at bounding box center [404, 89] width 261 height 16
click at [279, 88] on div "Create and Implement Delegation Order" at bounding box center [404, 89] width 261 height 16
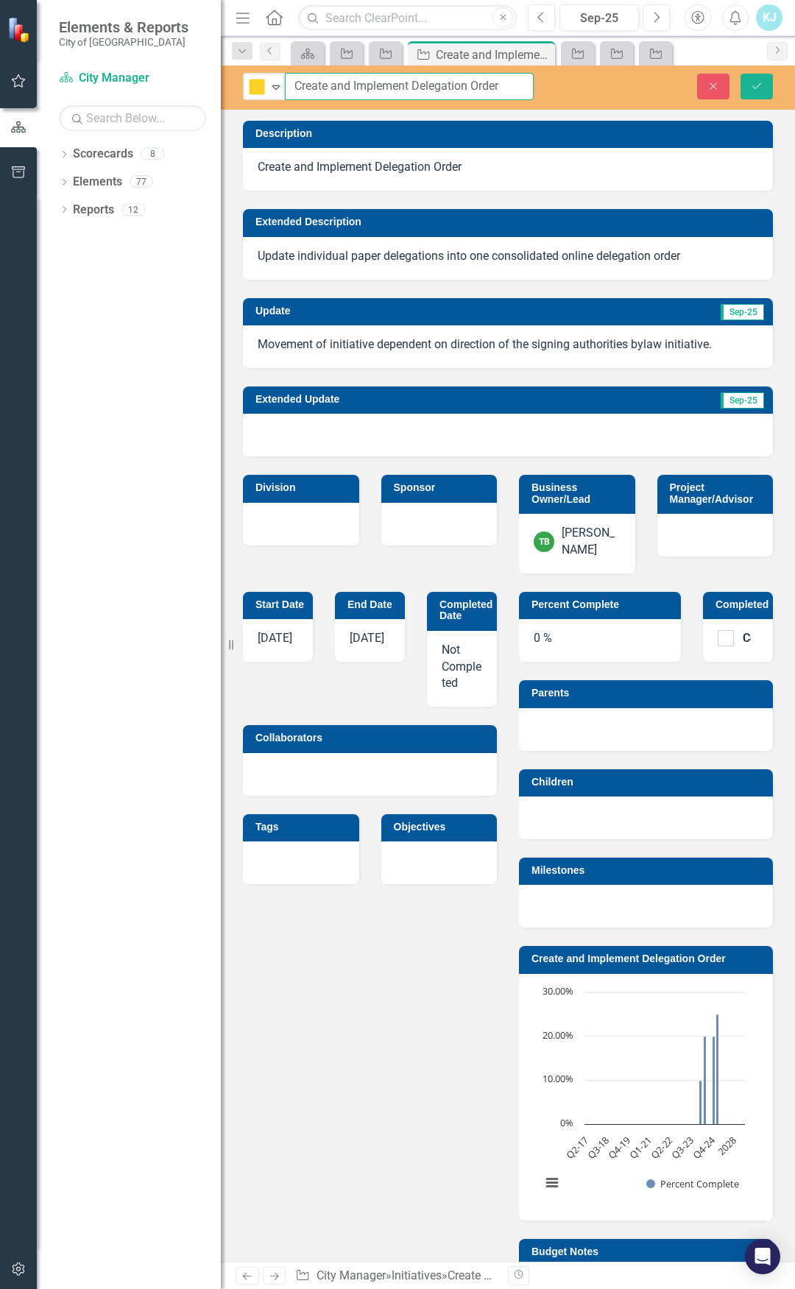
click at [286, 83] on input "Create and Implement Delegation Order" at bounding box center [409, 86] width 249 height 27
type input "*Create and Implement Delegation Order"
click at [752, 82] on button "Save" at bounding box center [757, 87] width 32 height 26
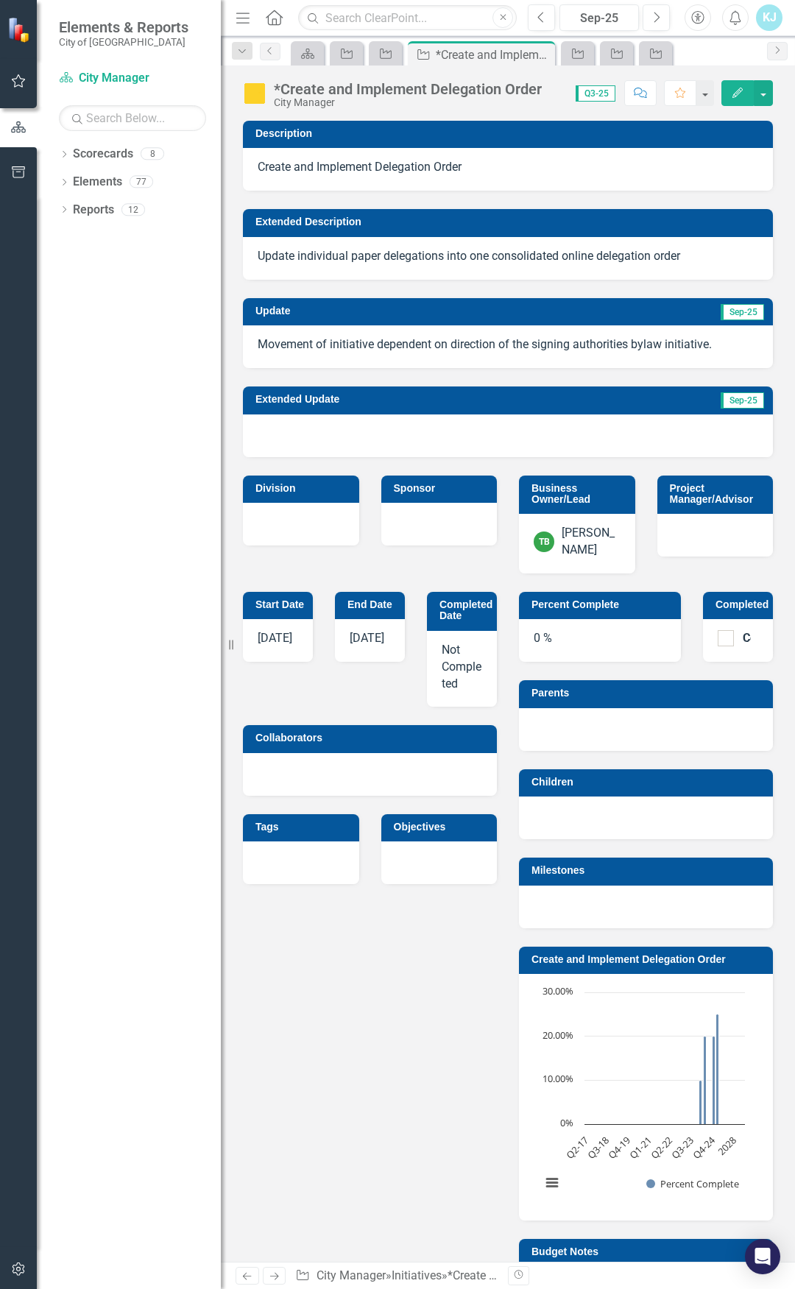
click at [181, 1180] on div "Dropdown Scorecards 8 Council Focus Areas ELT Operational Plan City Manager Com…" at bounding box center [129, 715] width 184 height 1147
click at [308, 61] on div "Scorecard" at bounding box center [304, 53] width 21 height 18
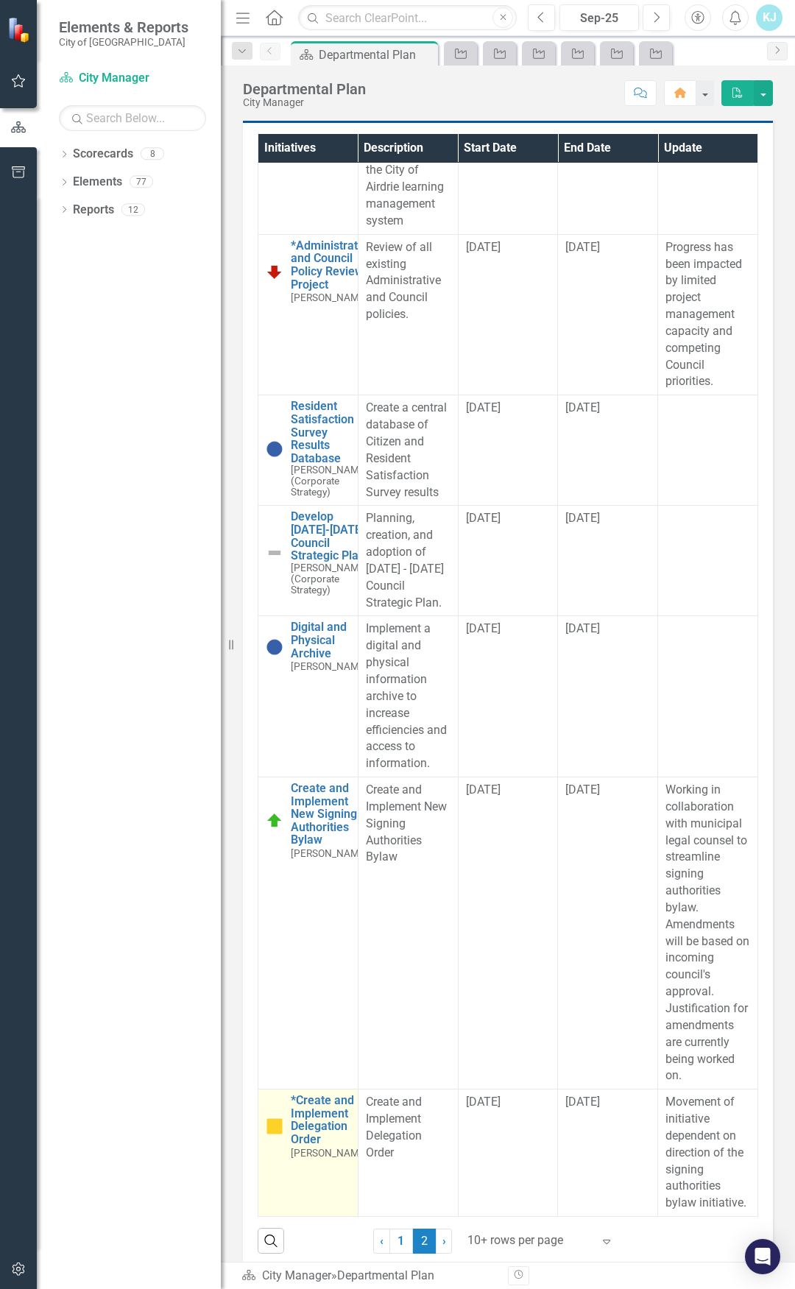
scroll to position [46, 0]
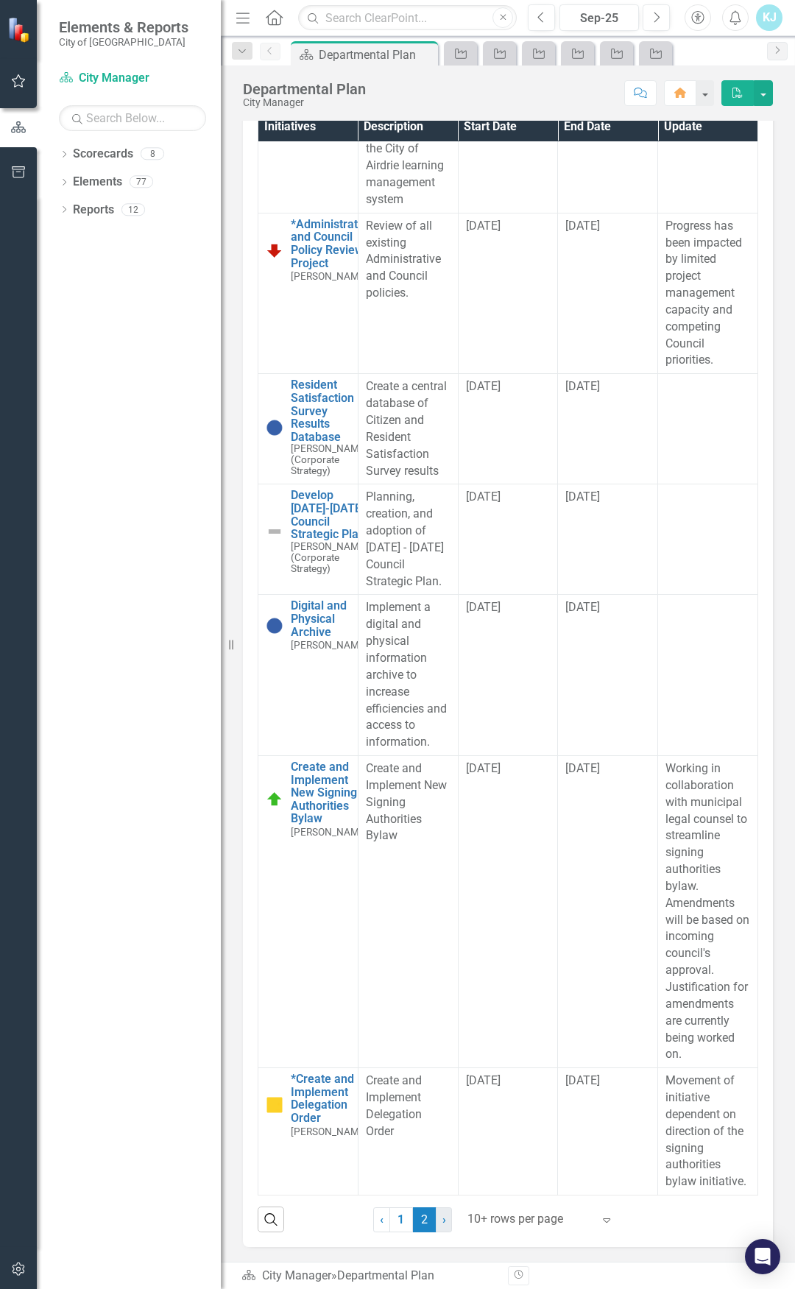
click at [442, 1220] on span "›" at bounding box center [444, 1220] width 4 height 14
click at [442, 1218] on span "›" at bounding box center [444, 1220] width 4 height 14
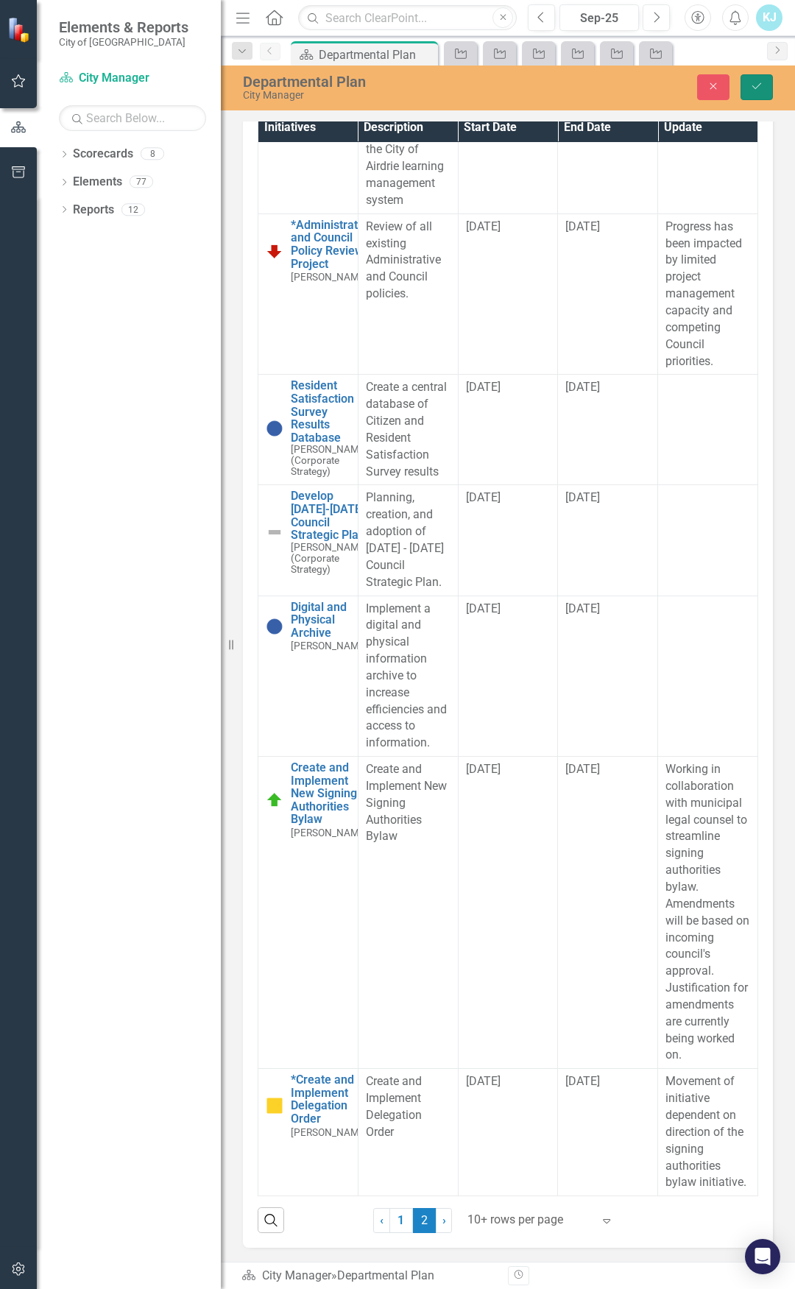
click at [744, 91] on button "Save" at bounding box center [757, 87] width 32 height 26
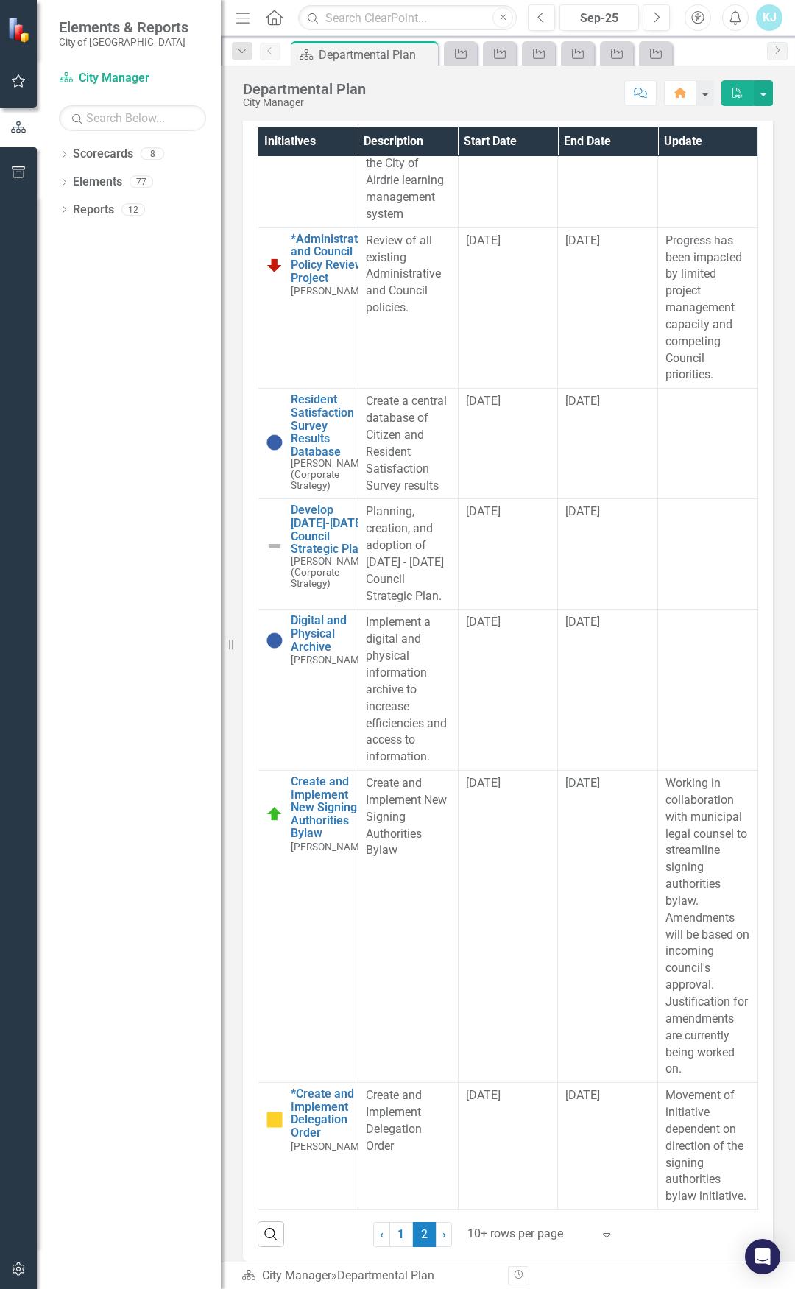
scroll to position [46, 0]
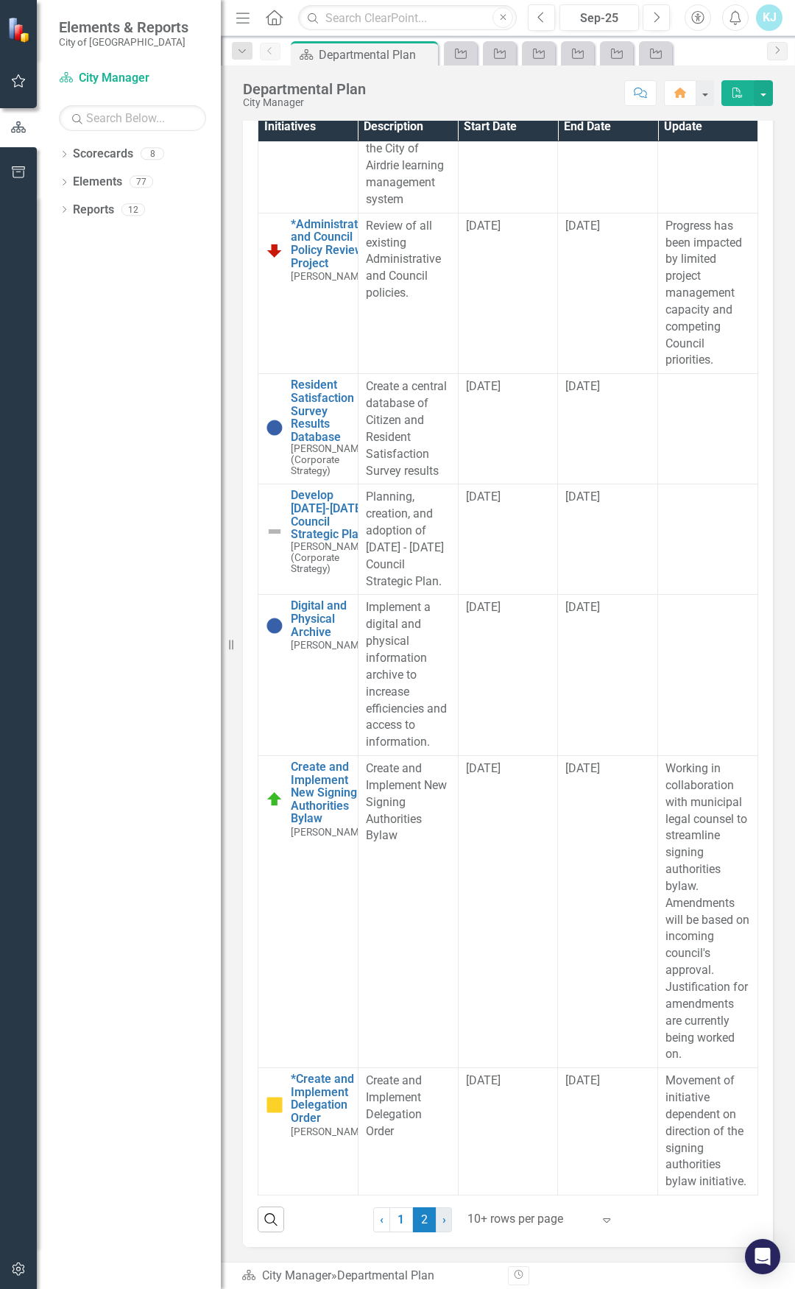
click at [442, 1224] on span "›" at bounding box center [444, 1220] width 4 height 14
click at [537, 1219] on div at bounding box center [529, 1220] width 125 height 20
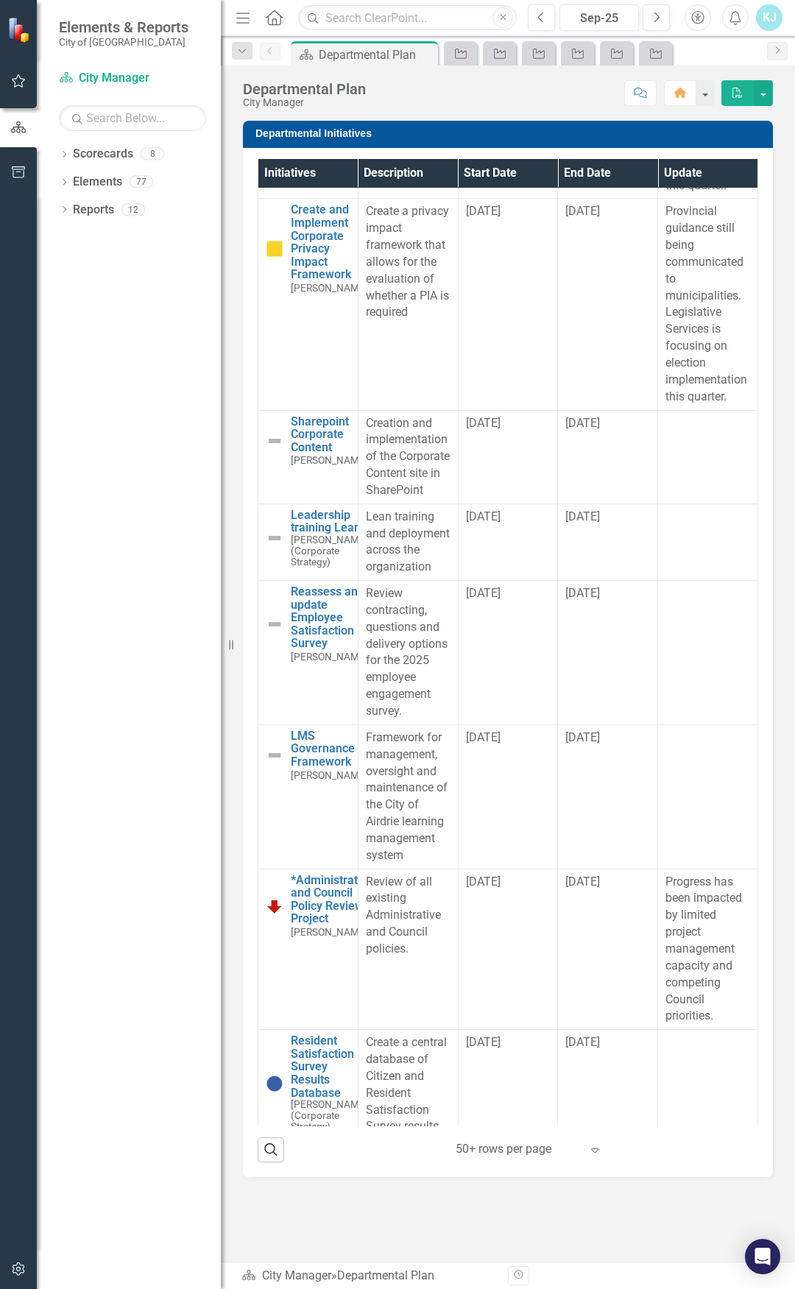
scroll to position [1511, 0]
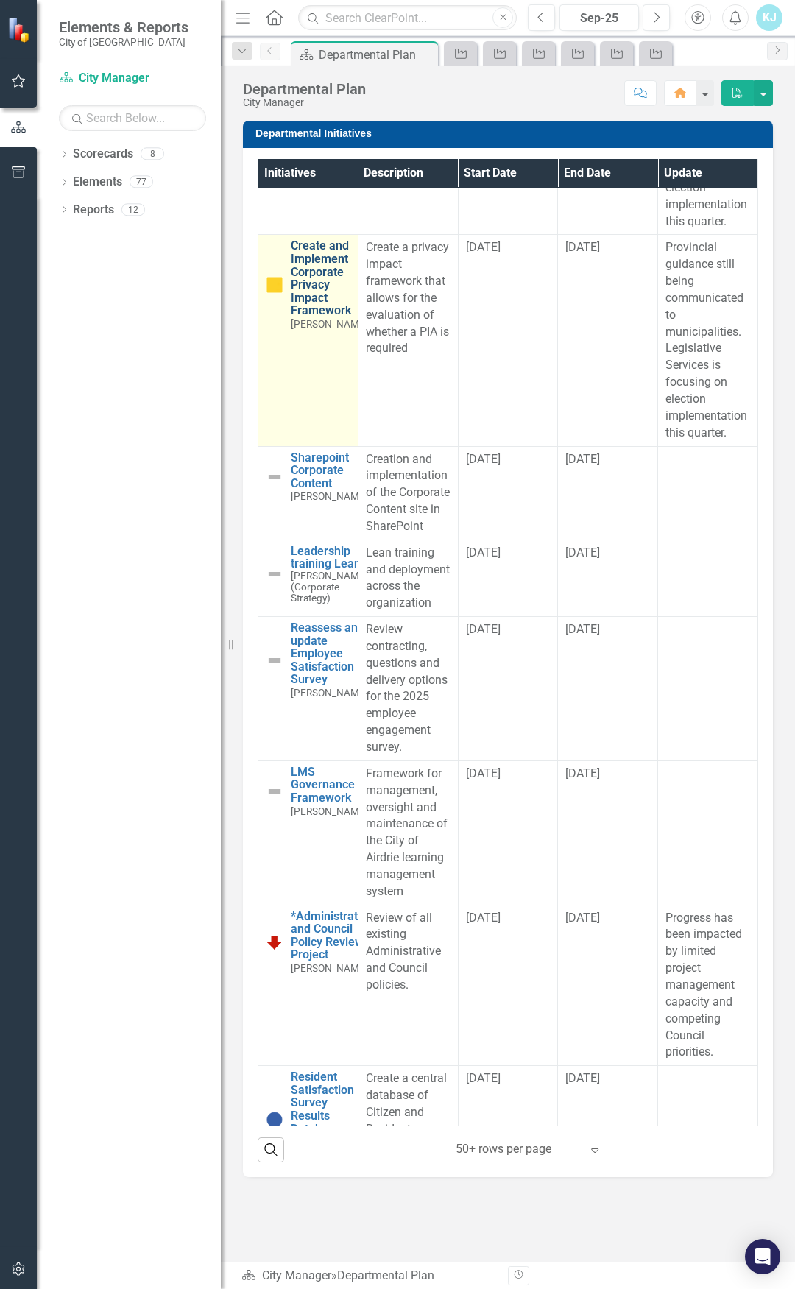
click at [314, 317] on link "Create and Implement Corporate Privacy Impact Framework" at bounding box center [329, 278] width 77 height 78
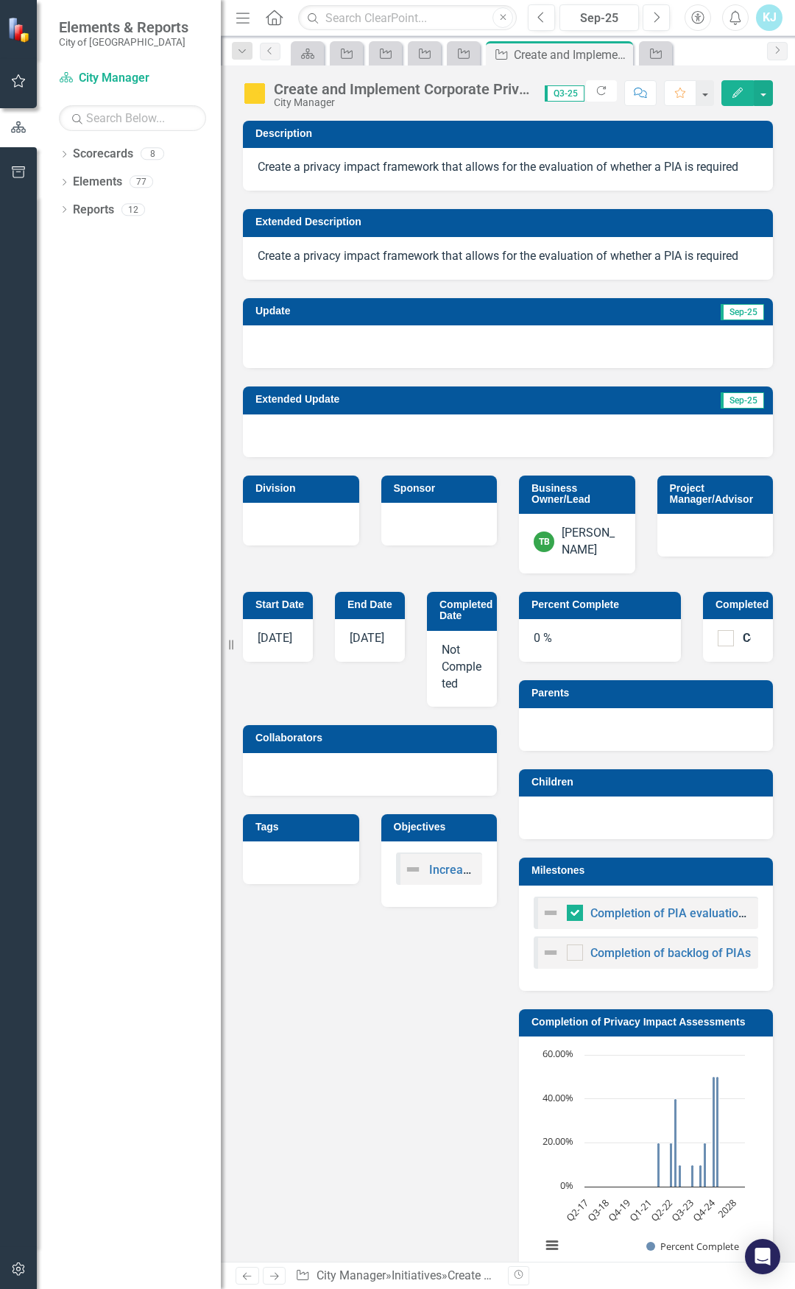
checkbox input "true"
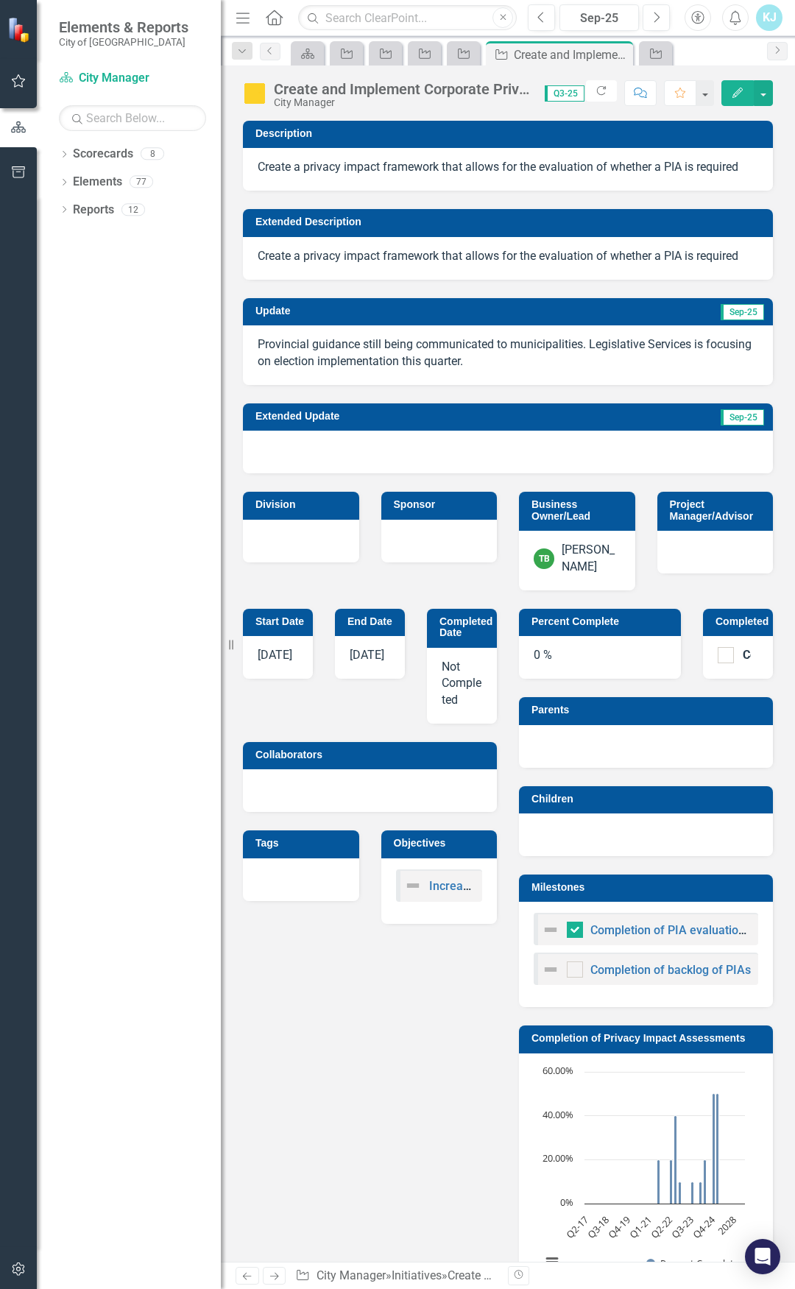
click at [278, 86] on div "Create and Implement Corporate Privacy Impact Framework" at bounding box center [402, 89] width 256 height 16
click at [283, 88] on div "Create and Implement Corporate Privacy Impact Framework" at bounding box center [402, 89] width 256 height 16
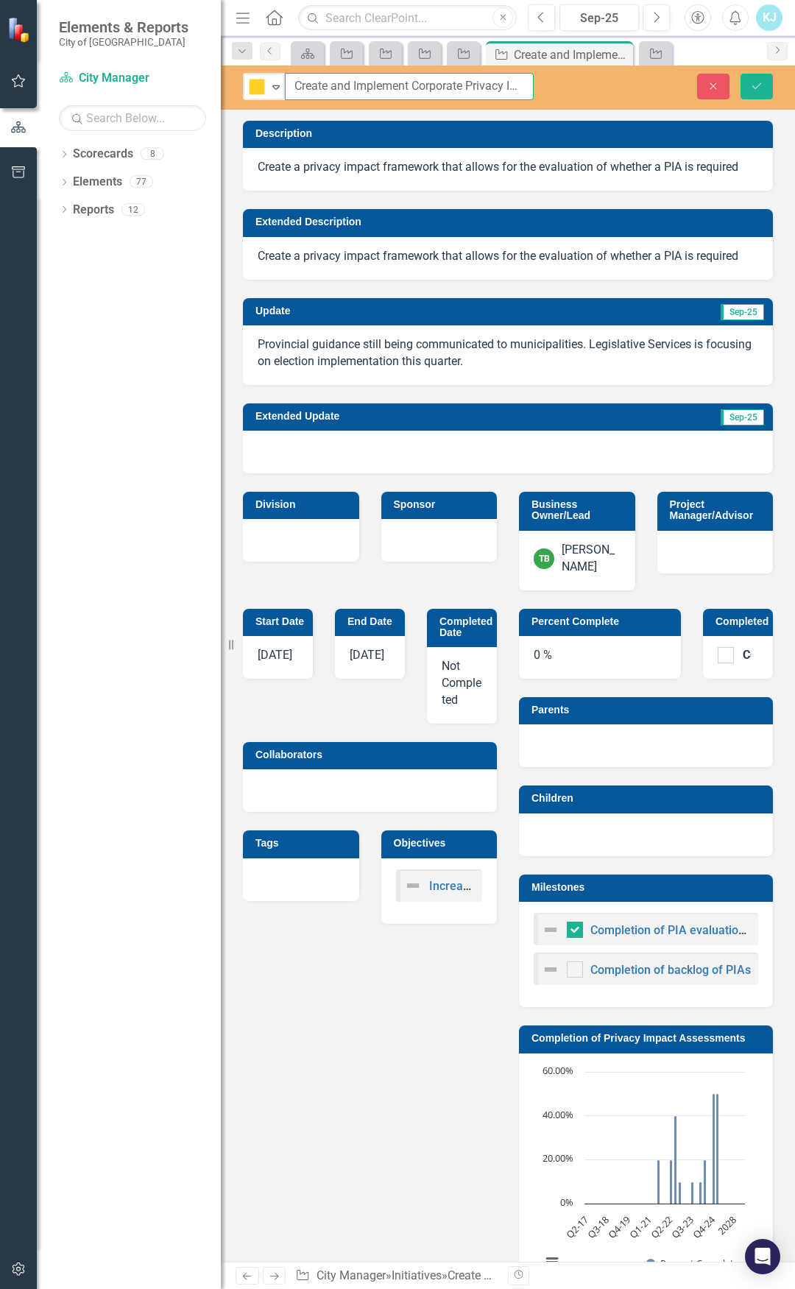
click at [294, 77] on input "Create and Implement Corporate Privacy Impact Framework" at bounding box center [409, 86] width 249 height 27
type input "*Create and Implement Corporate Privacy Impact Framework"
click at [753, 81] on icon "Save" at bounding box center [756, 86] width 13 height 10
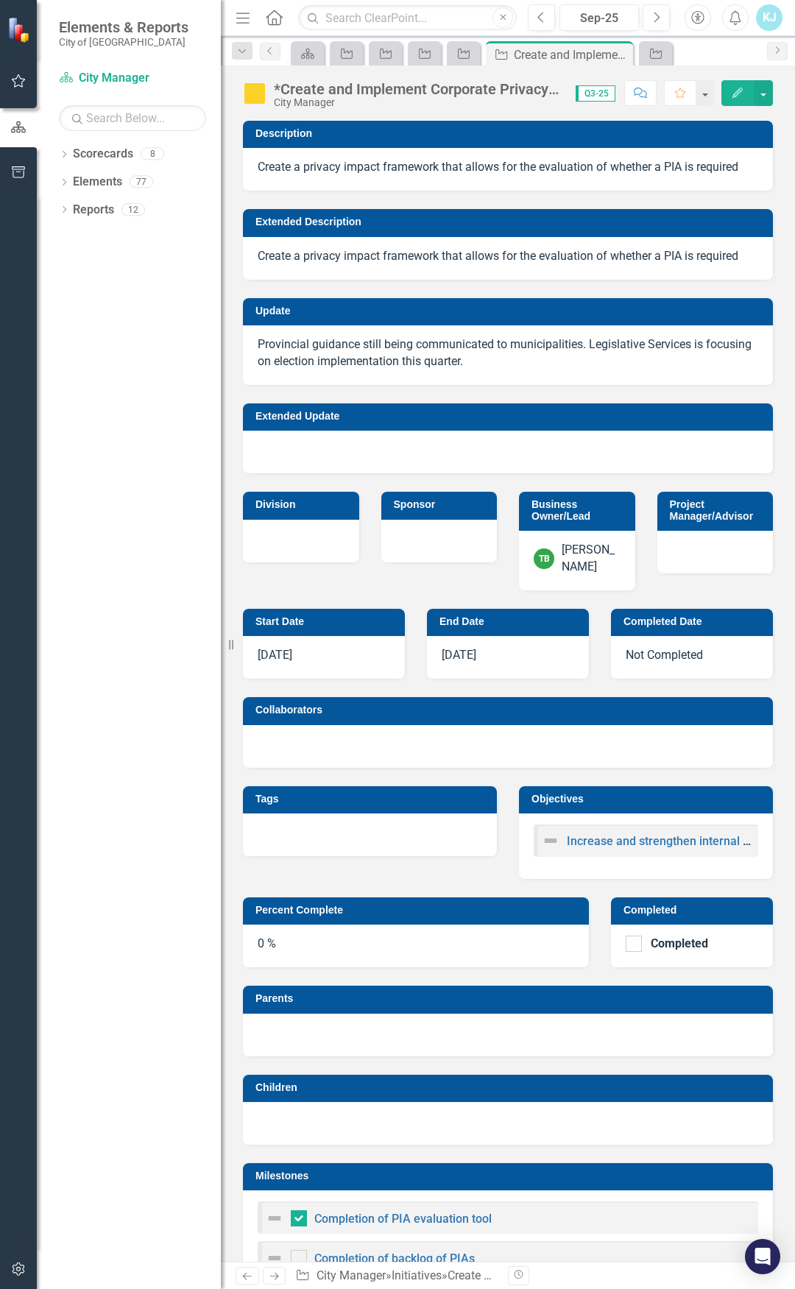
checkbox input "false"
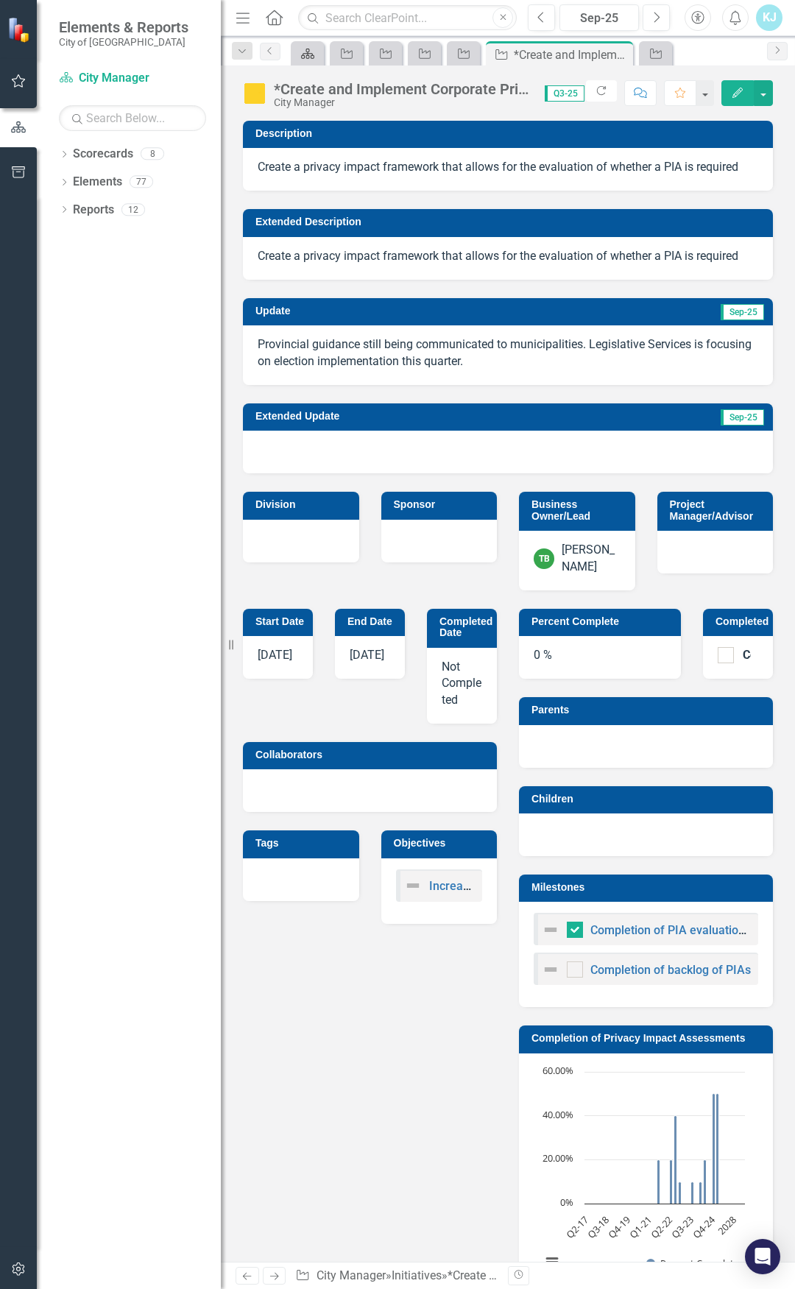
click at [311, 54] on icon at bounding box center [307, 54] width 13 height 10
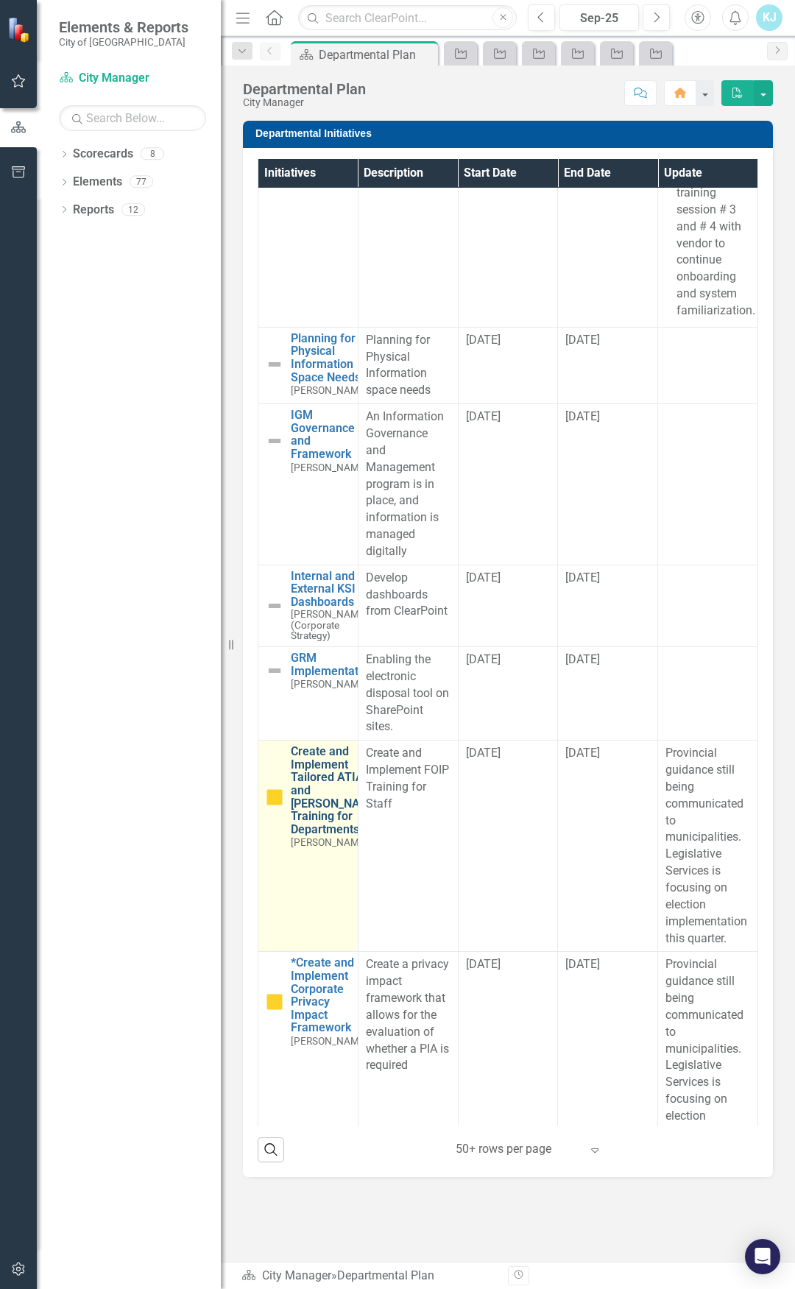
scroll to position [883, 0]
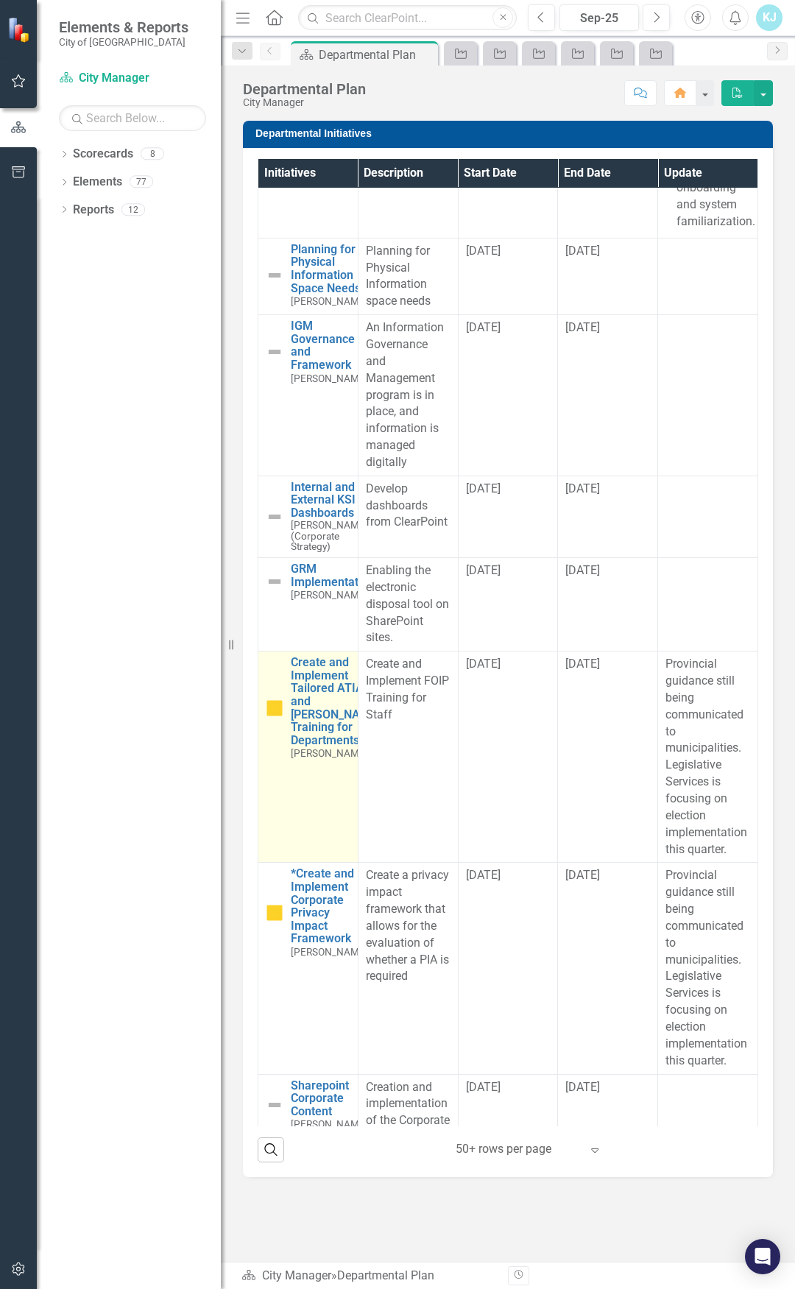
click at [315, 863] on td "Create and Implement Tailored ATIA and POPA Training for Departments Tammy Bels…" at bounding box center [308, 757] width 100 height 211
click at [314, 747] on link "Create and Implement Tailored ATIA and [PERSON_NAME] Training for Departments" at bounding box center [335, 701] width 89 height 91
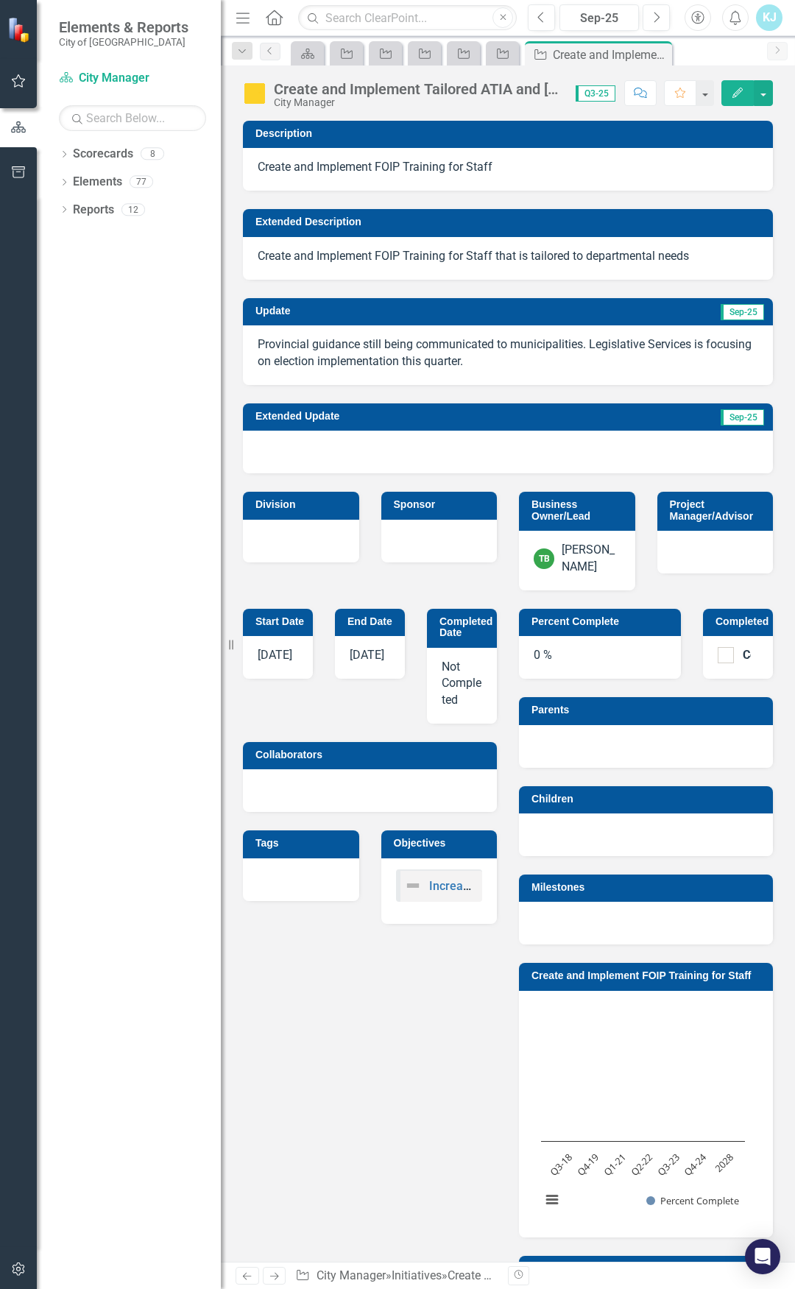
click at [295, 83] on div "Create and Implement Tailored ATIA and [PERSON_NAME] Training for Departments" at bounding box center [417, 89] width 287 height 16
click at [278, 88] on div "Create and Implement Tailored ATIA and [PERSON_NAME] Training for Departments" at bounding box center [417, 89] width 287 height 16
click at [298, 82] on div "Create and Implement Tailored ATIA and [PERSON_NAME] Training for Departments" at bounding box center [417, 89] width 287 height 16
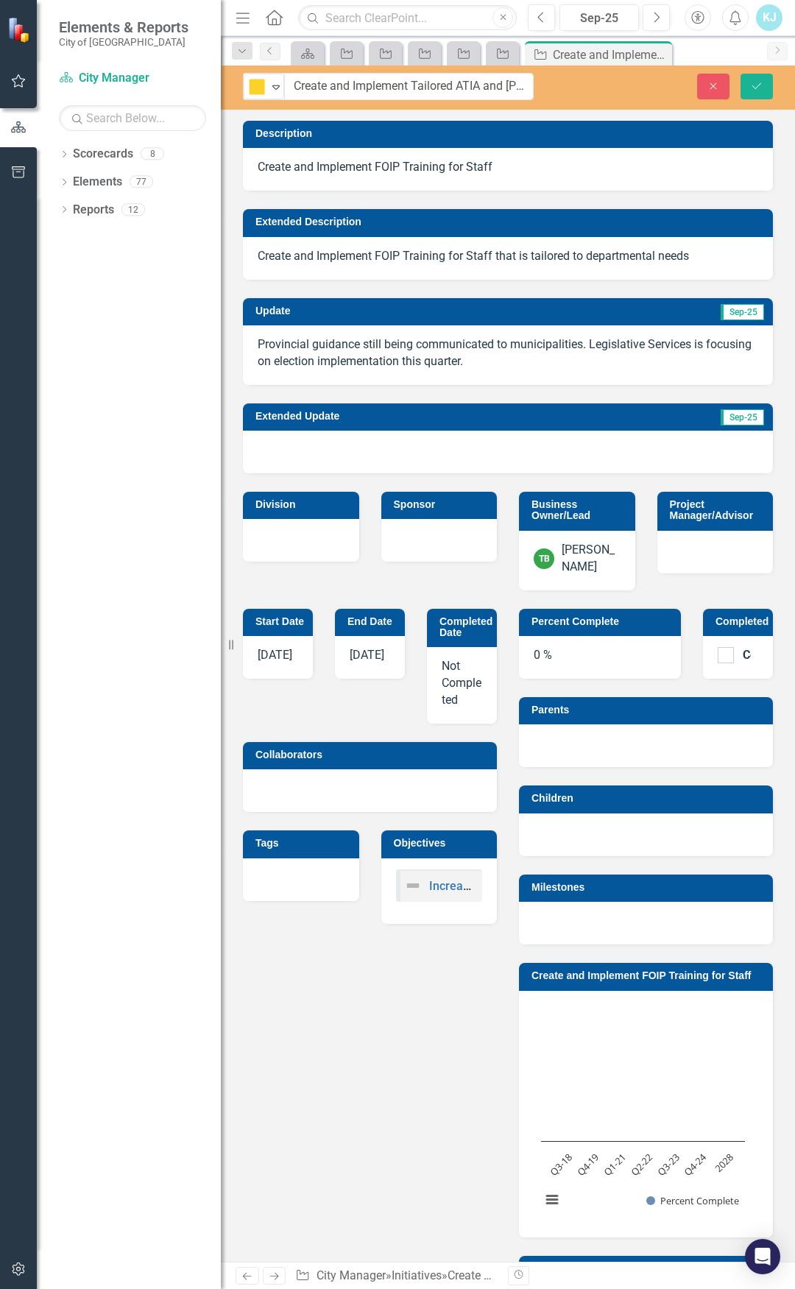
click at [295, 79] on input "Create and Implement Tailored ATIA and [PERSON_NAME] Training for Departments" at bounding box center [409, 86] width 250 height 27
type input "*Create and Implement Tailored ATIA and POPA Training for Departments"
click at [754, 86] on icon "Save" at bounding box center [756, 86] width 13 height 10
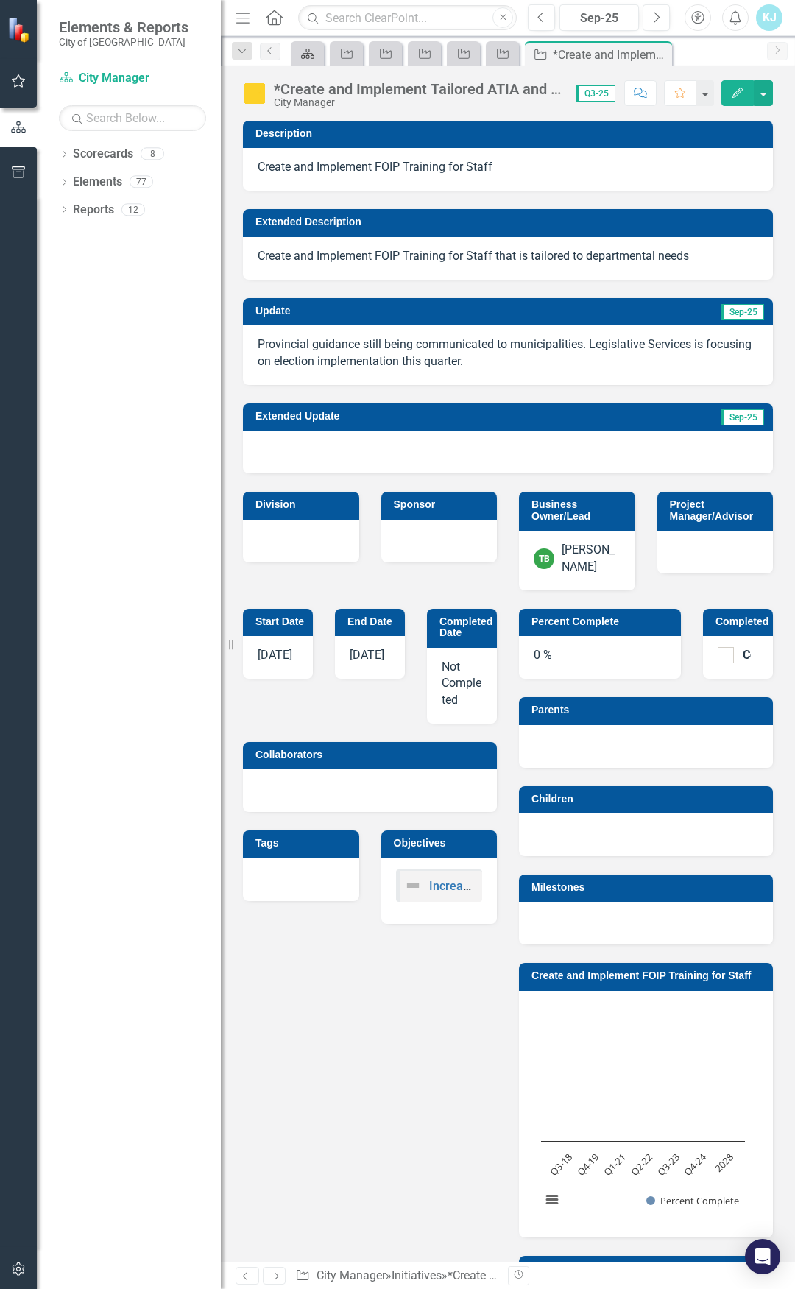
click at [305, 52] on icon "Scorecard" at bounding box center [307, 54] width 15 height 12
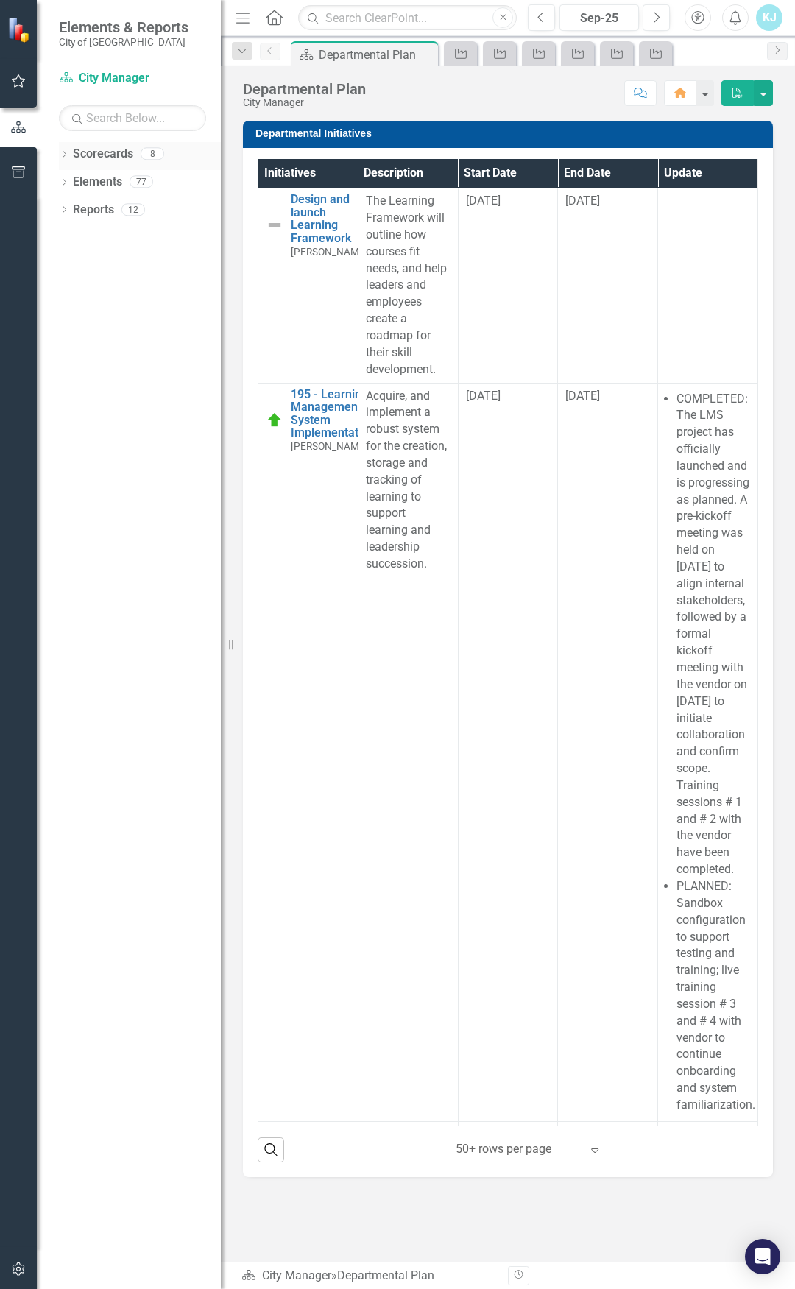
click at [68, 159] on icon "Dropdown" at bounding box center [64, 156] width 10 height 8
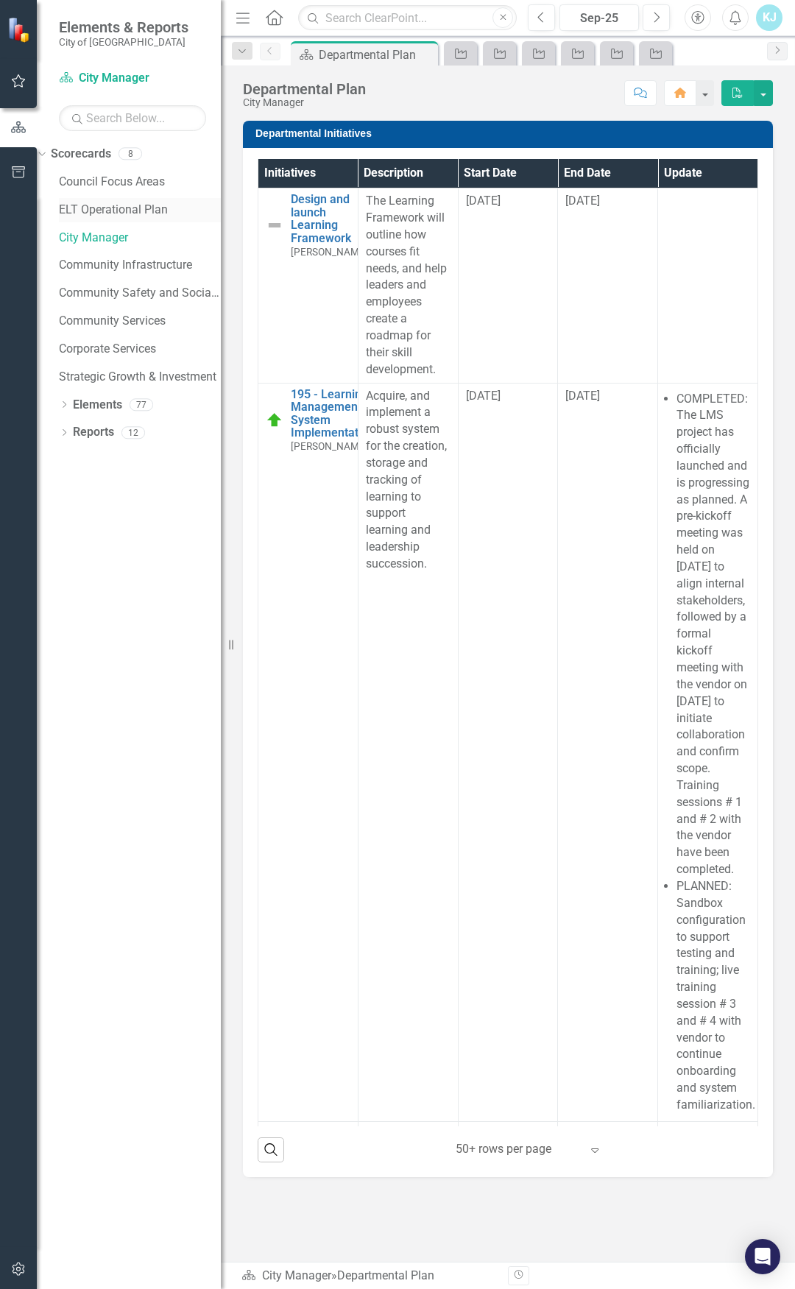
click at [149, 215] on link "ELT Operational Plan" at bounding box center [140, 210] width 162 height 17
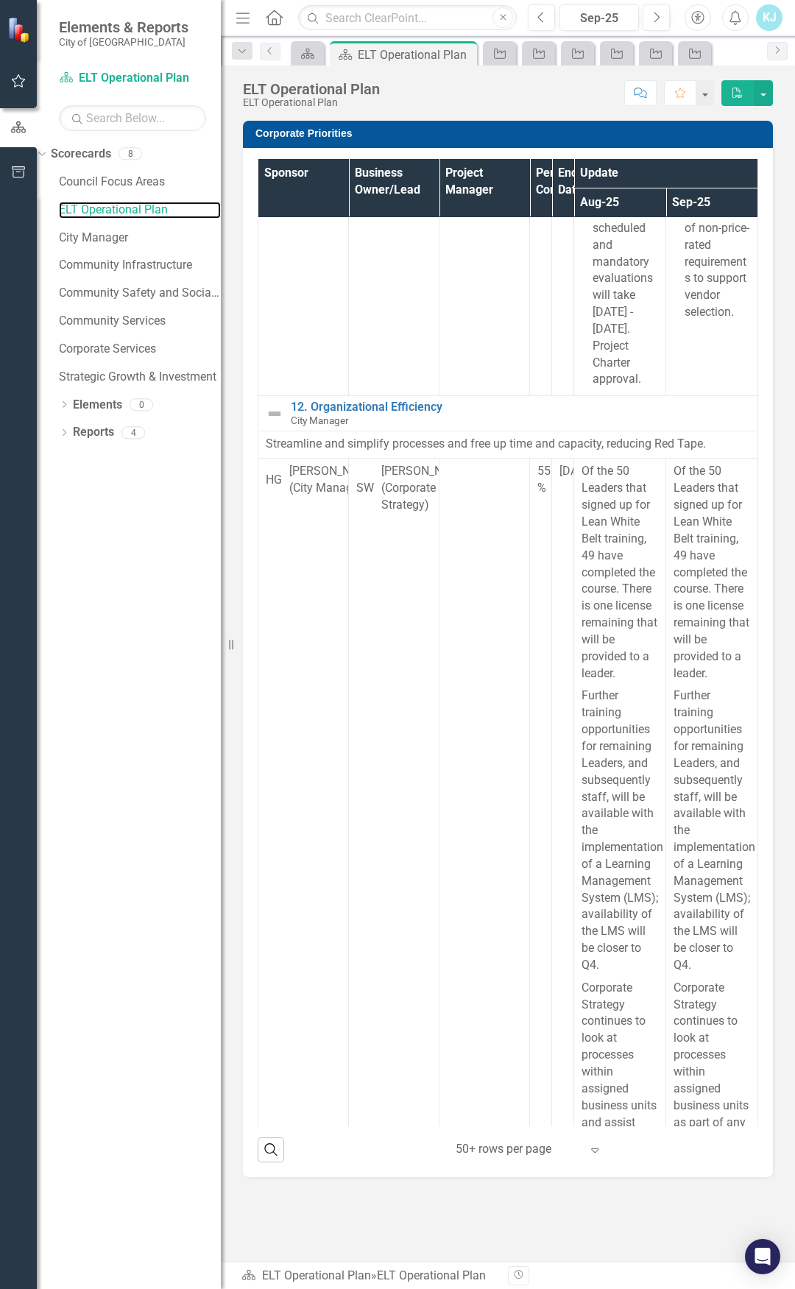
scroll to position [6745, 0]
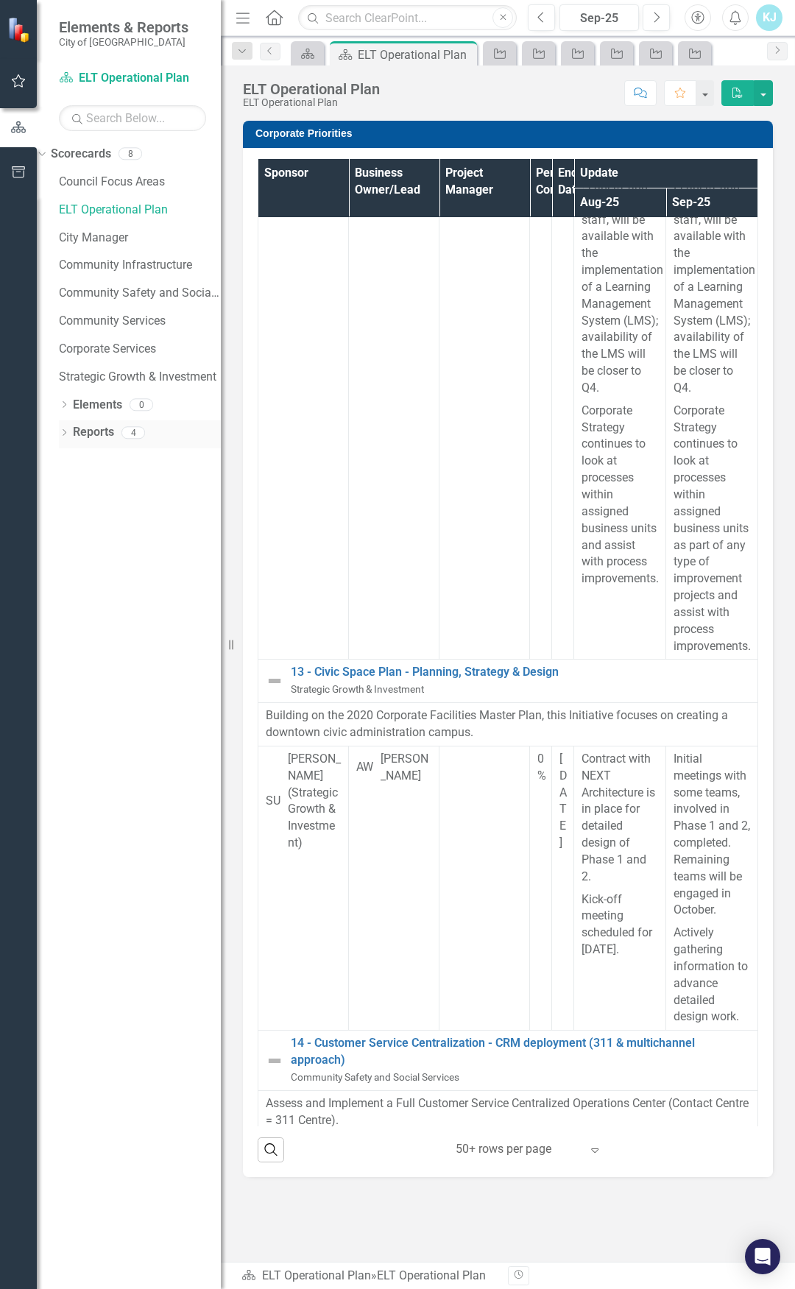
click at [67, 437] on icon "Dropdown" at bounding box center [64, 434] width 10 height 8
click at [96, 511] on div "ELT Plan" at bounding box center [138, 510] width 165 height 13
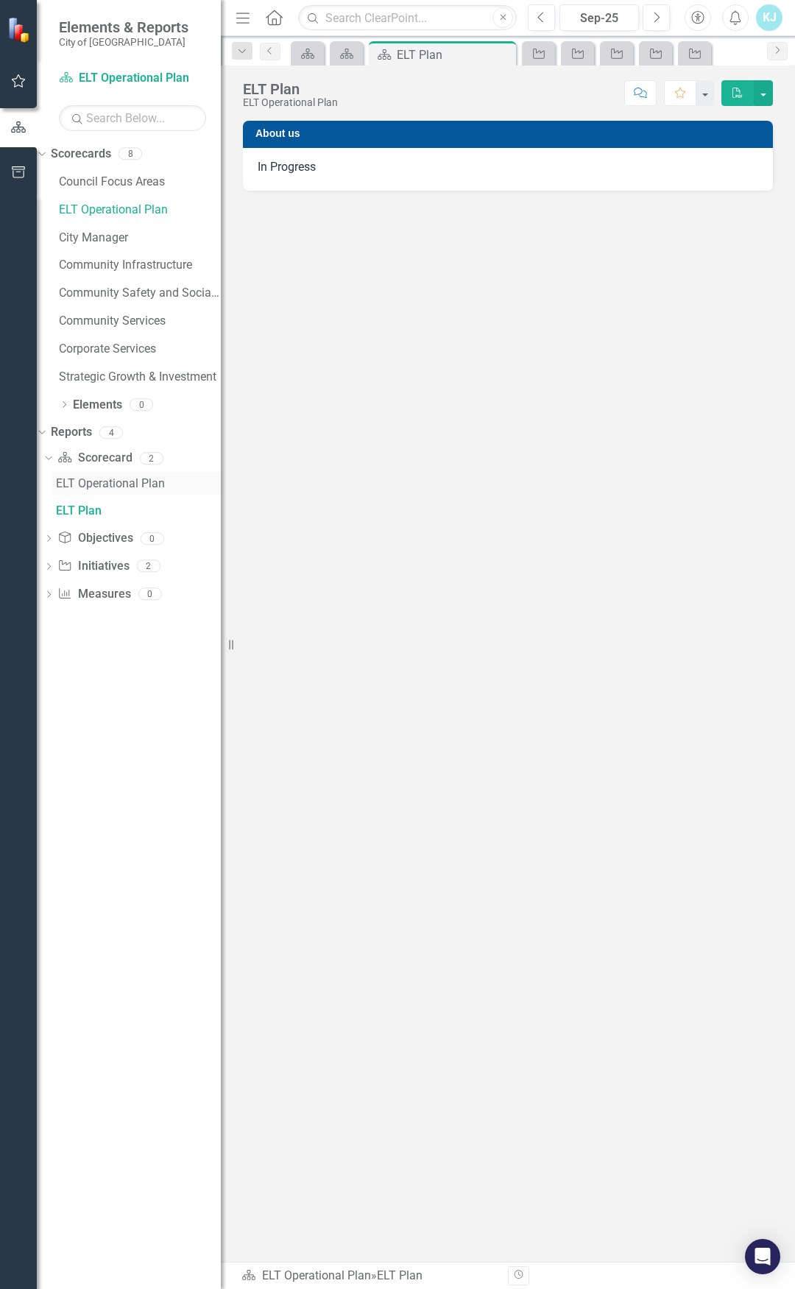
click at [113, 481] on div "ELT Operational Plan" at bounding box center [138, 483] width 165 height 13
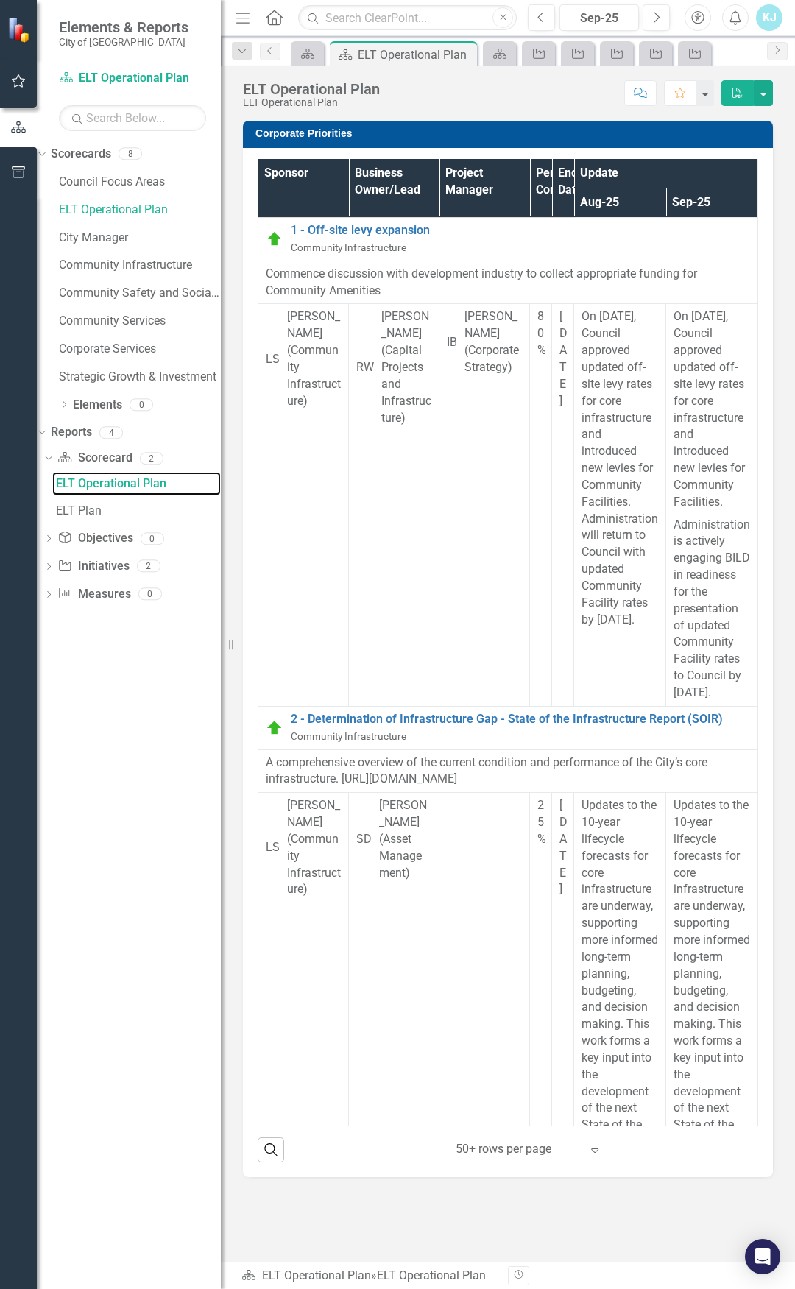
scroll to position [74, 0]
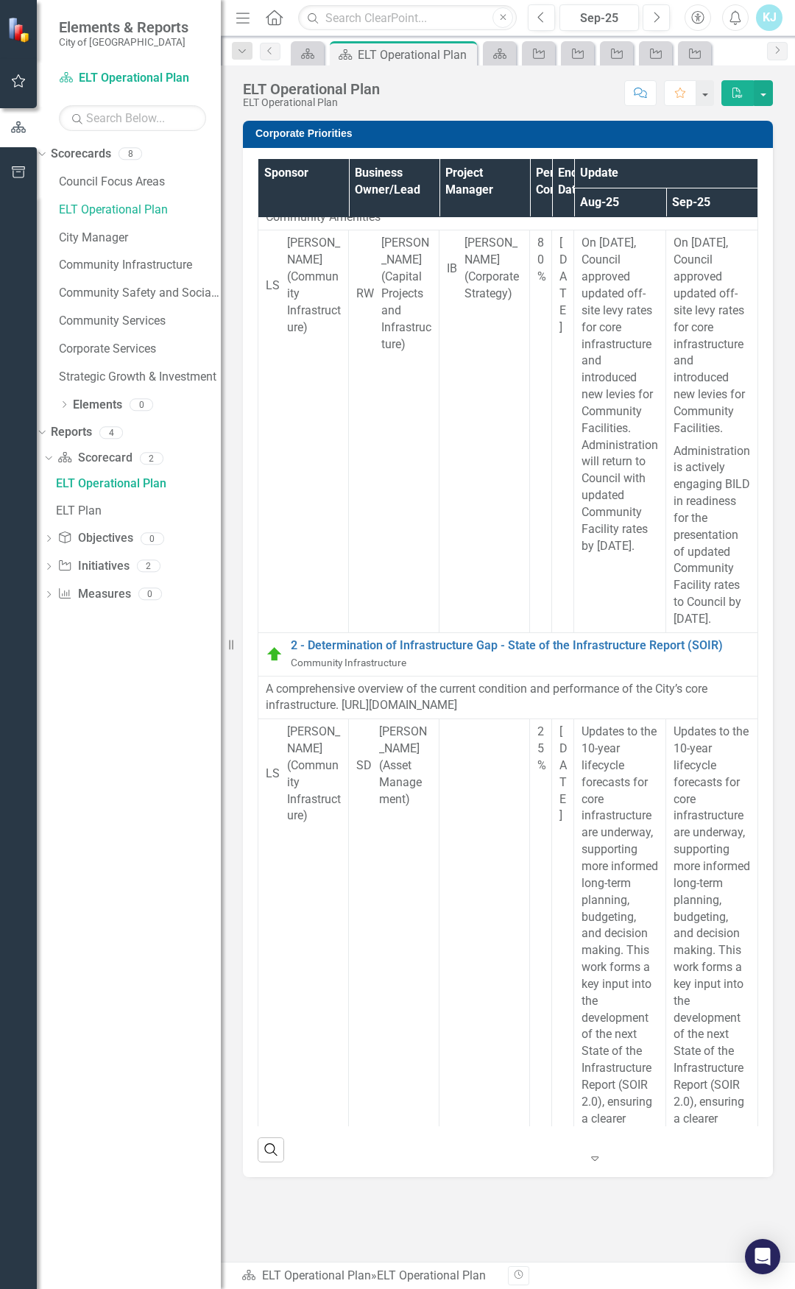
click at [591, 1156] on div "Expand" at bounding box center [598, 1158] width 22 height 27
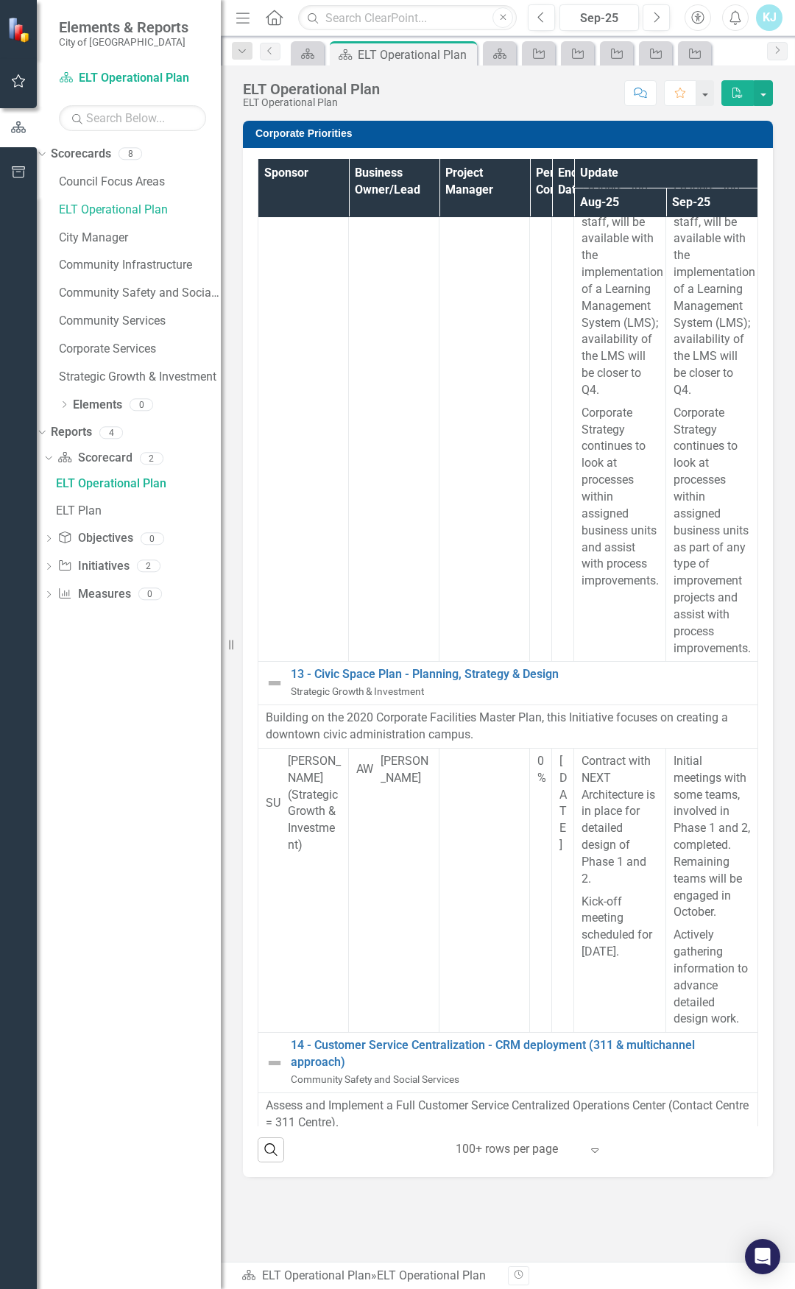
scroll to position [6745, 0]
click at [187, 178] on link "Council Focus Areas" at bounding box center [140, 182] width 162 height 17
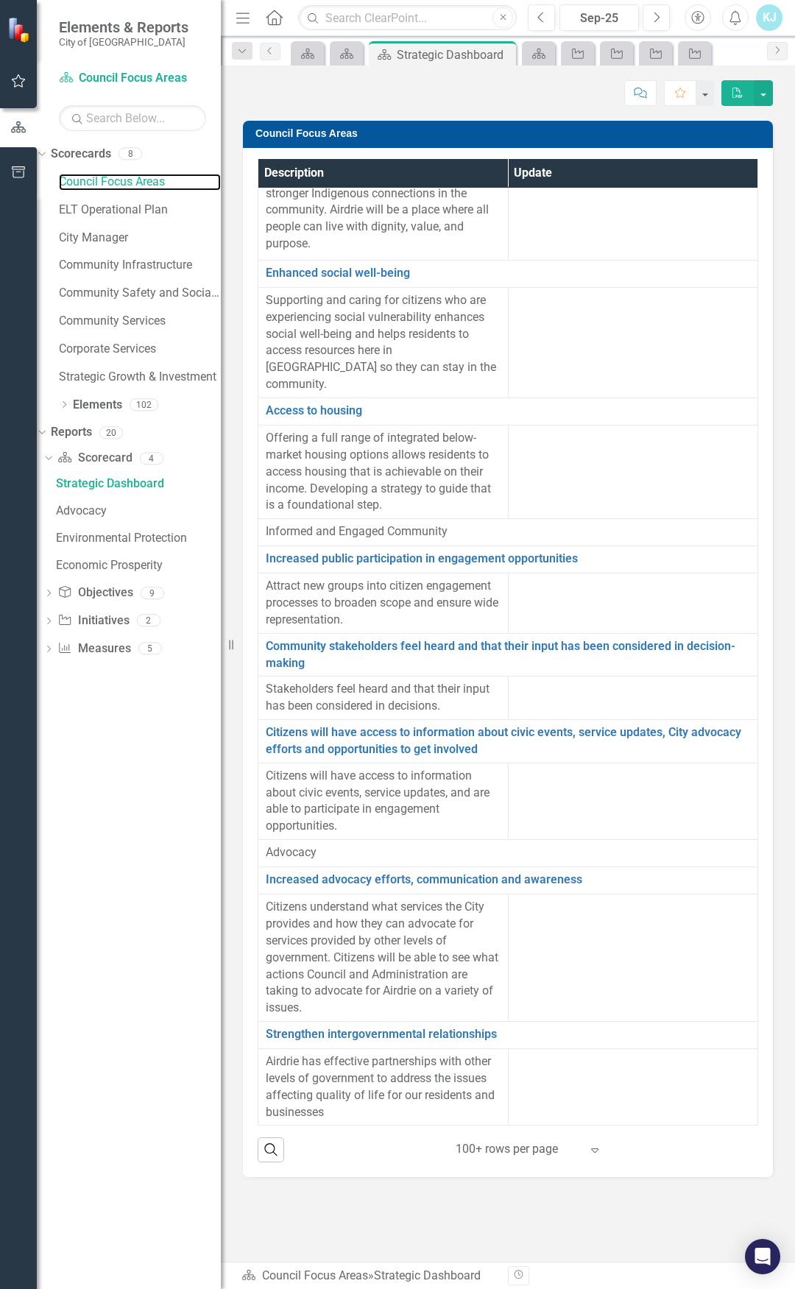
scroll to position [1738, 0]
click at [758, 18] on div "KJ" at bounding box center [769, 17] width 27 height 27
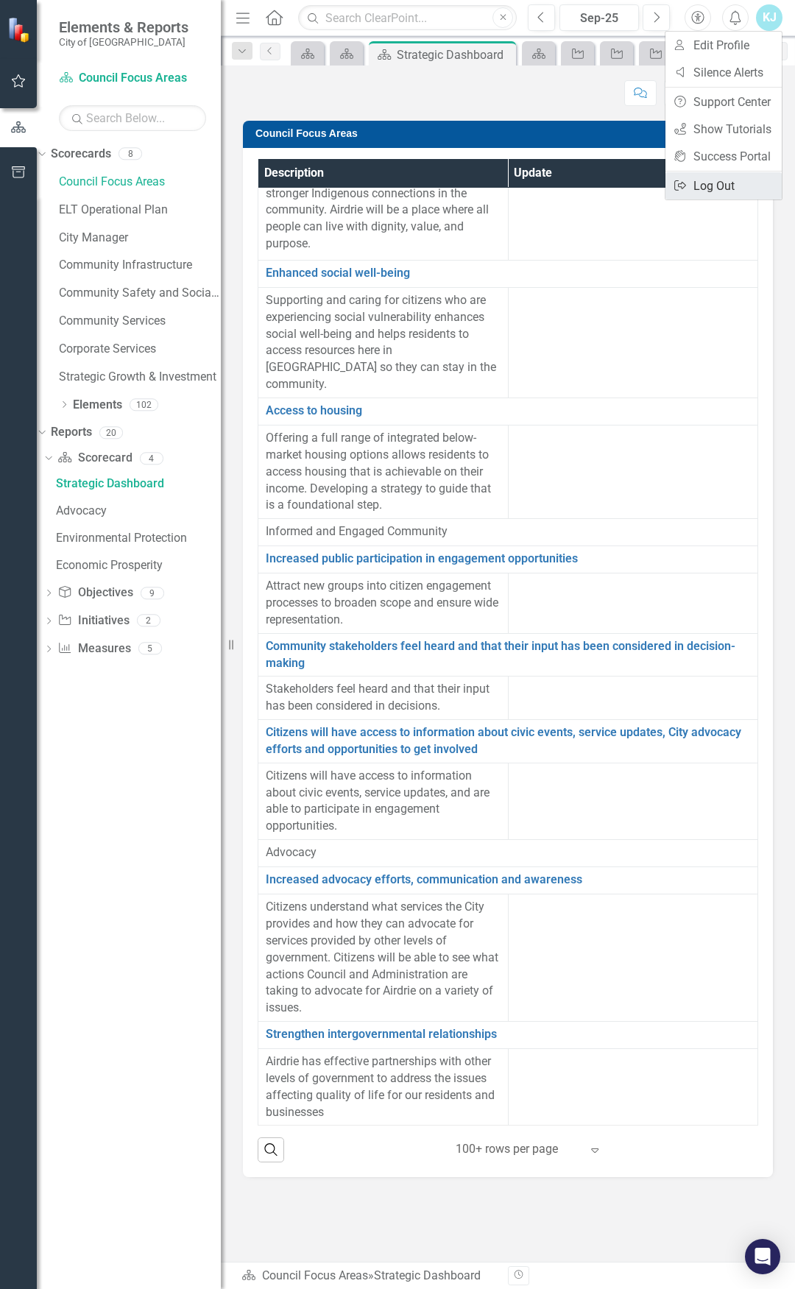
click at [703, 183] on link "Logout Log Out" at bounding box center [724, 185] width 116 height 27
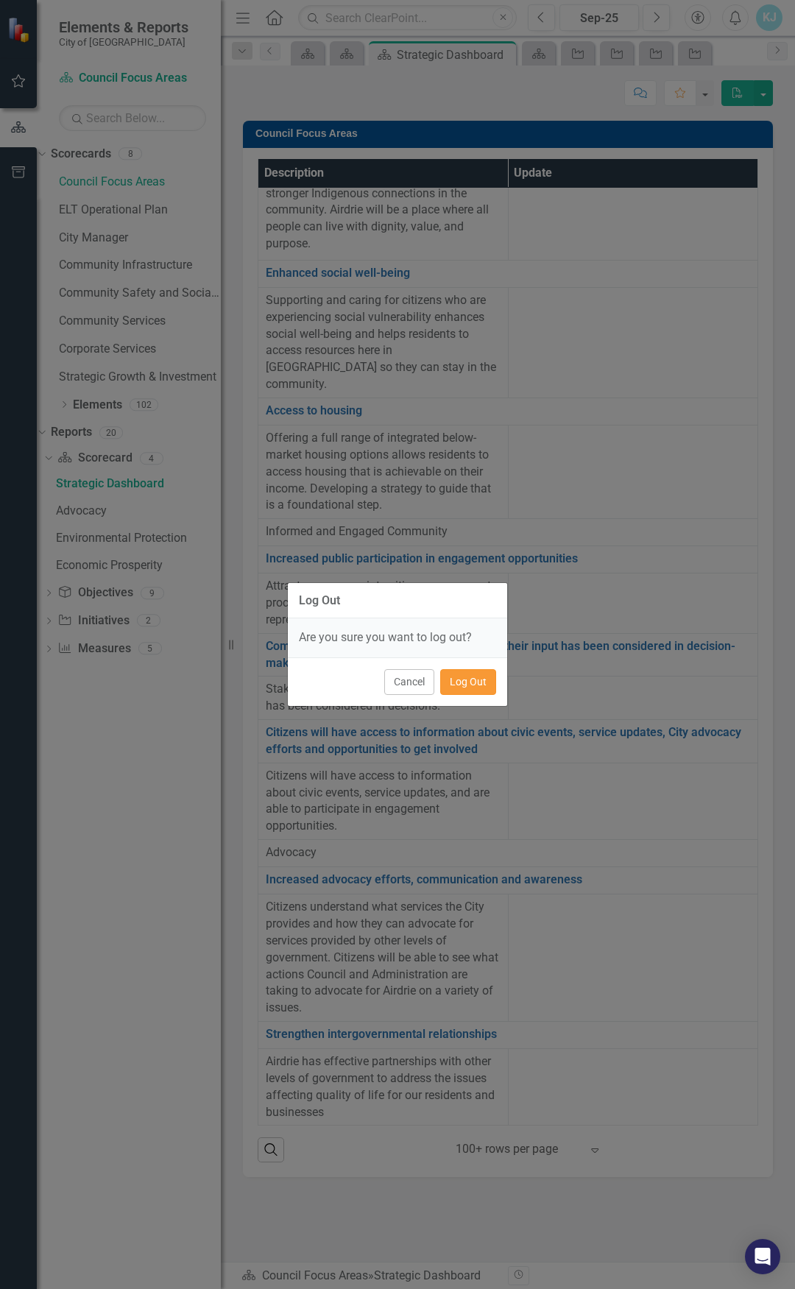
drag, startPoint x: 476, startPoint y: 682, endPoint x: 463, endPoint y: 659, distance: 27.0
click at [474, 681] on button "Log Out" at bounding box center [468, 682] width 56 height 26
